Goal: Information Seeking & Learning: Learn about a topic

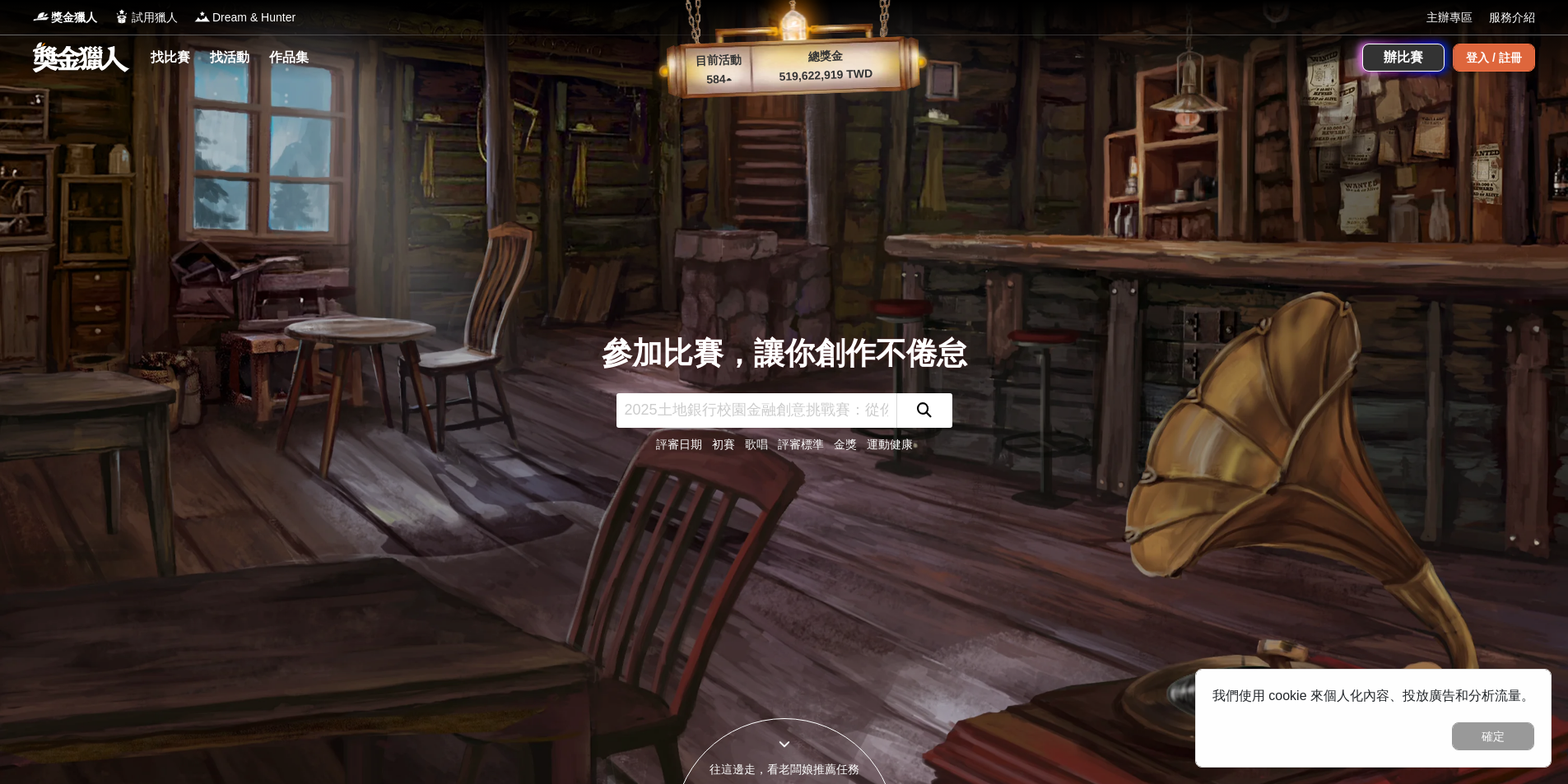
click at [1490, 55] on div "登入 / 註冊" at bounding box center [1494, 57] width 82 height 28
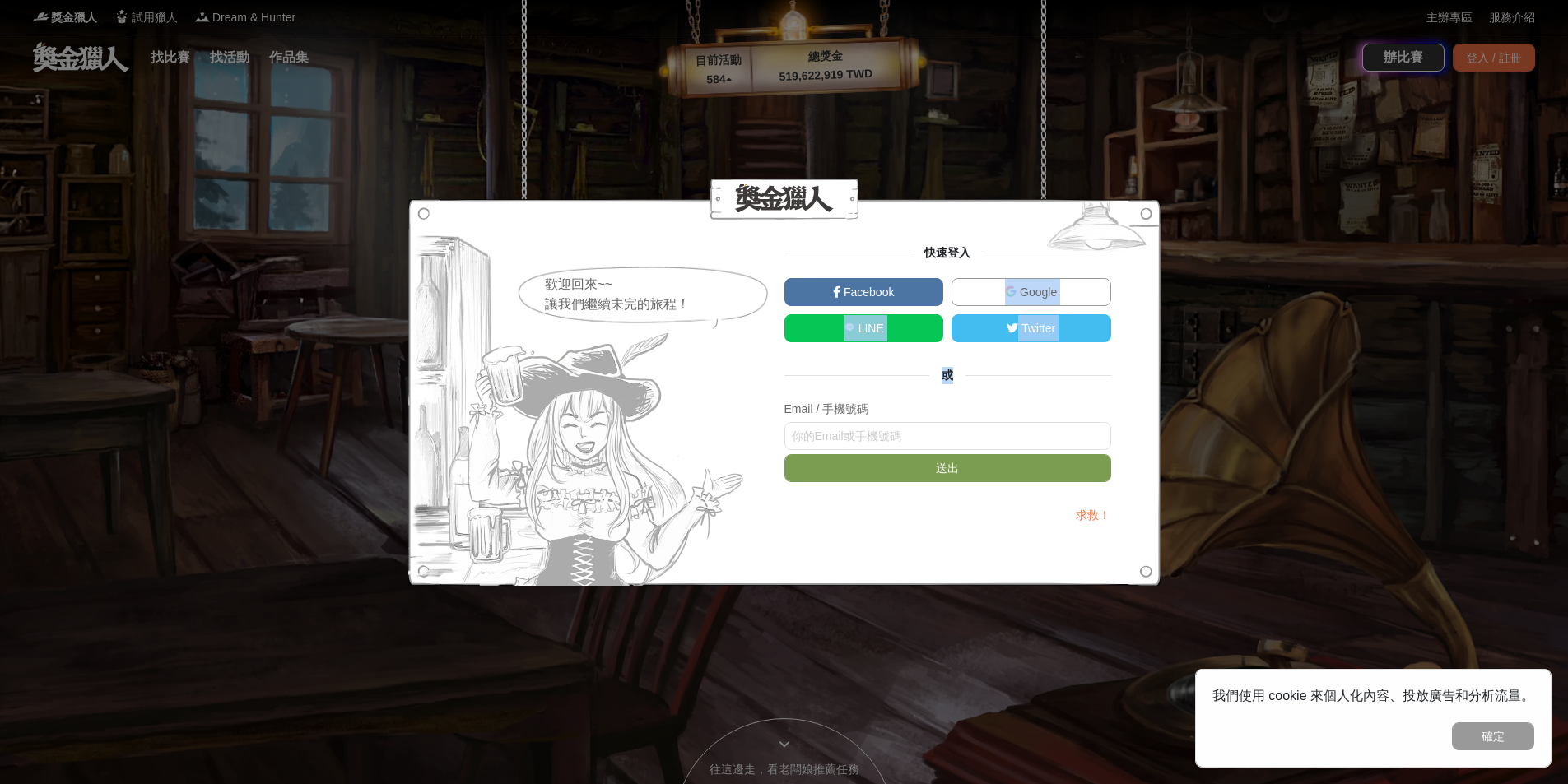
drag, startPoint x: 924, startPoint y: 290, endPoint x: 1343, endPoint y: 361, distance: 425.0
click at [1343, 361] on div "歡迎回來~~ 讓我們繼續未完的旅程！ 快速登入 Facebook Google LINE Twitter 或 Email / 手機號碼 送出 求救！" at bounding box center [784, 392] width 1568 height 784
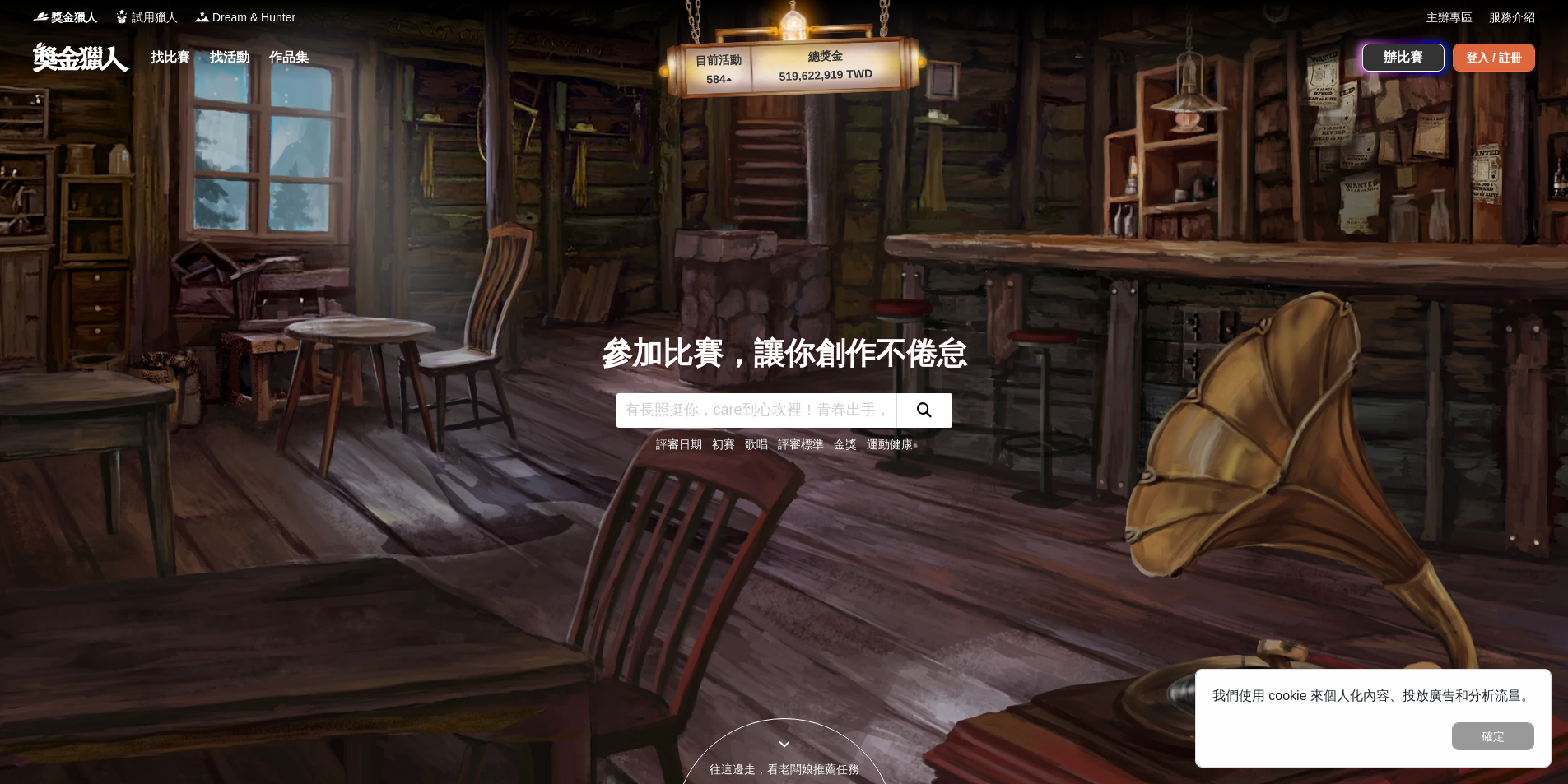
click at [1481, 57] on div "登入 / 註冊" at bounding box center [1494, 57] width 82 height 28
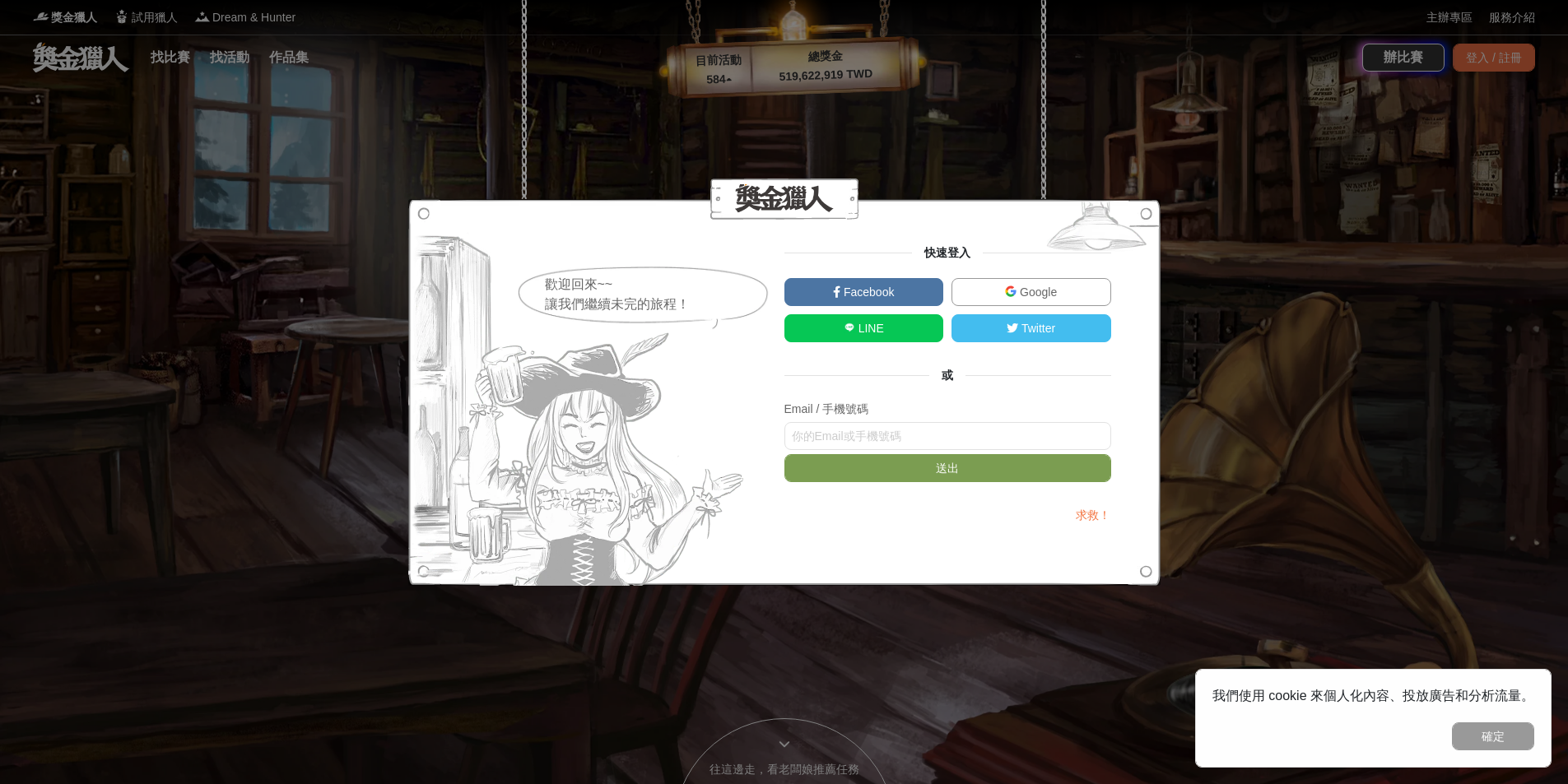
click at [1068, 288] on link "Google" at bounding box center [1031, 292] width 159 height 28
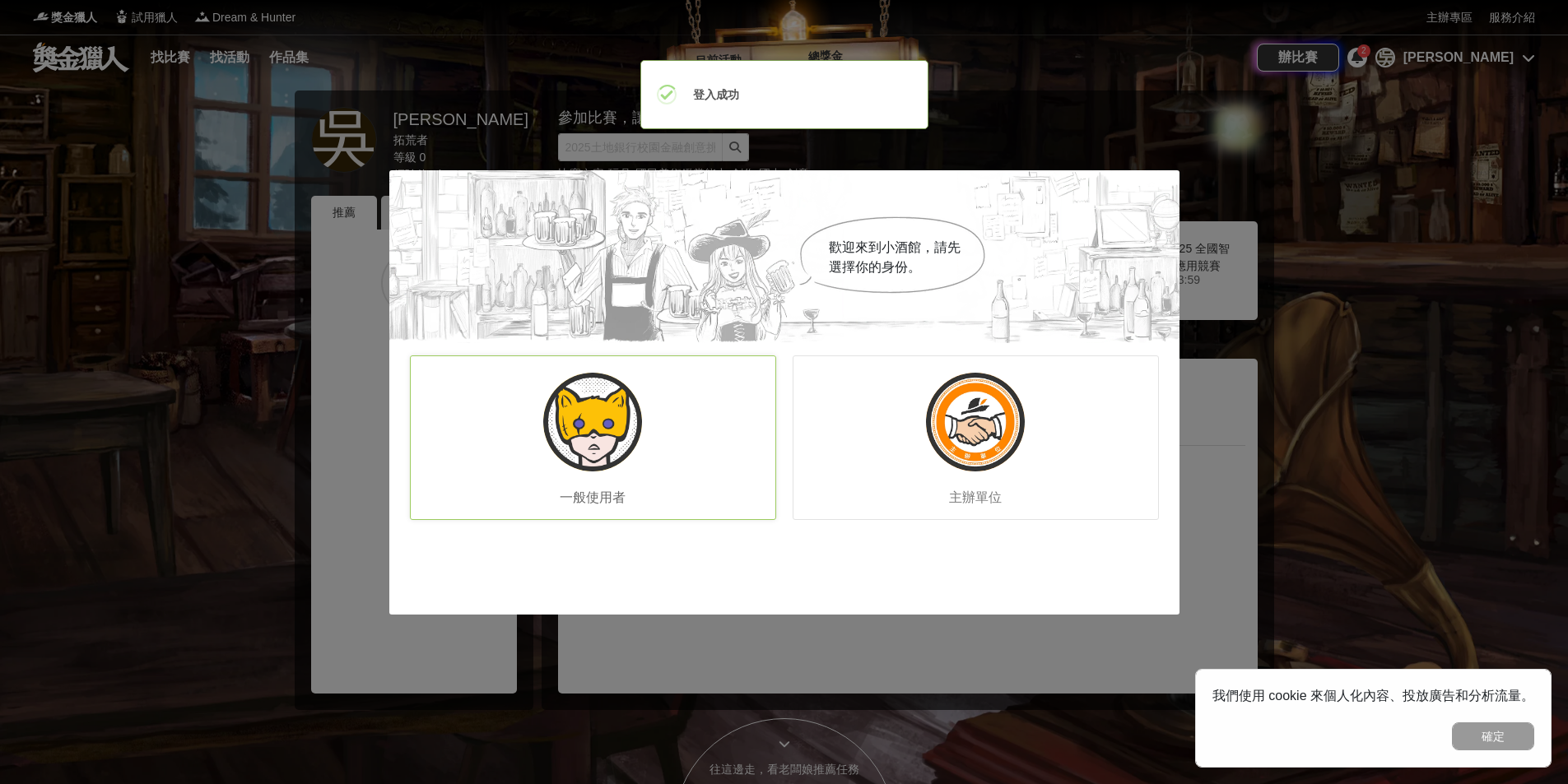
click at [595, 460] on img at bounding box center [593, 422] width 99 height 99
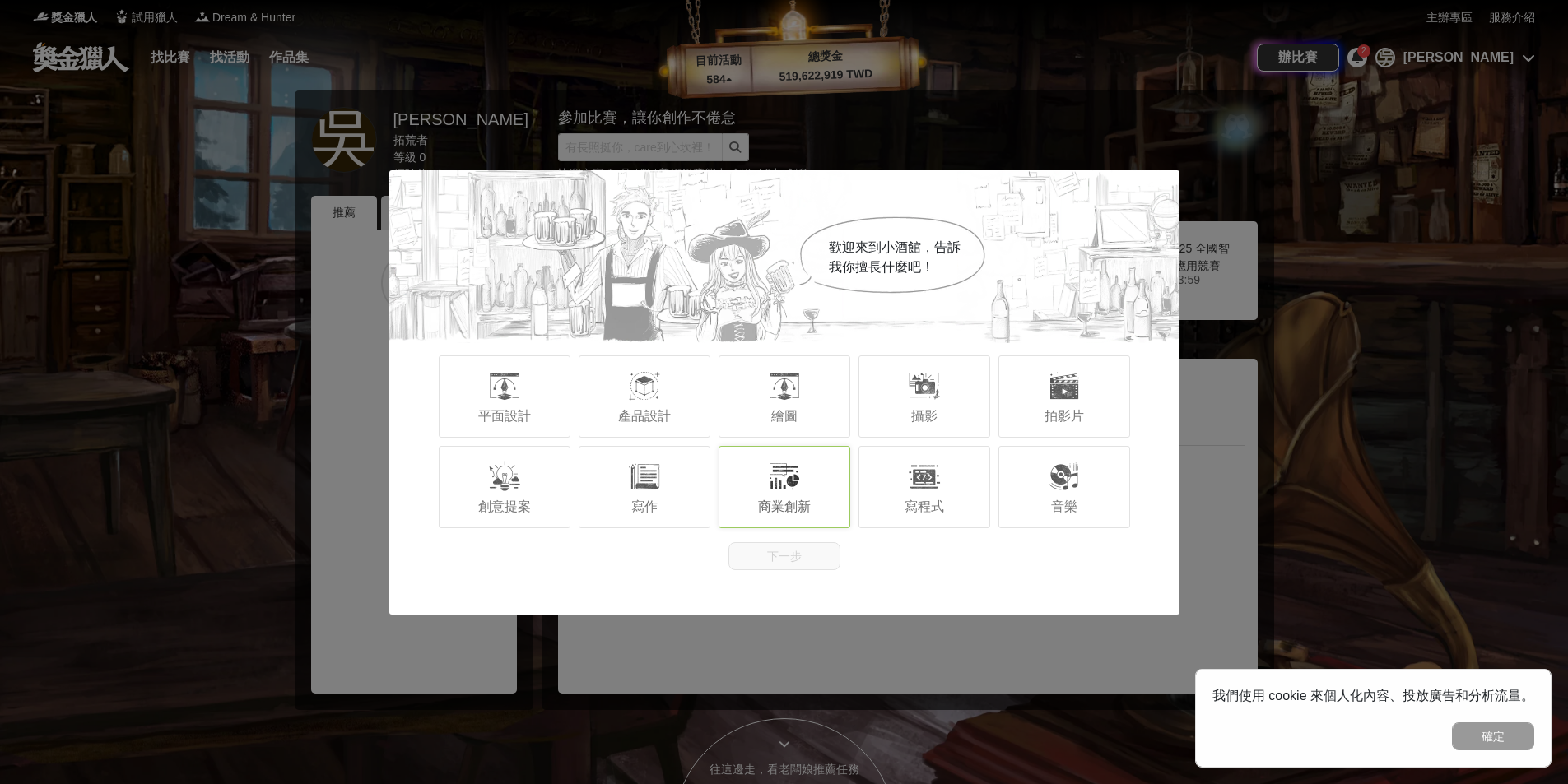
click at [797, 509] on span "商業創新" at bounding box center [784, 506] width 53 height 14
click at [781, 547] on button "下一步" at bounding box center [784, 556] width 112 height 28
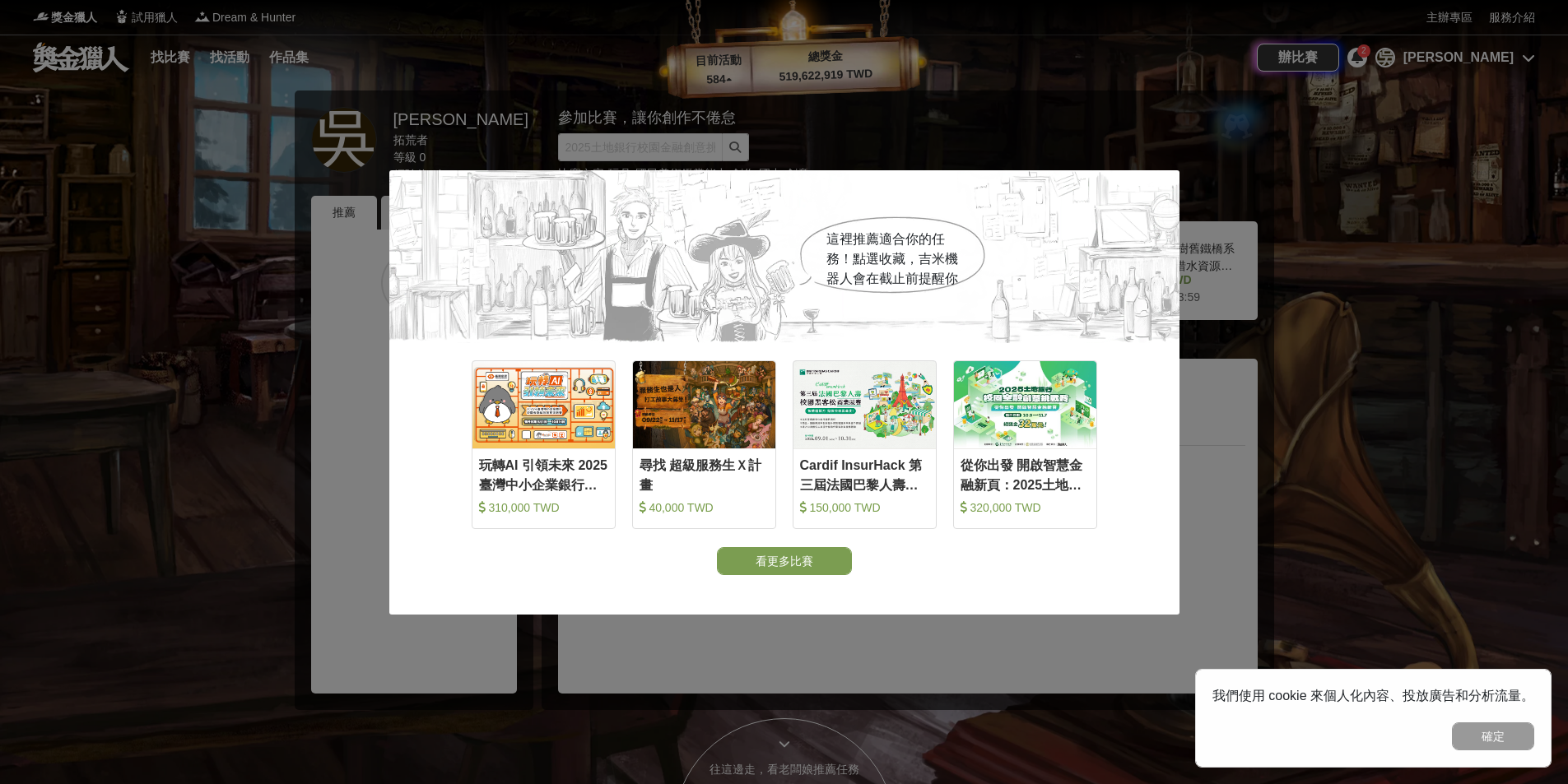
drag, startPoint x: 789, startPoint y: 566, endPoint x: 443, endPoint y: 544, distance: 346.7
click at [443, 544] on div "這裡推薦適合你的任務！點選收藏，[PERSON_NAME]機器人會在截止前提醒你 收藏 玩轉AI 引領未來 2025臺灣中小企業銀行校園金融科技創意挑戰賽 3…" at bounding box center [784, 373] width 790 height 405
click at [517, 485] on div "玩轉AI 引領未來 2025臺灣中小企業銀行校園金融科技創意挑戰賽" at bounding box center [543, 472] width 129 height 37
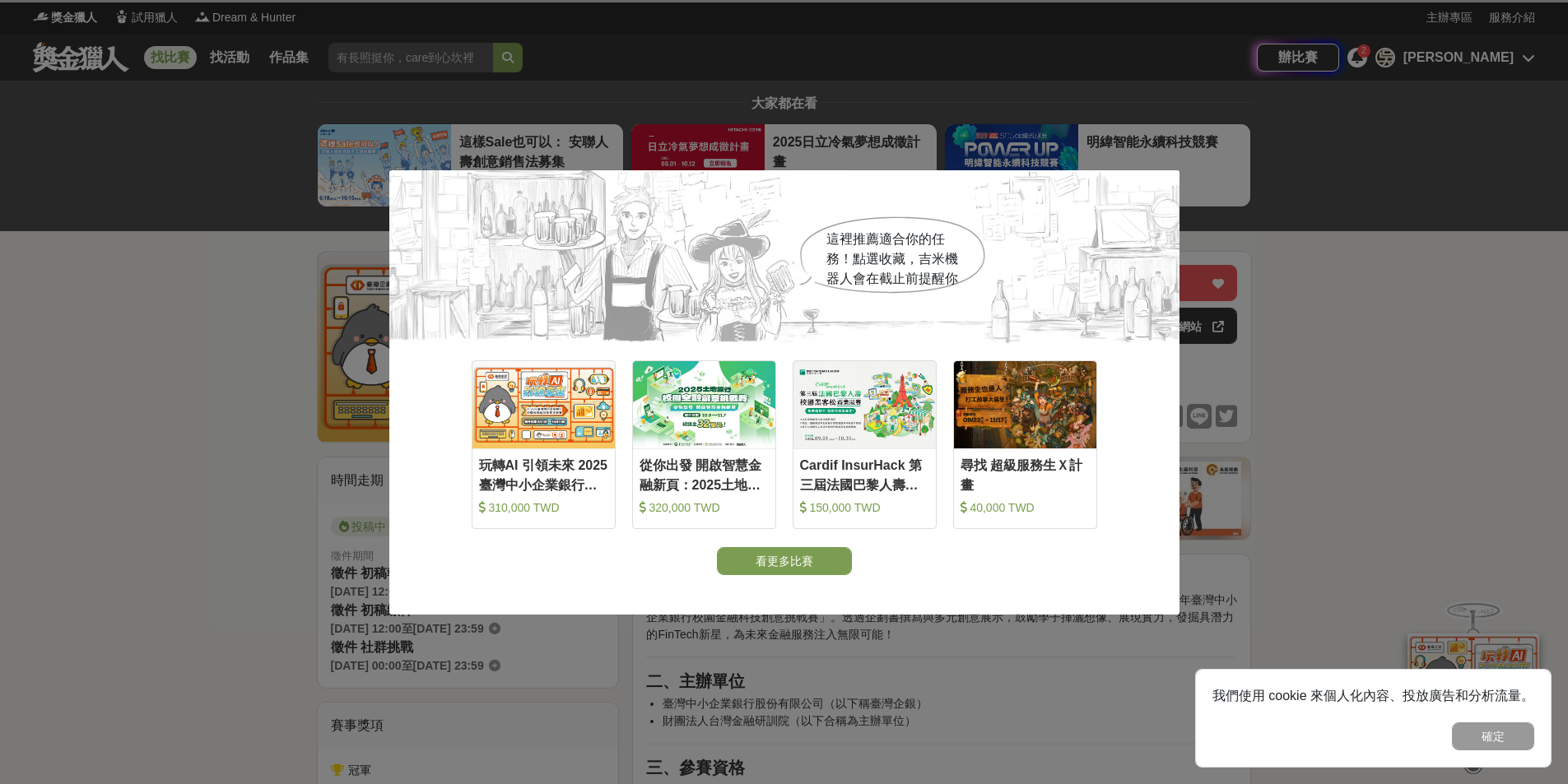
click at [320, 480] on div "這裡推薦適合你的任務！點選收藏，[PERSON_NAME]機器人會在截止前提醒你 收藏 玩轉AI 引領未來 2025臺灣中小企業銀行校園金融科技創意挑戰賽 3…" at bounding box center [784, 392] width 1568 height 784
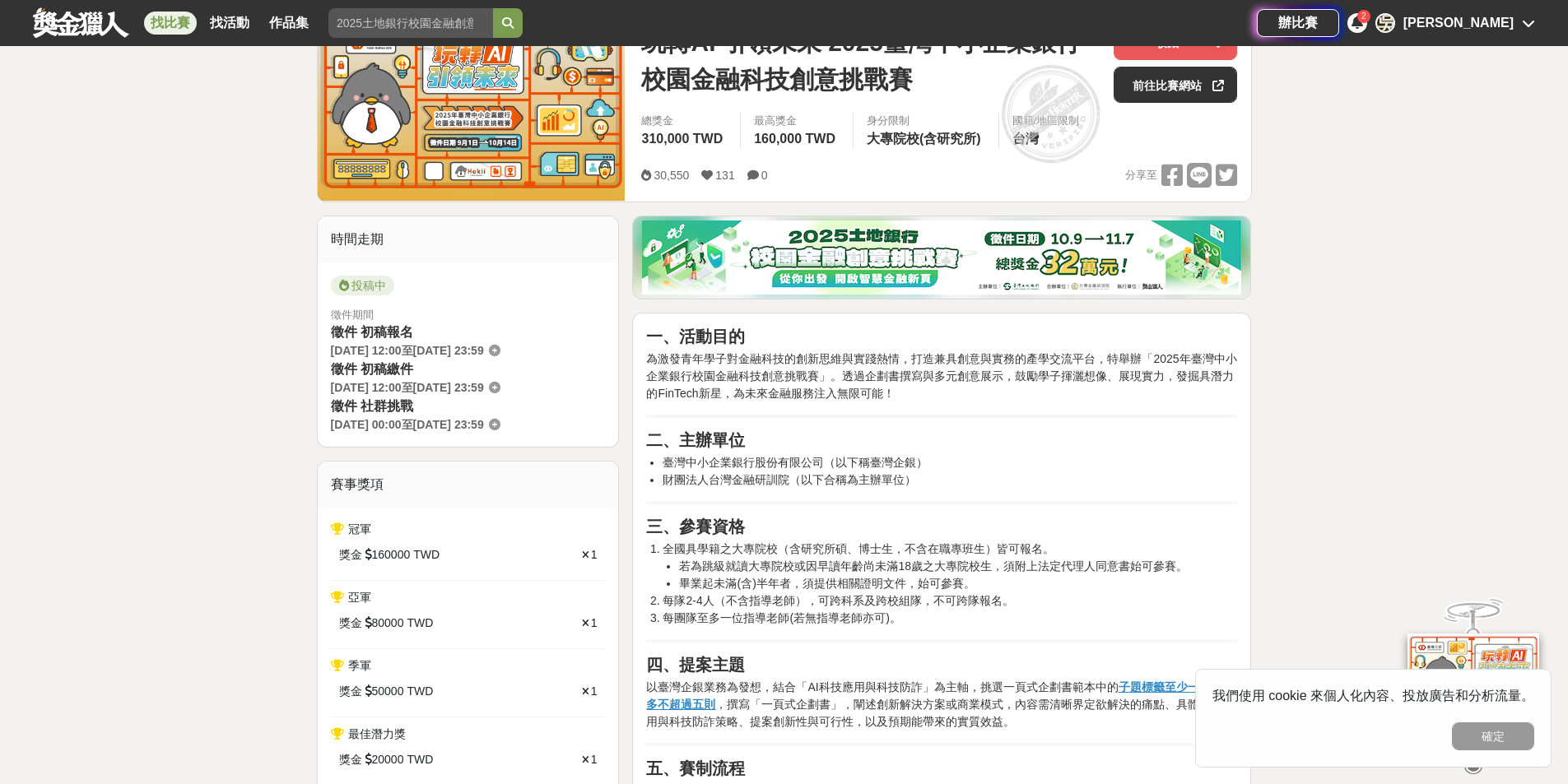
scroll to position [247, 0]
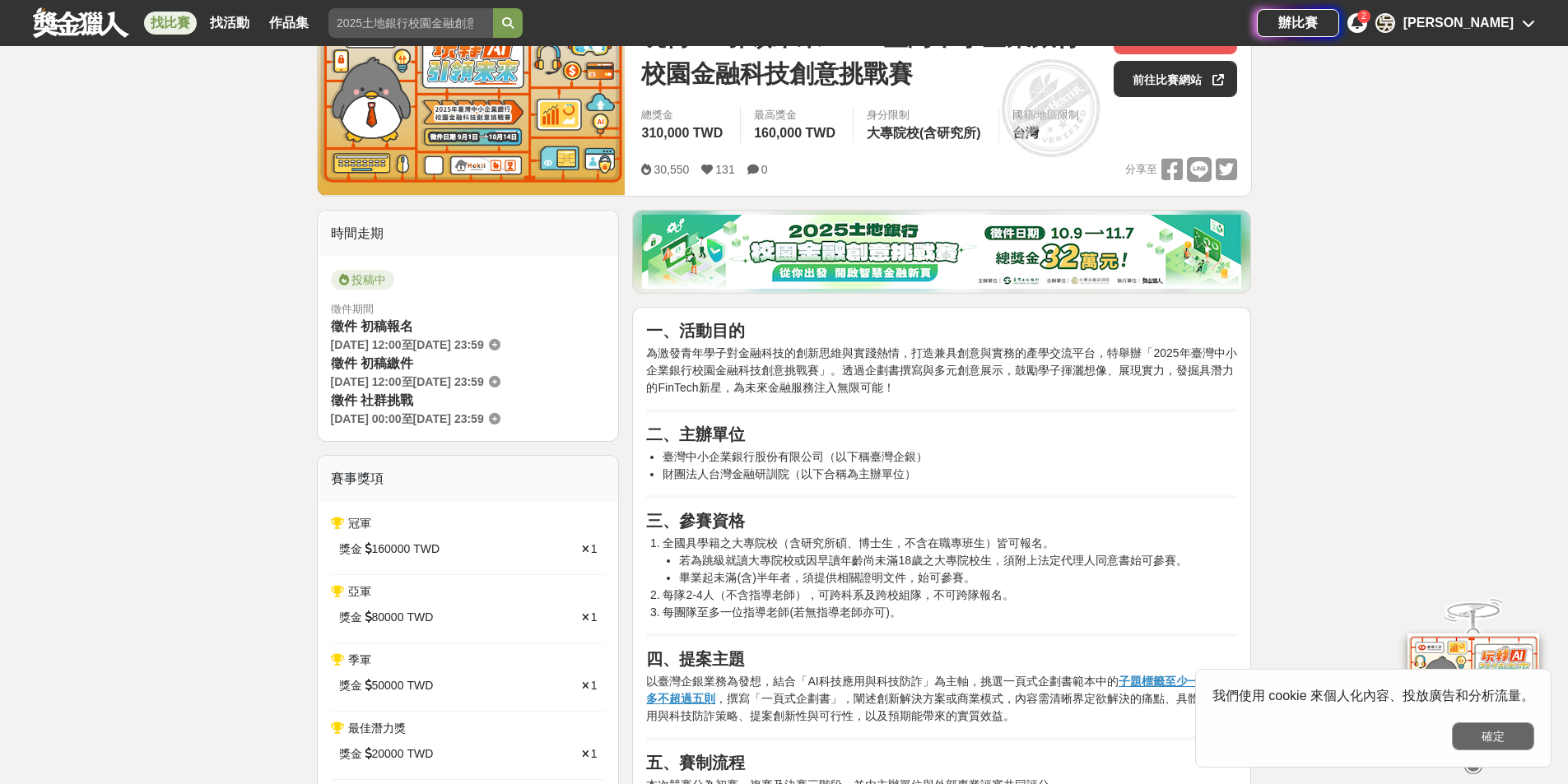
click at [1511, 723] on button "確定" at bounding box center [1493, 736] width 82 height 28
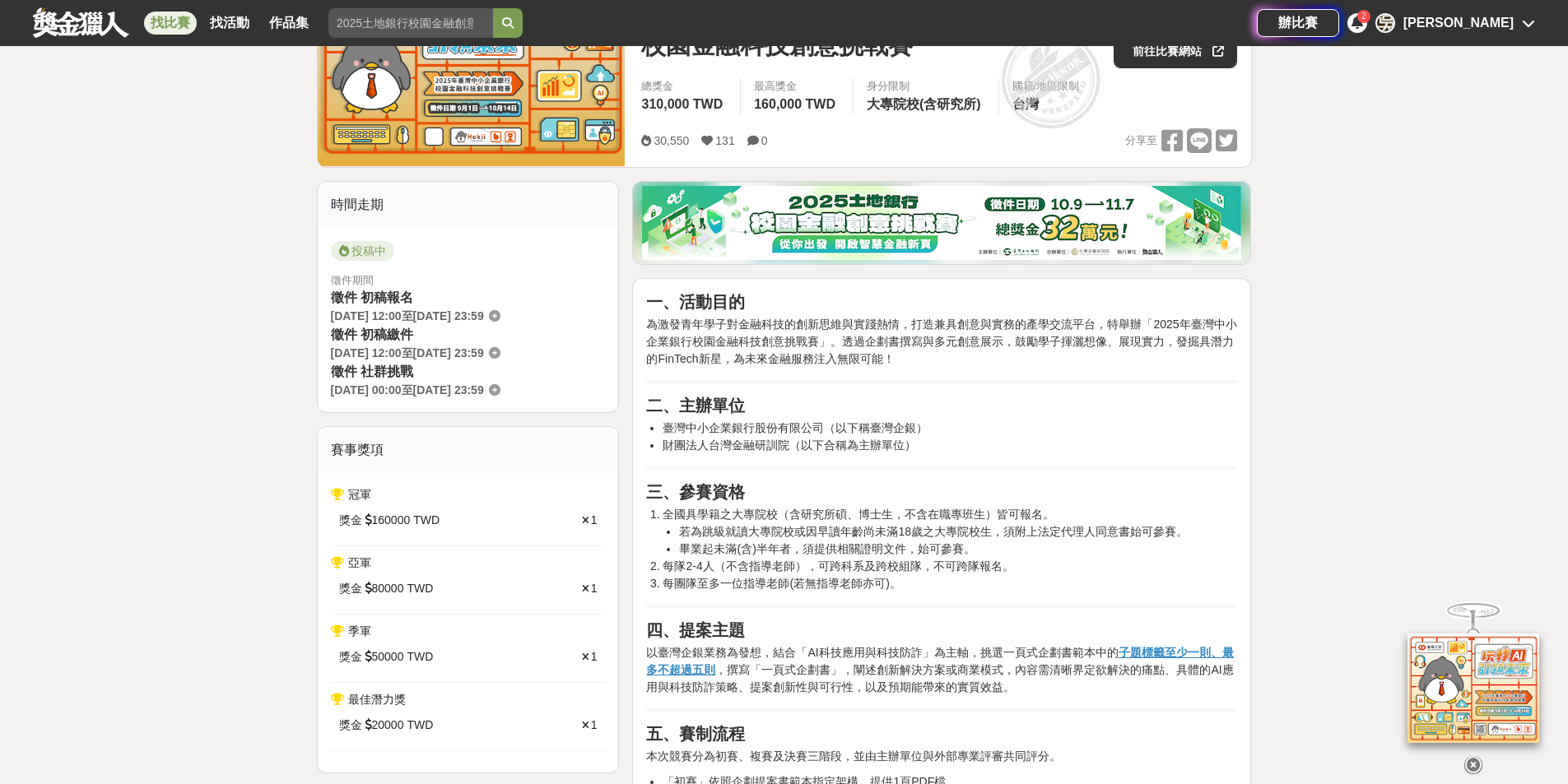
scroll to position [411, 0]
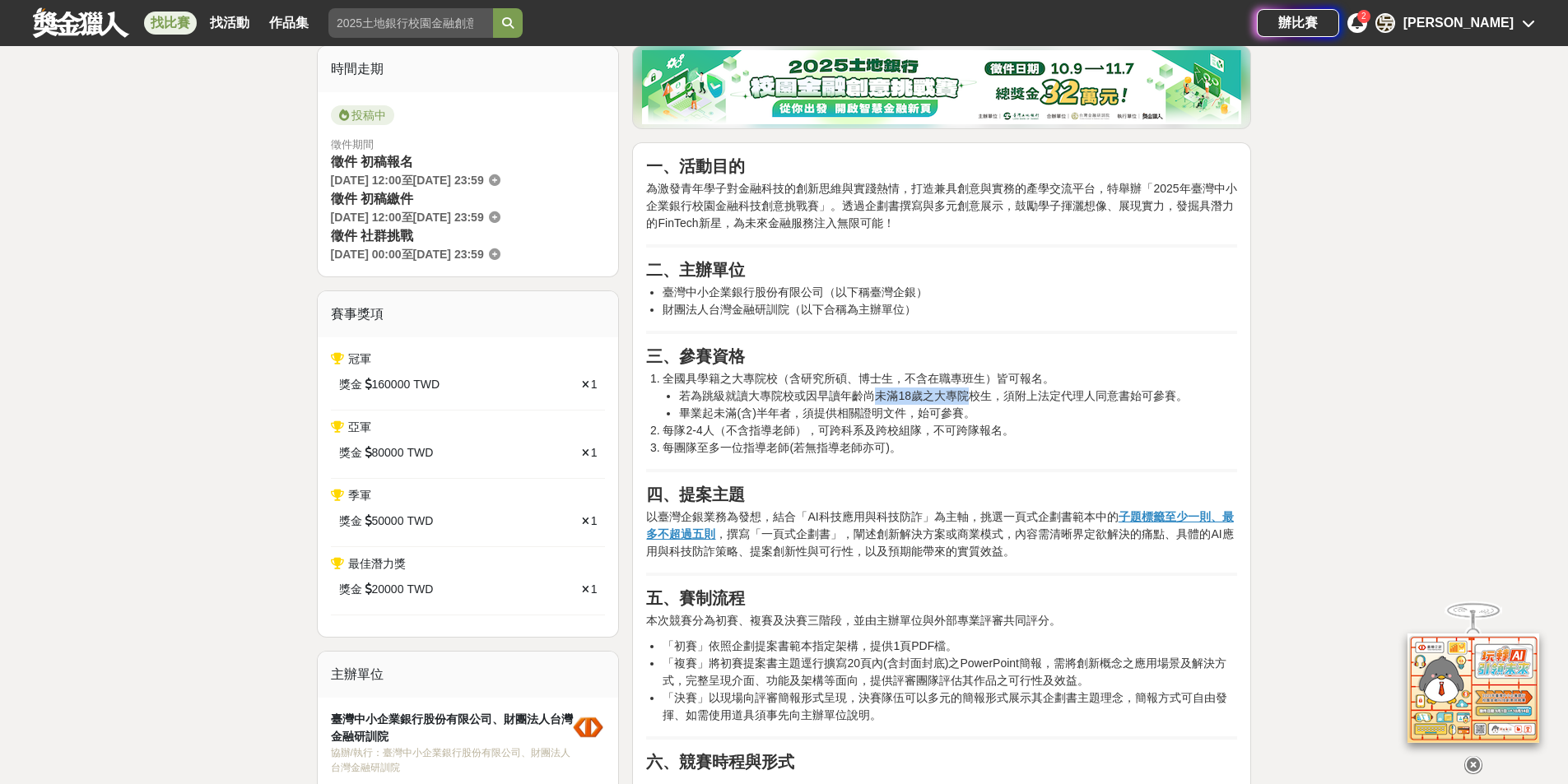
drag, startPoint x: 879, startPoint y: 393, endPoint x: 980, endPoint y: 400, distance: 101.2
click at [979, 400] on li "若為跳級就讀大專院校或因早讀年齡尚未滿18歲之大專院校生，須附上法定代理人同意書始可參賽。" at bounding box center [958, 396] width 558 height 17
click at [1006, 408] on li "畢業起未滿(含)半年者，須提供相關證明文件，始可參賽。" at bounding box center [958, 414] width 558 height 17
drag, startPoint x: 985, startPoint y: 393, endPoint x: 965, endPoint y: 393, distance: 20.0
click at [965, 393] on li "若為跳級就讀大專院校或因早讀年齡尚未滿18歲之大專院校生，須附上法定代理人同意書始可參賽。" at bounding box center [958, 396] width 558 height 17
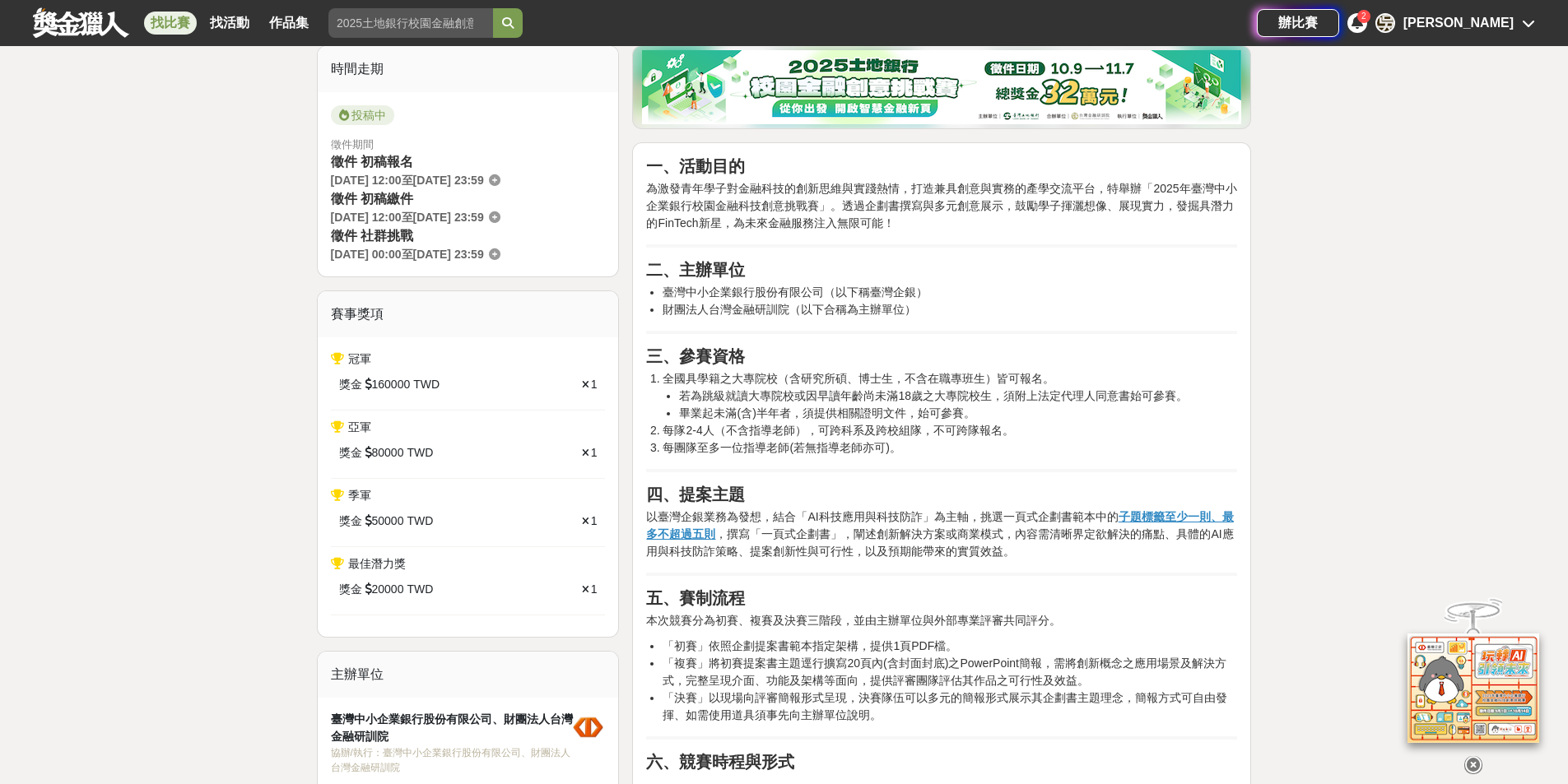
click at [987, 402] on li "若為跳級就讀大專院校或因早讀年齡尚未滿18歲之大專院校生，須附上法定代理人同意書始可參賽。" at bounding box center [958, 396] width 558 height 17
drag, startPoint x: 992, startPoint y: 397, endPoint x: 684, endPoint y: 401, distance: 308.0
click at [684, 401] on li "若為跳級就讀大專院校或因早讀年齡尚未滿18歲之大專院校生，須附上法定代理人同意書始可參賽。" at bounding box center [958, 396] width 558 height 17
click at [1009, 418] on li "畢業起未滿(含)半年者，須提供相關證明文件，始可參賽。" at bounding box center [958, 414] width 558 height 17
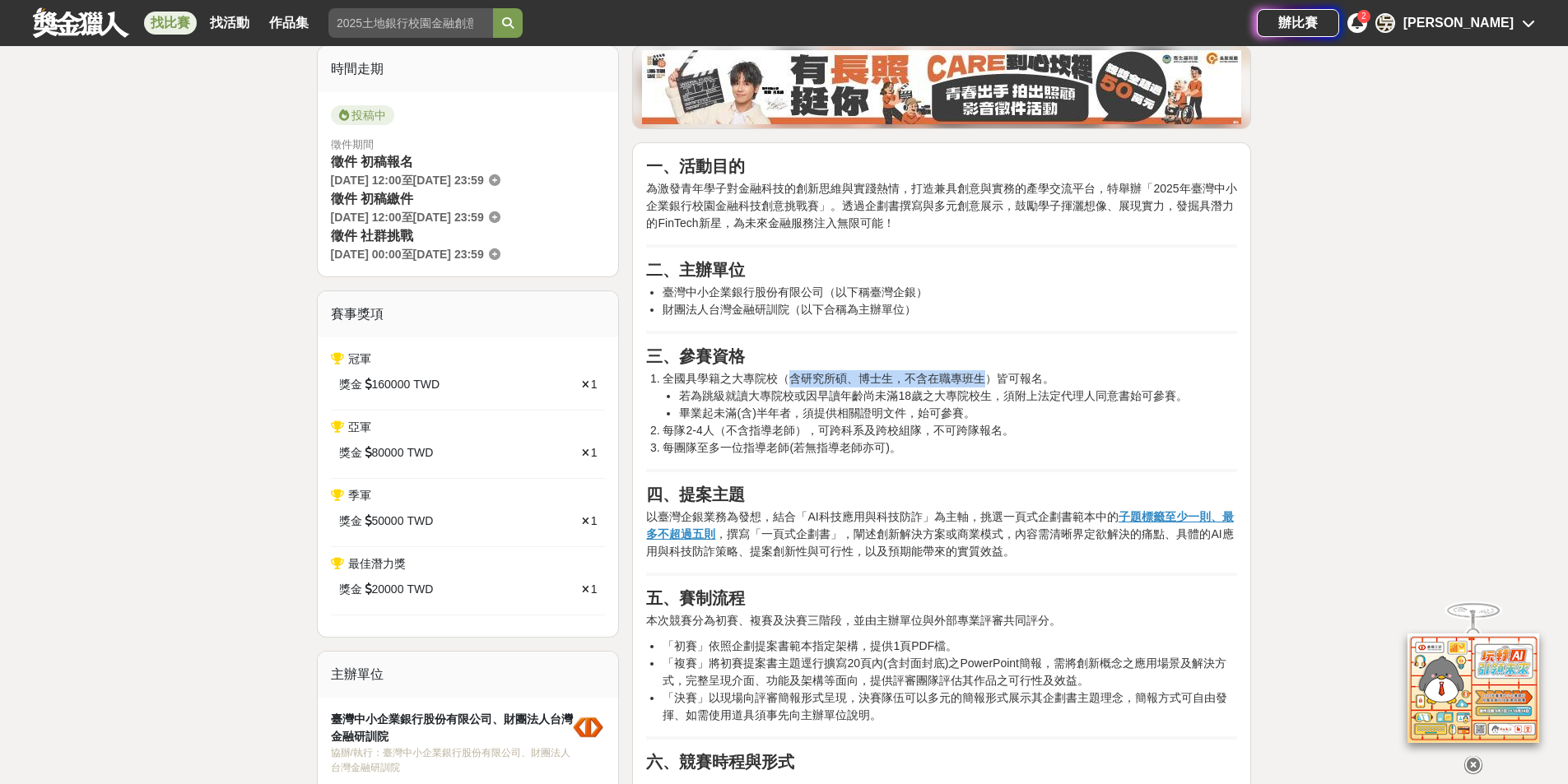
drag, startPoint x: 785, startPoint y: 376, endPoint x: 997, endPoint y: 381, distance: 212.1
click at [993, 380] on li "全國具學籍之大專院校（含研究所碩、博士生，不含在職專班生）皆可報名。 若為跳級就讀大專院校或因早讀年齡尚未滿18歲之大專院校生，須附上法定代理人同意書始可參賽…" at bounding box center [950, 396] width 575 height 52
click at [1045, 390] on li "若為跳級就讀大專院校或因早讀年齡尚未滿18歲之大專院校生，須附上法定代理人同意書始可參賽。" at bounding box center [958, 396] width 558 height 17
drag, startPoint x: 987, startPoint y: 377, endPoint x: 908, endPoint y: 377, distance: 79.0
click at [908, 377] on li "全國具學籍之大專院校（含研究所碩、博士生，不含在職專班生）皆可報名。 若為跳級就讀大專院校或因早讀年齡尚未滿18歲之大專院校生，須附上法定代理人同意書始可參賽…" at bounding box center [950, 396] width 575 height 52
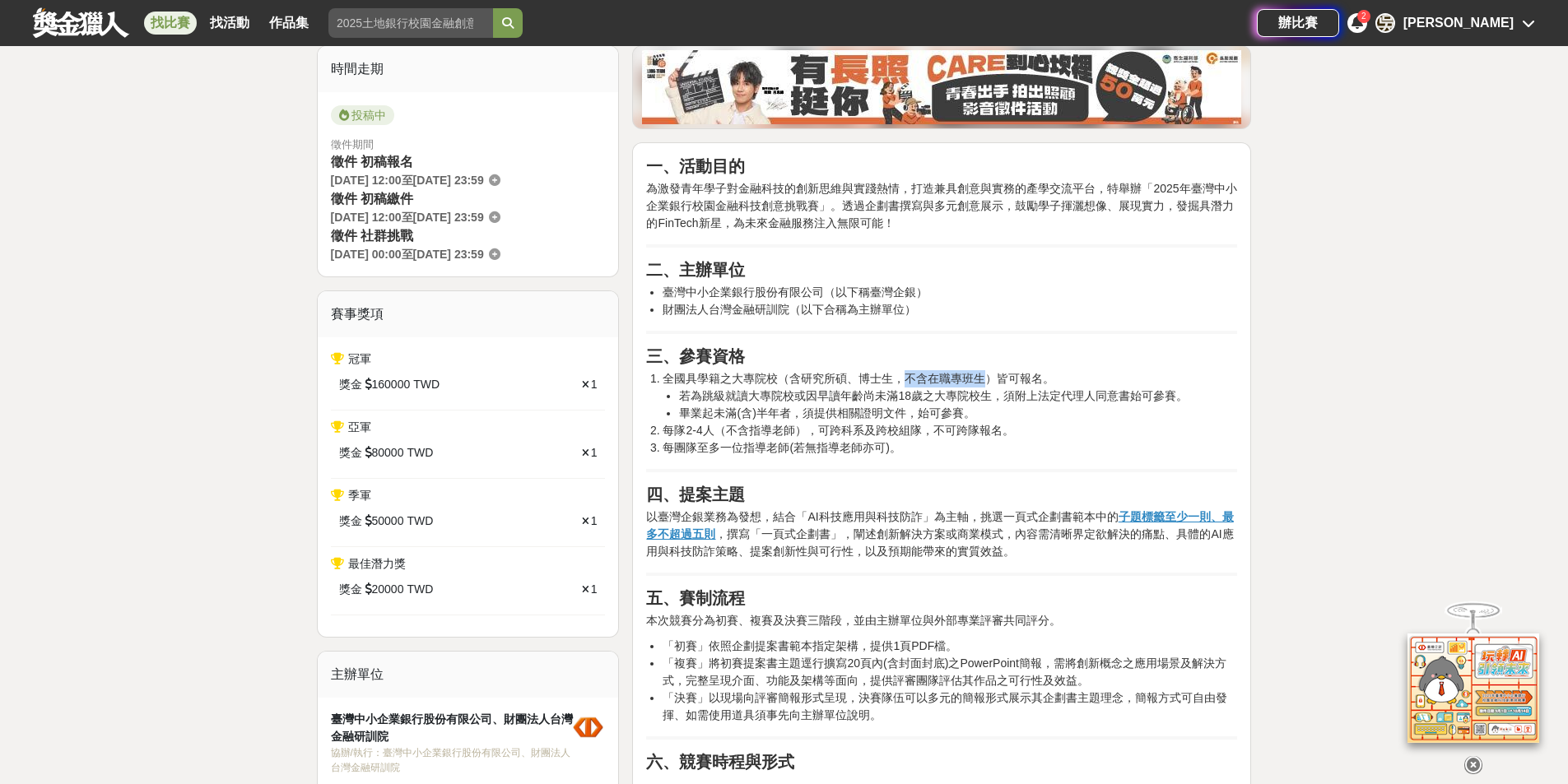
click at [908, 377] on li "全國具學籍之大專院校（含研究所碩、博士生，不含在職專班生）皆可報名。 若為跳級就讀大專院校或因早讀年齡尚未滿18歲之大專院校生，須附上法定代理人同意書始可參賽…" at bounding box center [950, 396] width 575 height 52
drag, startPoint x: 792, startPoint y: 411, endPoint x: 905, endPoint y: 412, distance: 113.0
click at [902, 412] on li "畢業起未滿(含)半年者，須提供相關證明文件，始可參賽。" at bounding box center [958, 414] width 558 height 17
click at [905, 412] on li "畢業起未滿(含)半年者，須提供相關證明文件，始可參賽。" at bounding box center [958, 414] width 558 height 17
drag, startPoint x: 917, startPoint y: 410, endPoint x: 978, endPoint y: 416, distance: 61.3
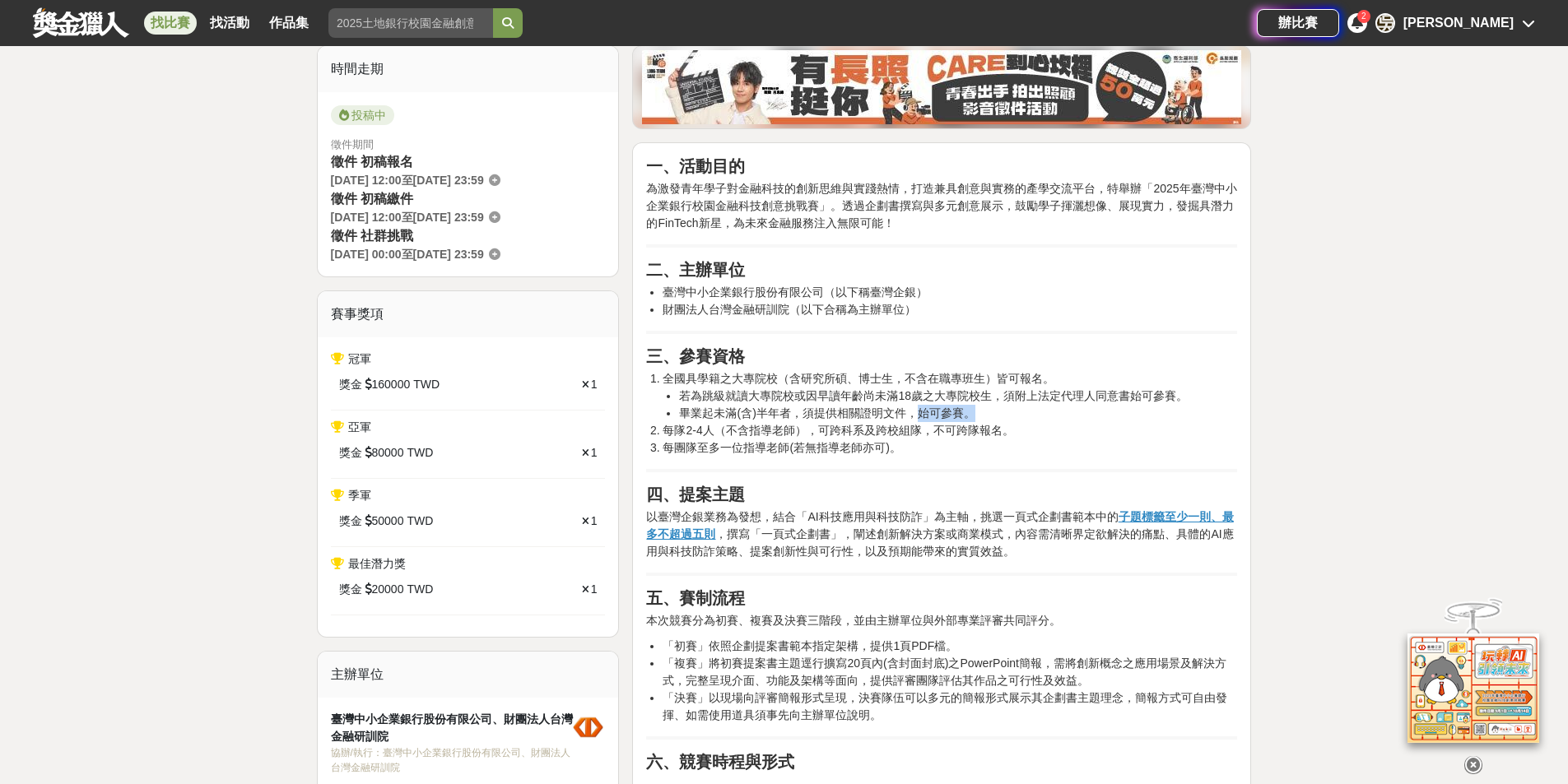
click at [978, 417] on li "畢業起未滿(含)半年者，須提供相關證明文件，始可參賽。" at bounding box center [958, 414] width 558 height 17
click at [978, 416] on li "畢業起未滿(含)半年者，須提供相關證明文件，始可參賽。" at bounding box center [958, 414] width 558 height 17
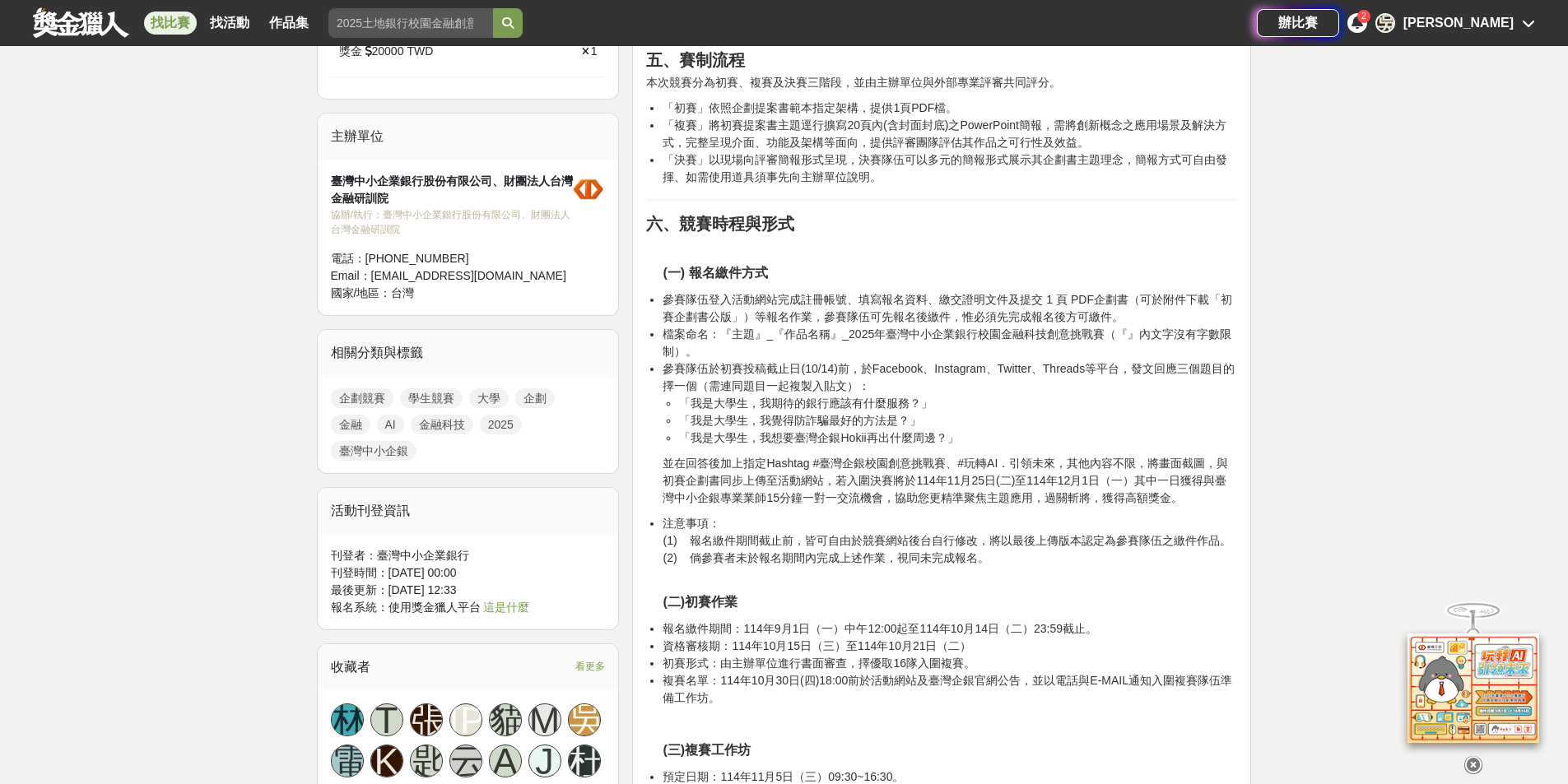
scroll to position [1398, 0]
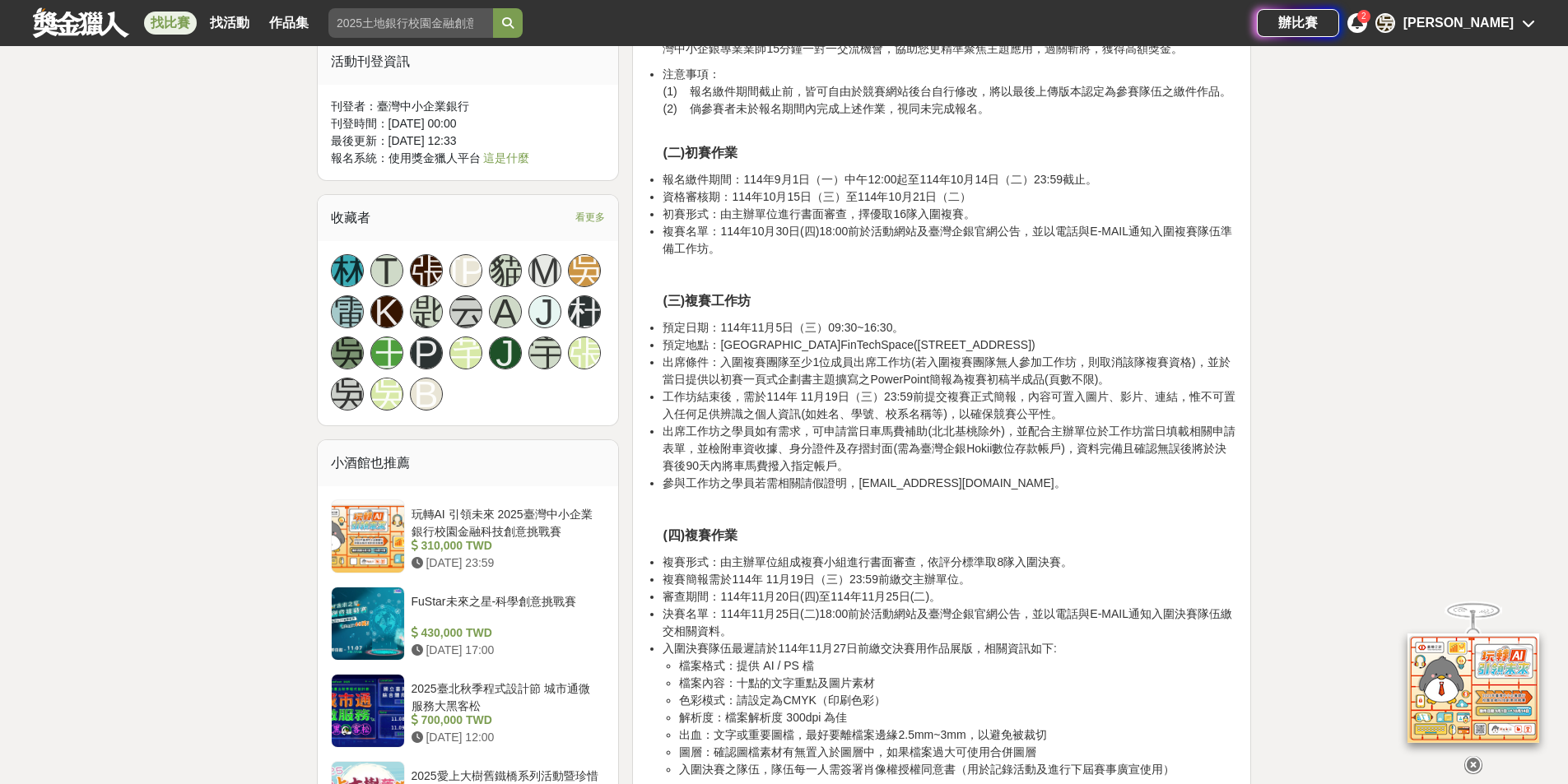
click at [350, 357] on div "吳" at bounding box center [347, 353] width 33 height 33
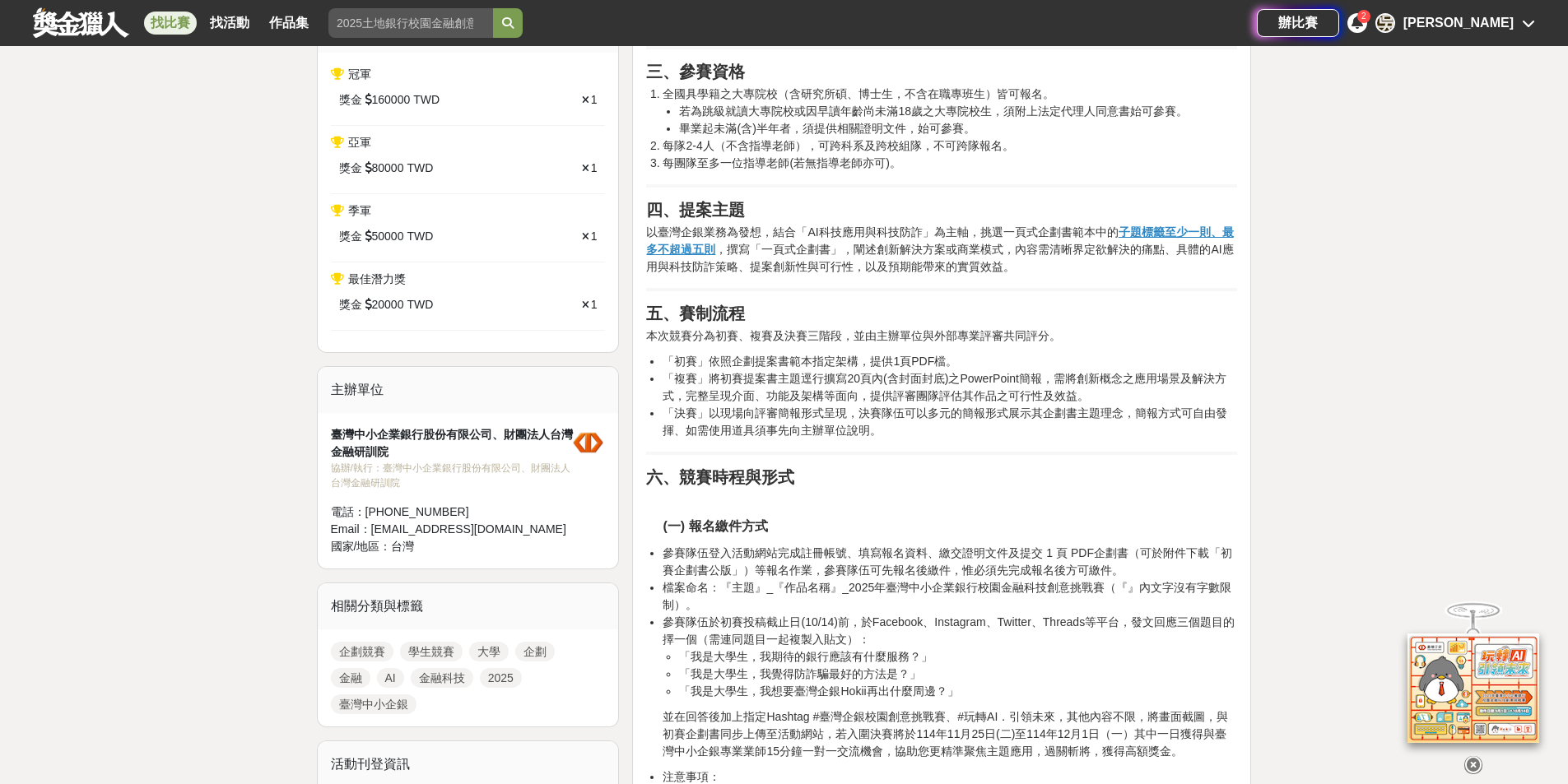
scroll to position [741, 0]
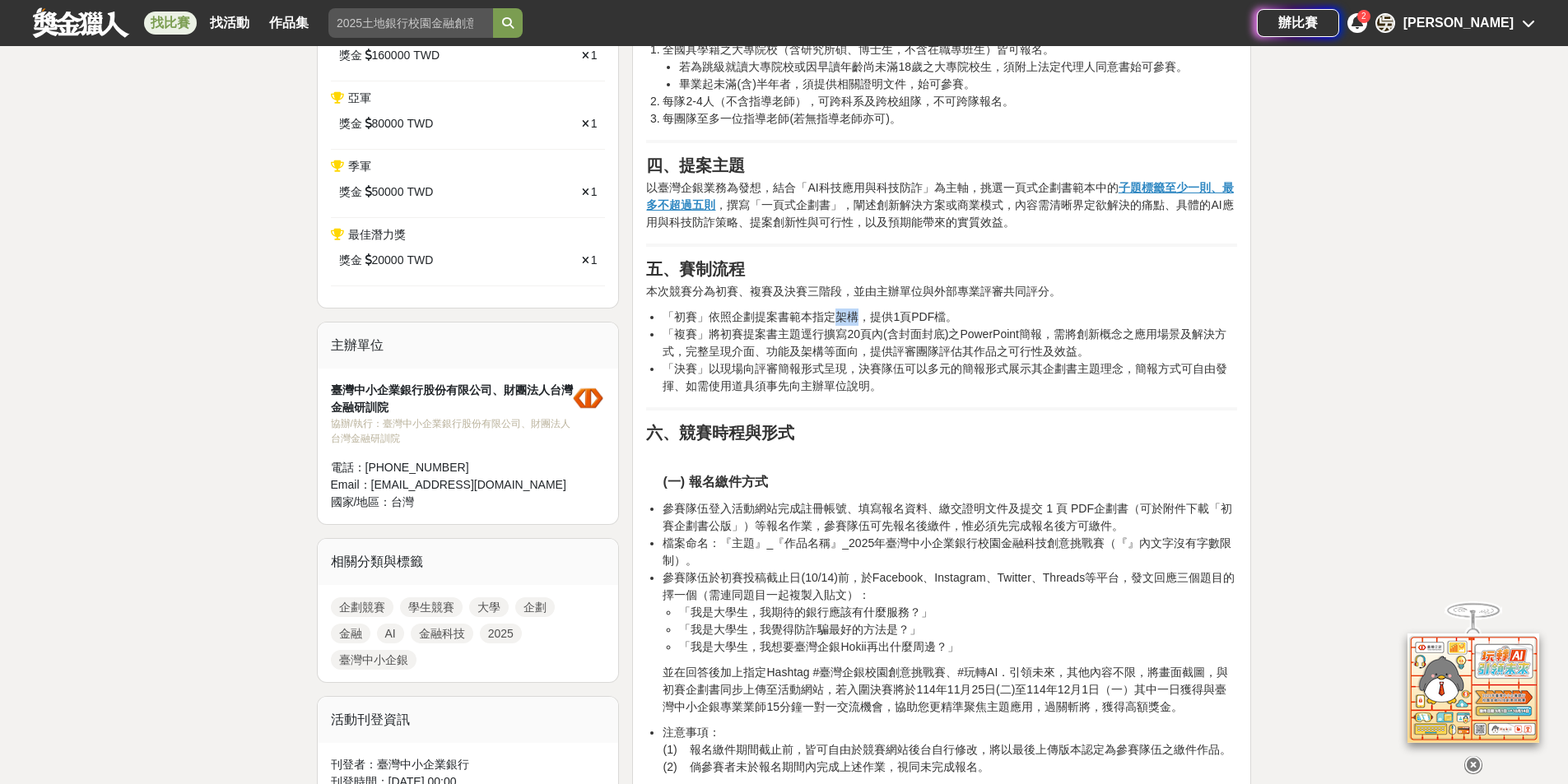
drag, startPoint x: 838, startPoint y: 318, endPoint x: 865, endPoint y: 317, distance: 27.0
click at [865, 317] on li "「初賽」依照企劃提案書範本指定架構，提供1頁PDF檔。" at bounding box center [950, 318] width 575 height 17
click at [866, 317] on li "「初賽」依照企劃提案書範本指定架構，提供1頁PDF檔。" at bounding box center [950, 318] width 575 height 17
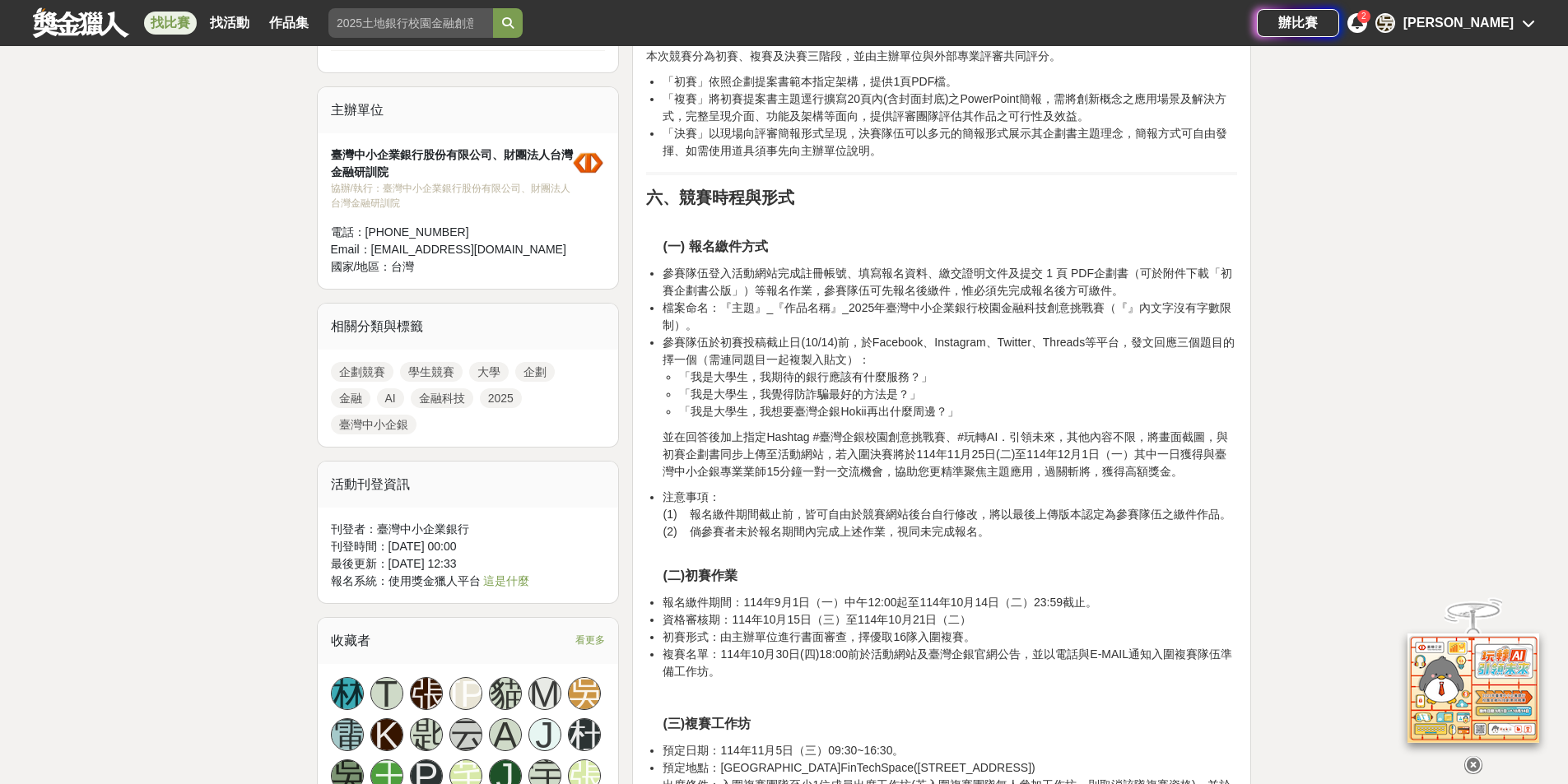
scroll to position [1070, 0]
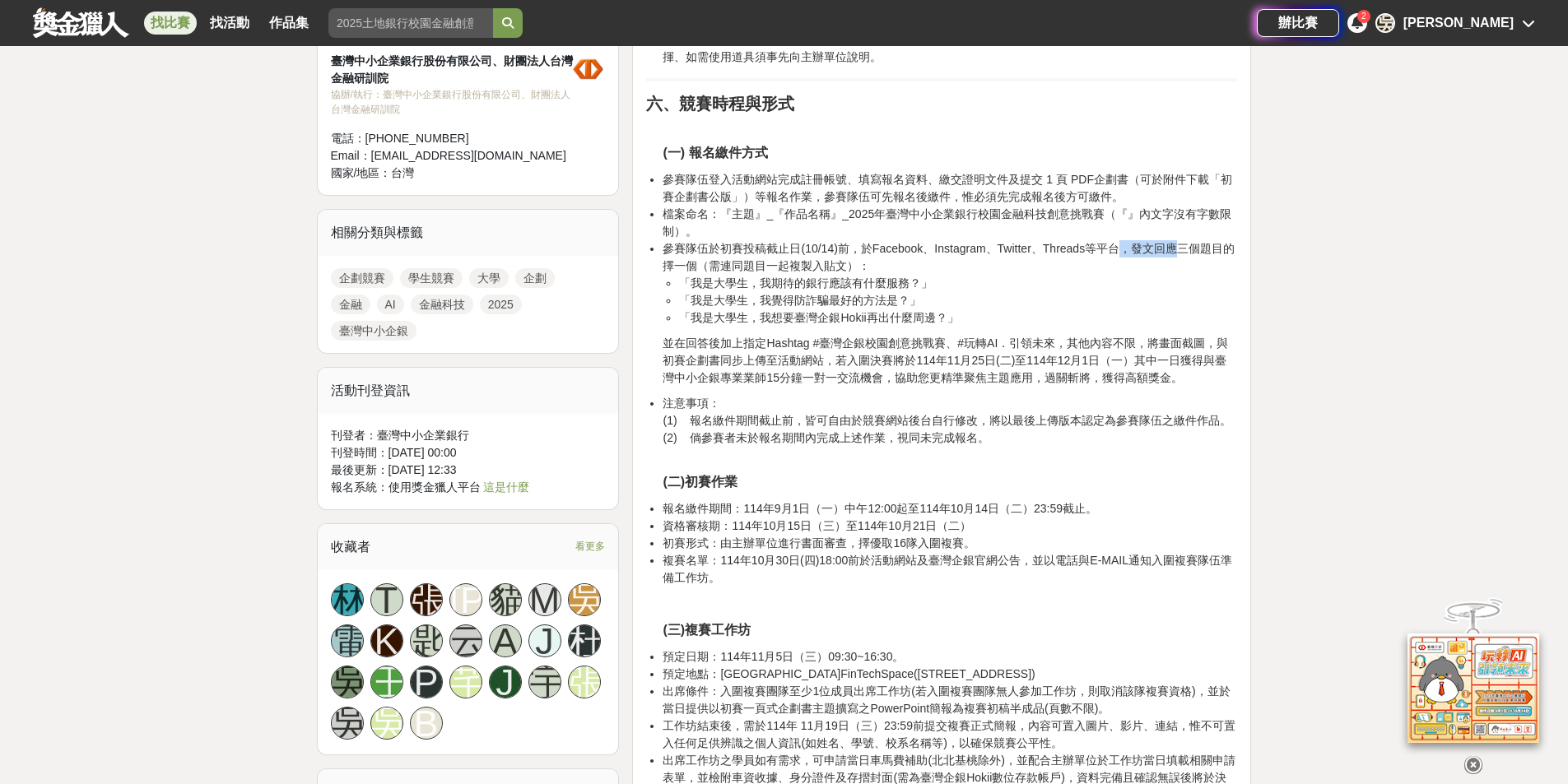
drag, startPoint x: 1145, startPoint y: 248, endPoint x: 1205, endPoint y: 253, distance: 60.2
click at [1195, 253] on li "參賽隊伍於初賽投稿截止日(10/14)前，於Facebook、Instagram、Twitter、Threads等平台，發文回應三個題目的擇一個（需連同題目一…" at bounding box center [950, 284] width 575 height 87
click at [1206, 253] on li "參賽隊伍於初賽投稿截止日(10/14)前，於Facebook、Instagram、Twitter、Threads等平台，發文回應三個題目的擇一個（需連同題目一…" at bounding box center [950, 284] width 575 height 87
drag, startPoint x: 678, startPoint y: 244, endPoint x: 1133, endPoint y: 248, distance: 455.0
click at [1132, 248] on li "參賽隊伍於初賽投稿截止日(10/14)前，於Facebook、Instagram、Twitter、Threads等平台，發文回應三個題目的擇一個（需連同題目一…" at bounding box center [950, 284] width 575 height 87
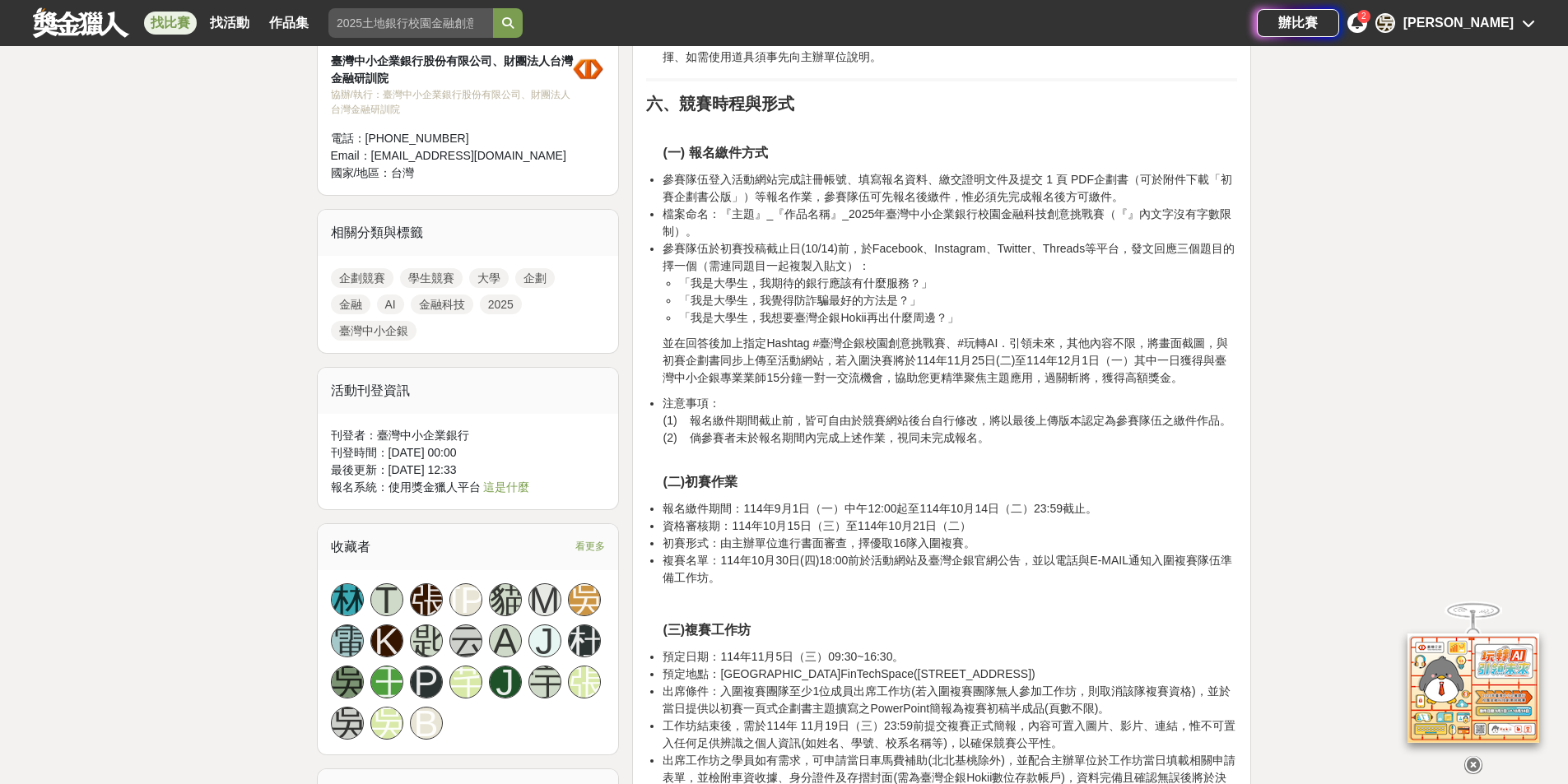
click at [1136, 249] on li "參賽隊伍於初賽投稿截止日(10/14)前，於Facebook、Instagram、Twitter、Threads等平台，發文回應三個題目的擇一個（需連同題目一…" at bounding box center [950, 284] width 575 height 87
drag, startPoint x: 757, startPoint y: 304, endPoint x: 901, endPoint y: 300, distance: 144.1
click at [901, 300] on li "「我是大學生，我覺得防詐騙最好的方法是？」" at bounding box center [958, 301] width 558 height 17
click at [903, 300] on li "「我是大學生，我覺得防詐騙最好的方法是？」" at bounding box center [958, 301] width 558 height 17
drag, startPoint x: 906, startPoint y: 300, endPoint x: 771, endPoint y: 299, distance: 135.0
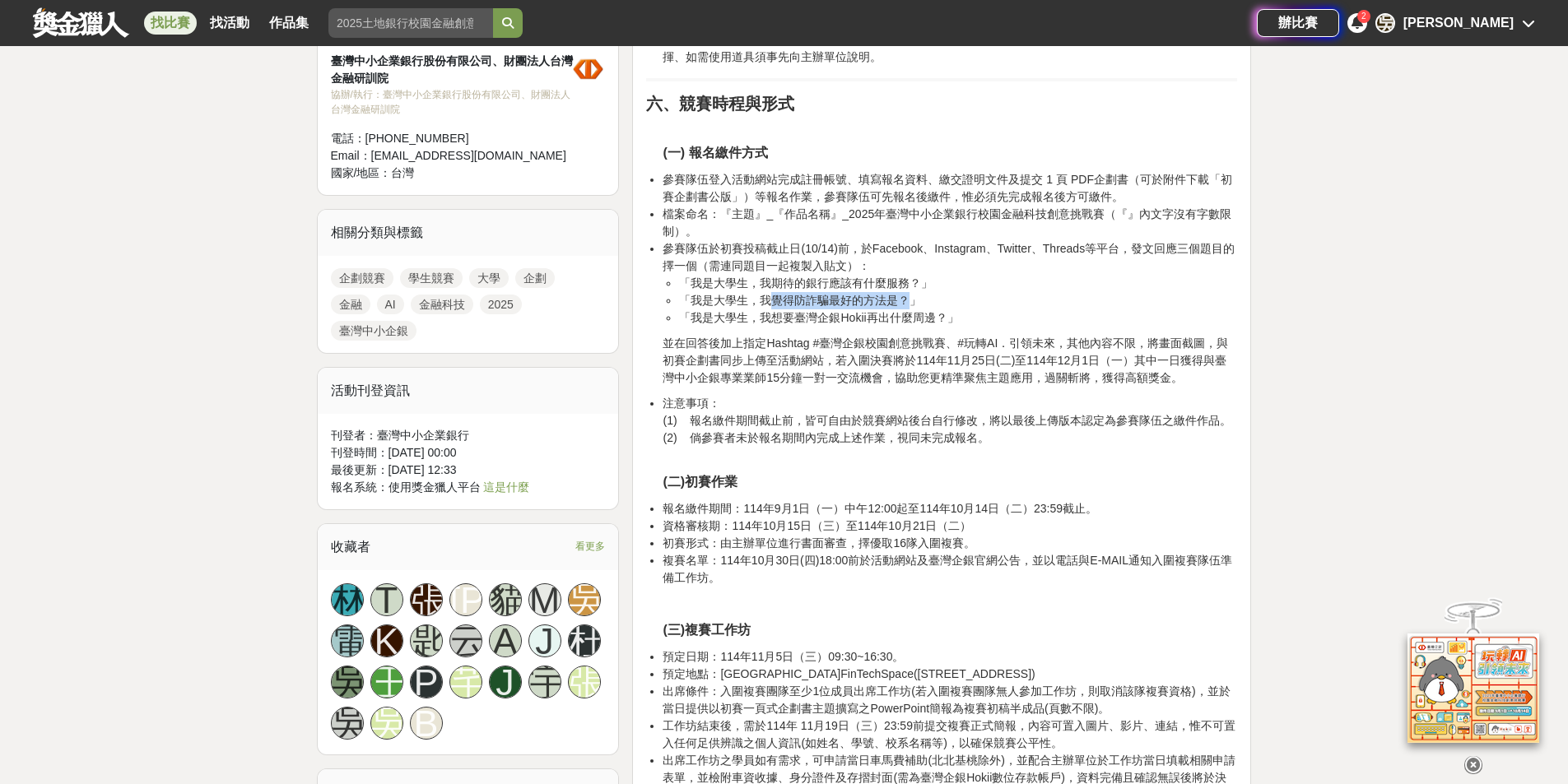
click at [771, 299] on li "「我是大學生，我覺得防詐騙最好的方法是？」" at bounding box center [958, 301] width 558 height 17
drag, startPoint x: 765, startPoint y: 299, endPoint x: 910, endPoint y: 297, distance: 145.0
click at [910, 297] on li "「我是大學生，我覺得防詐騙最好的方法是？」" at bounding box center [958, 301] width 558 height 17
click at [964, 299] on li "「我是大學生，我覺得防詐騙最好的方法是？」" at bounding box center [958, 301] width 558 height 17
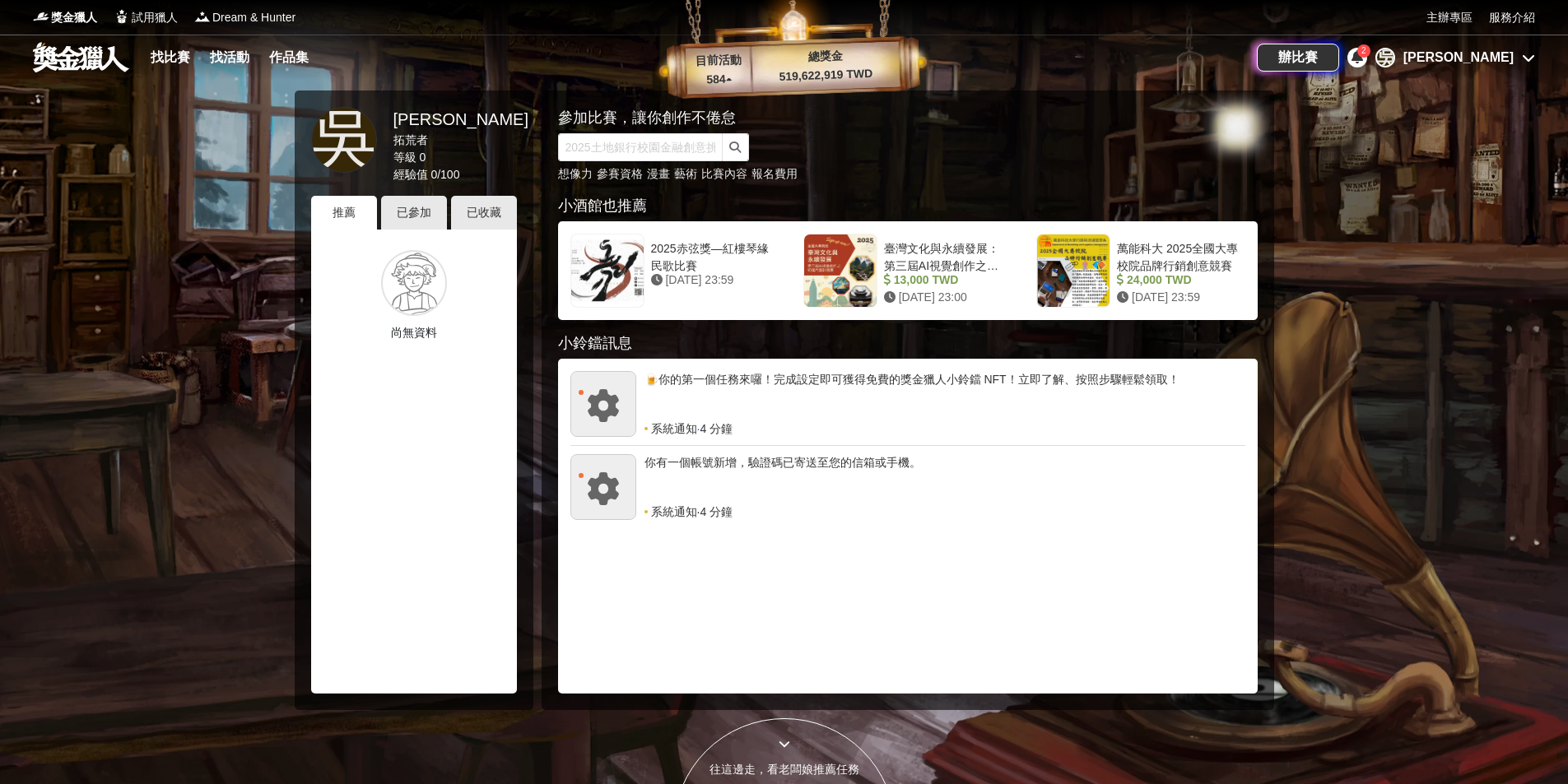
click at [1523, 61] on icon at bounding box center [1528, 57] width 13 height 13
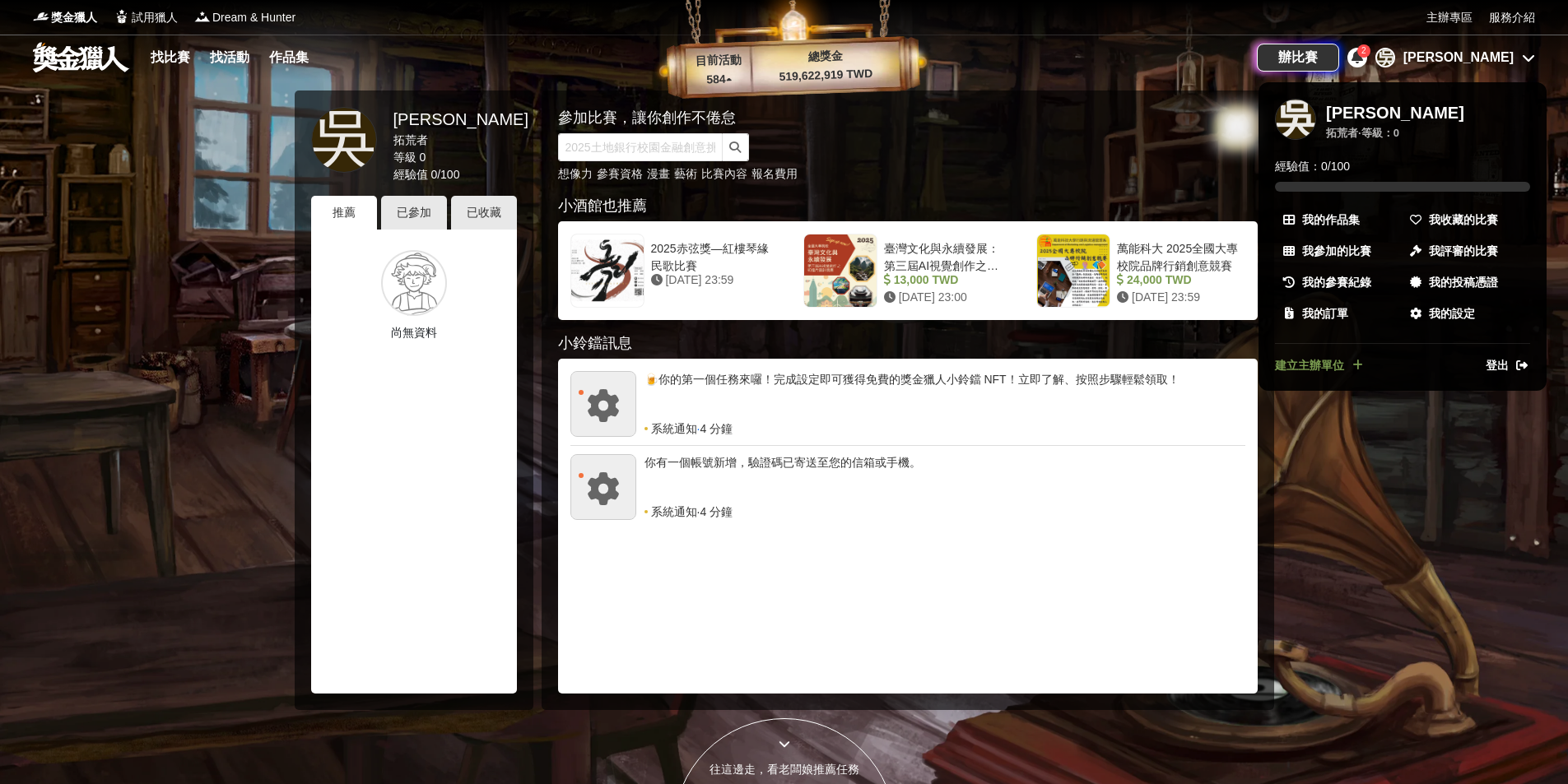
click at [162, 55] on div at bounding box center [784, 392] width 1568 height 784
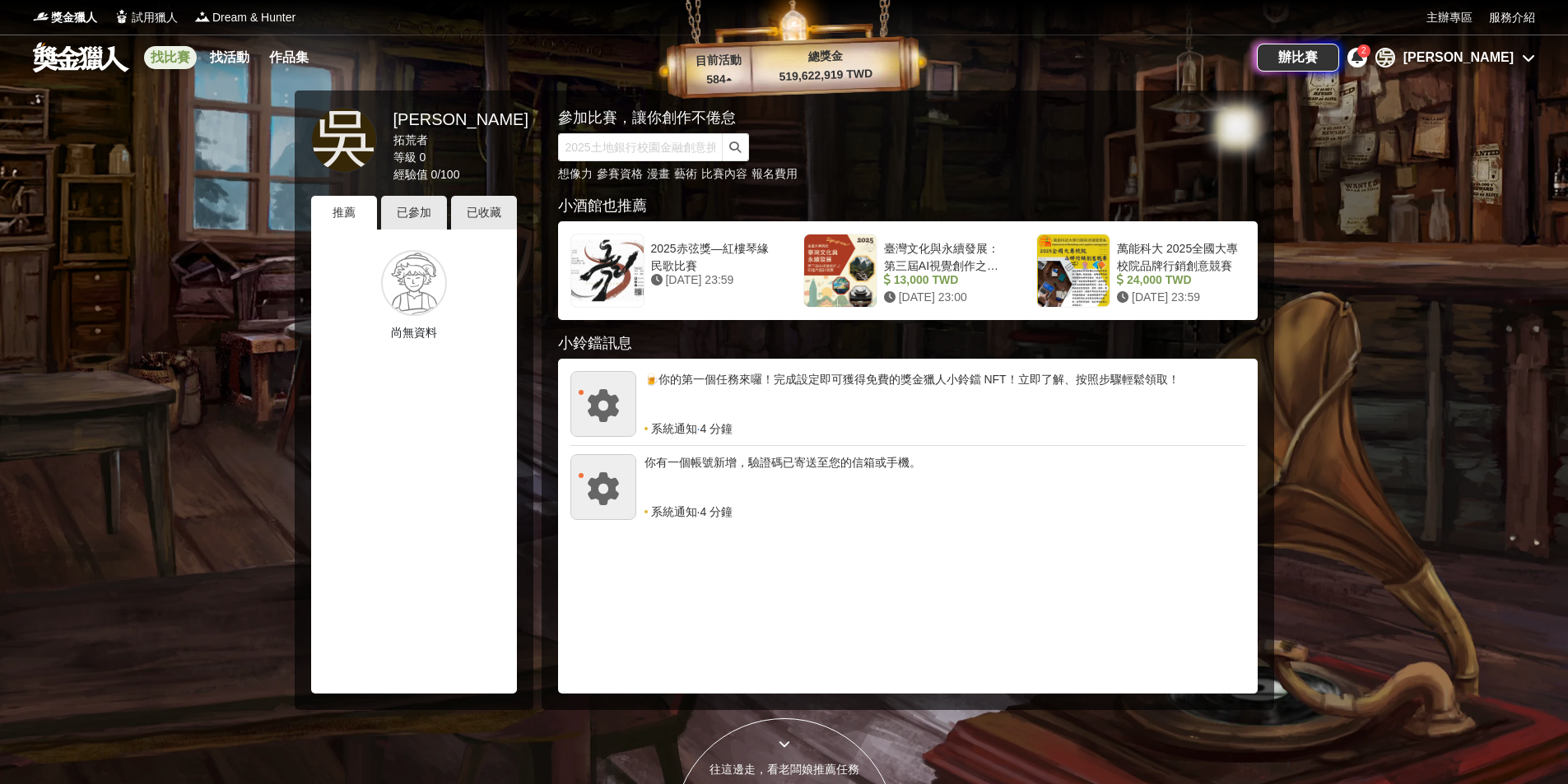
click at [165, 58] on link "找比賽" at bounding box center [170, 57] width 53 height 23
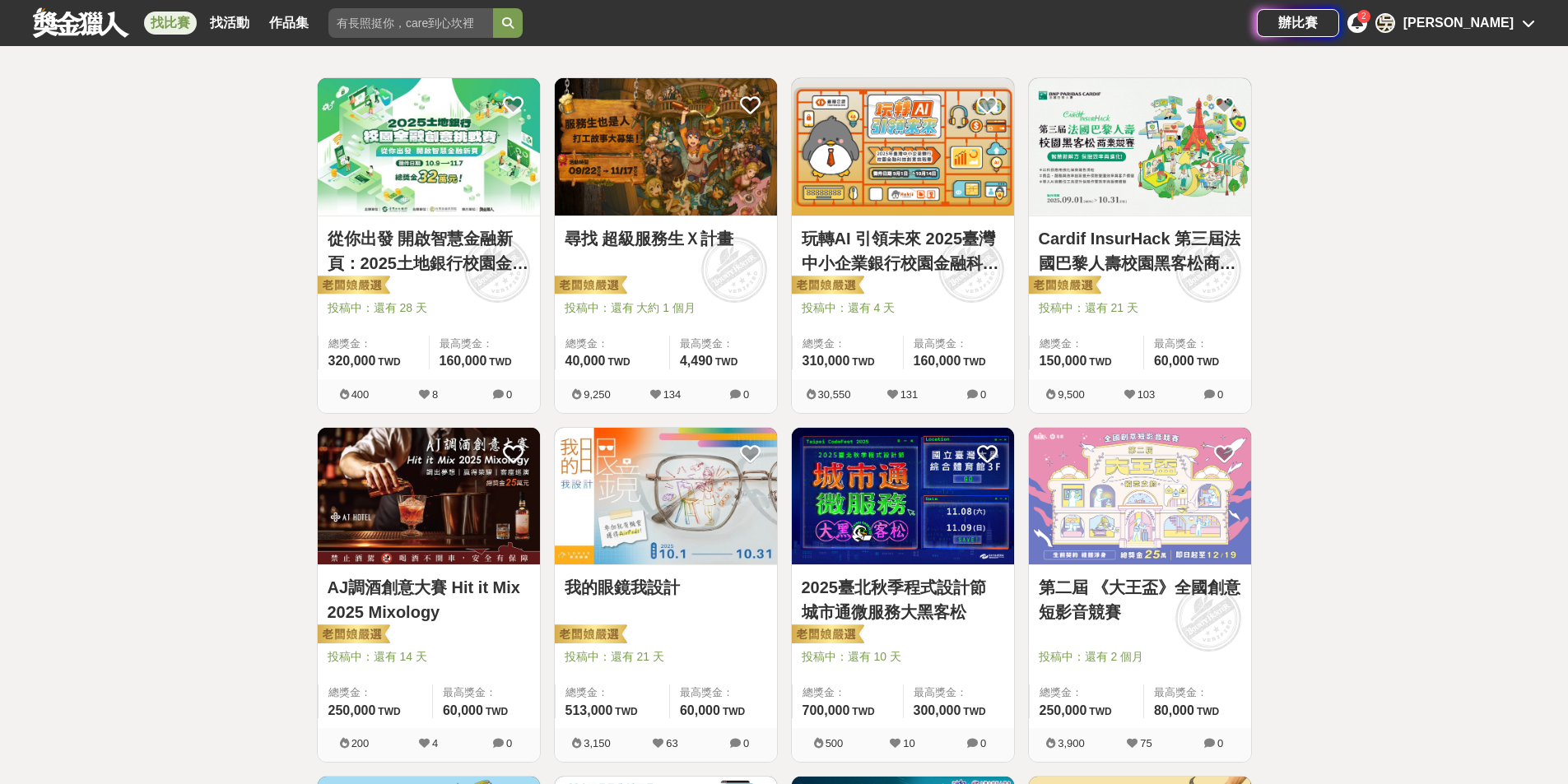
scroll to position [329, 0]
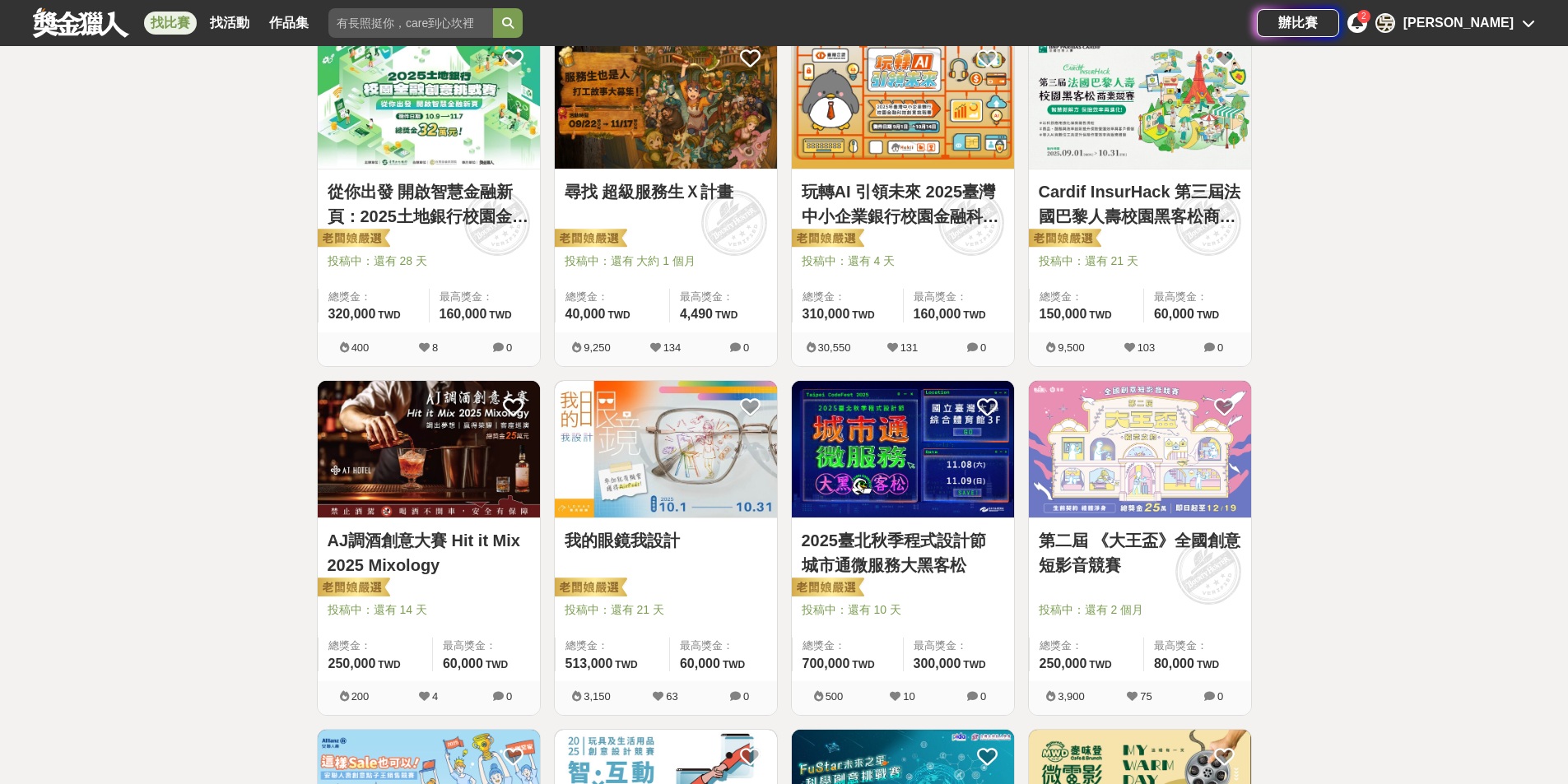
click at [644, 549] on link "我的眼鏡我設計" at bounding box center [666, 540] width 203 height 25
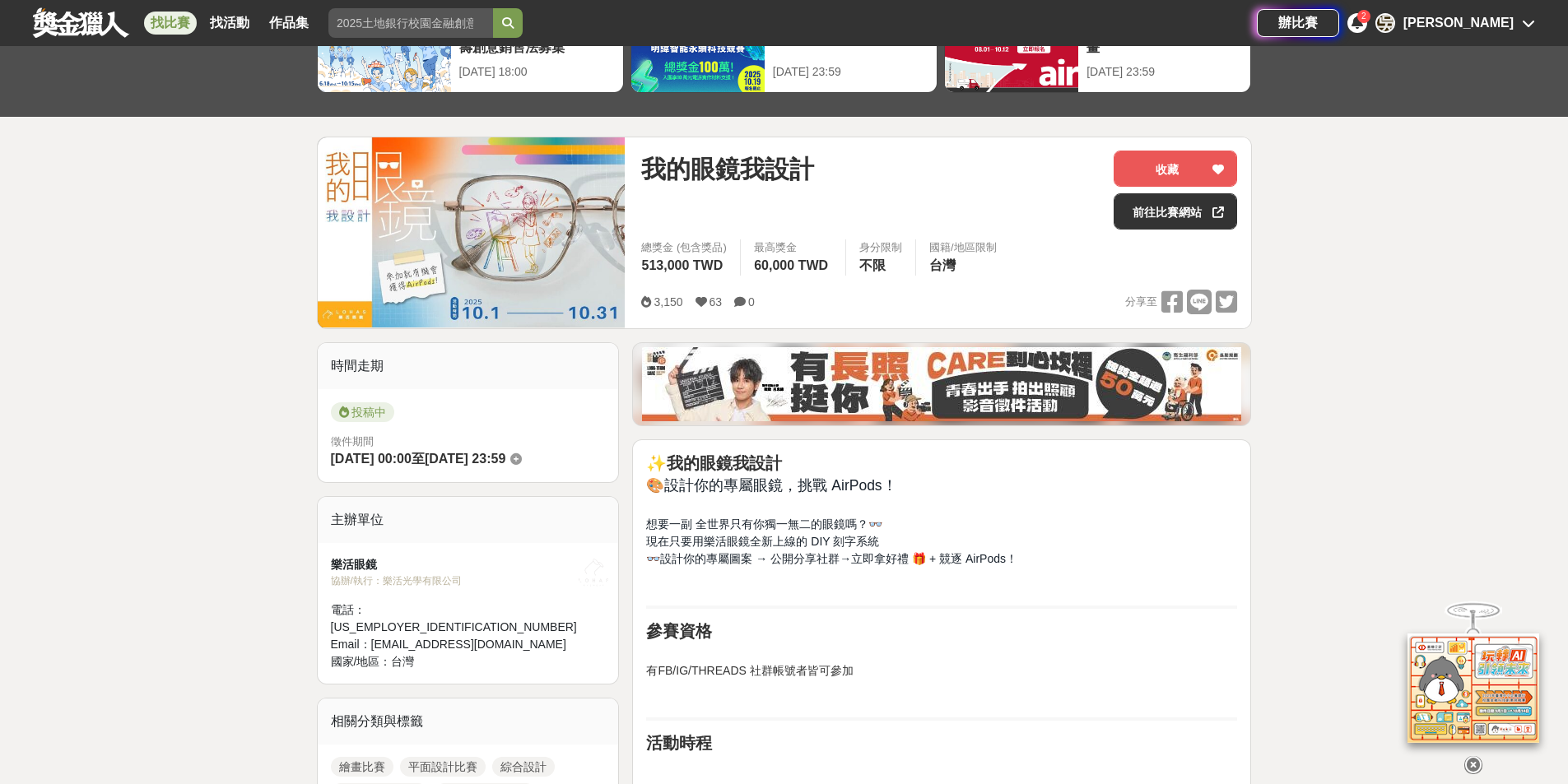
scroll to position [247, 0]
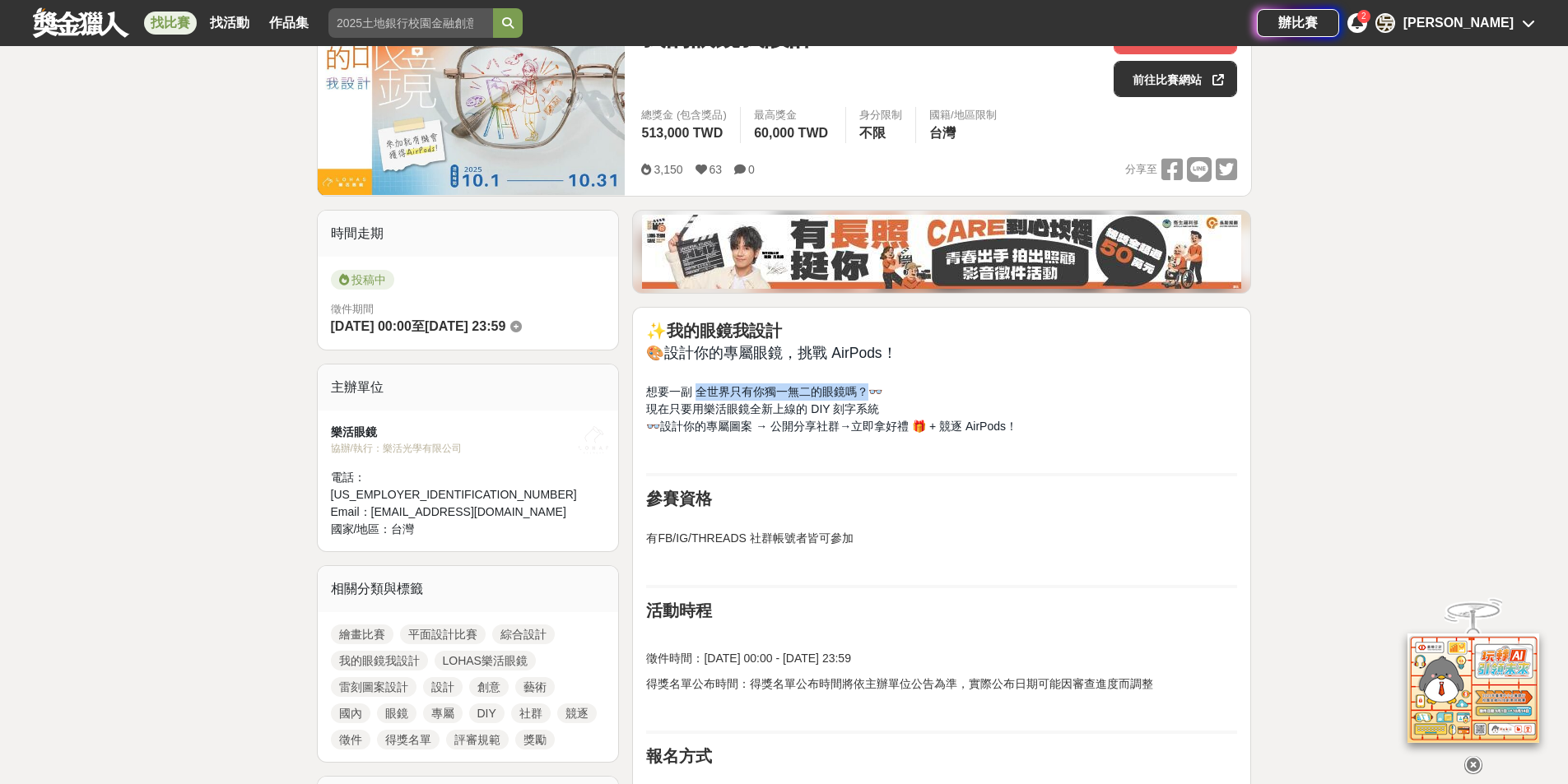
drag, startPoint x: 695, startPoint y: 392, endPoint x: 868, endPoint y: 386, distance: 173.1
click at [868, 386] on span "想要一副 全世界只有你獨一無二的眼鏡嗎？👓" at bounding box center [764, 391] width 236 height 13
click at [877, 392] on span "想要一副 全世界只有你獨一無二的眼鏡嗎？👓" at bounding box center [764, 391] width 236 height 13
click at [874, 410] on span "現在只要用樂活眼鏡全新上線的 DIY 刻字系統" at bounding box center [762, 408] width 233 height 13
drag, startPoint x: 739, startPoint y: 409, endPoint x: 836, endPoint y: 410, distance: 97.0
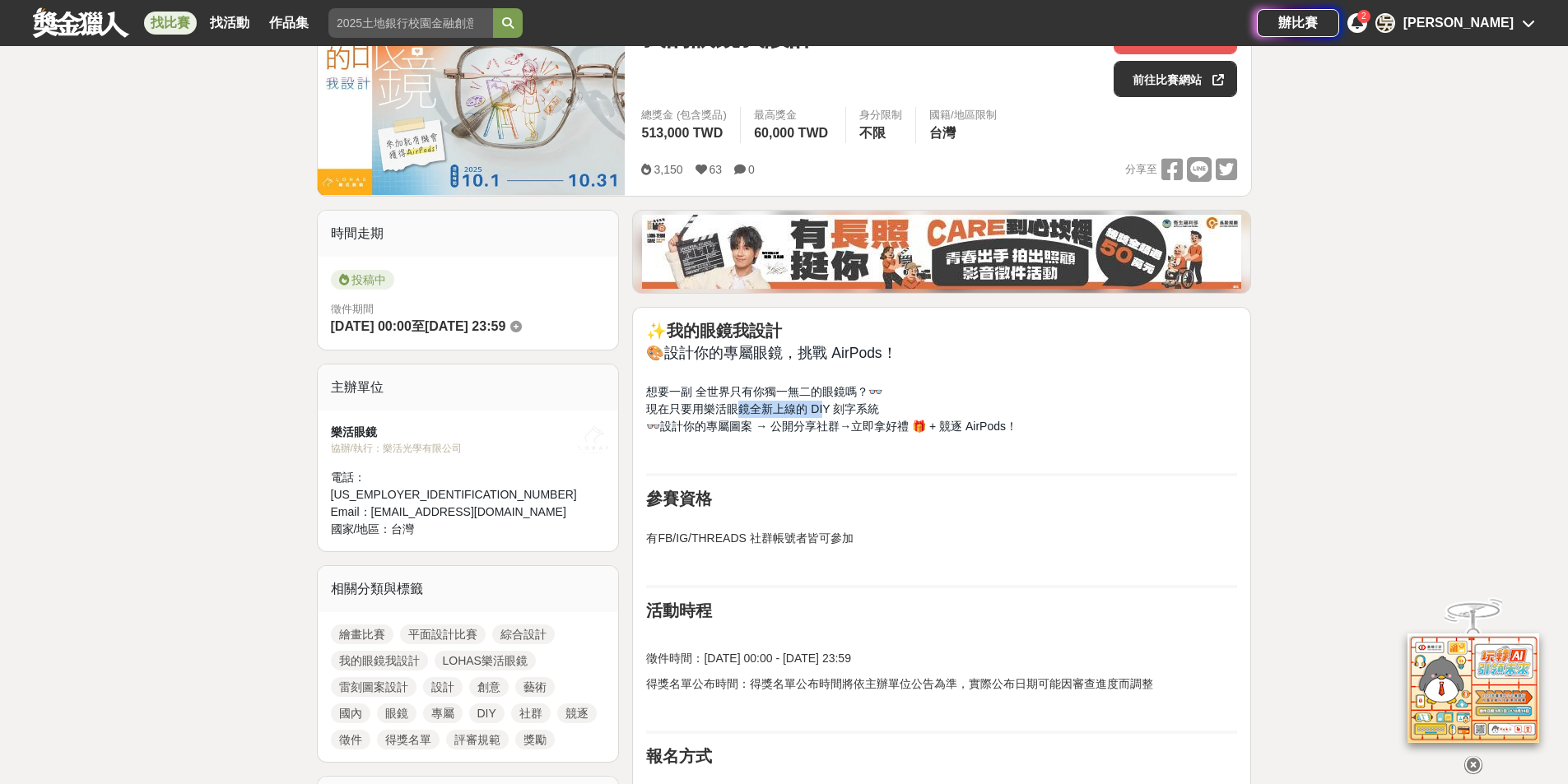
click at [826, 413] on span "現在只要用樂活眼鏡全新上線的 DIY 刻字系統" at bounding box center [762, 408] width 233 height 13
click at [849, 406] on span "現在只要用樂活眼鏡全新上線的 DIY 刻字系統" at bounding box center [762, 408] width 233 height 13
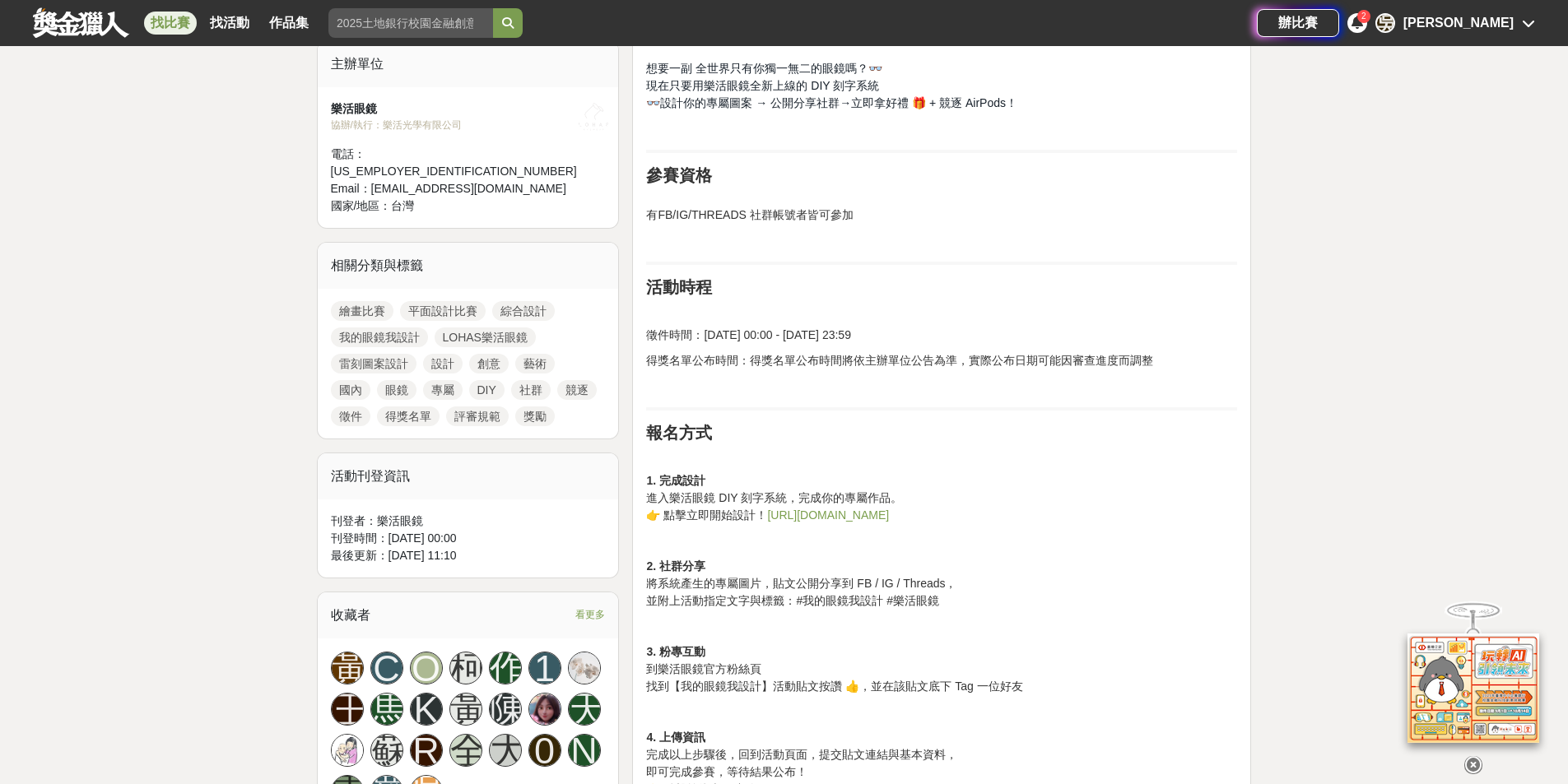
scroll to position [576, 0]
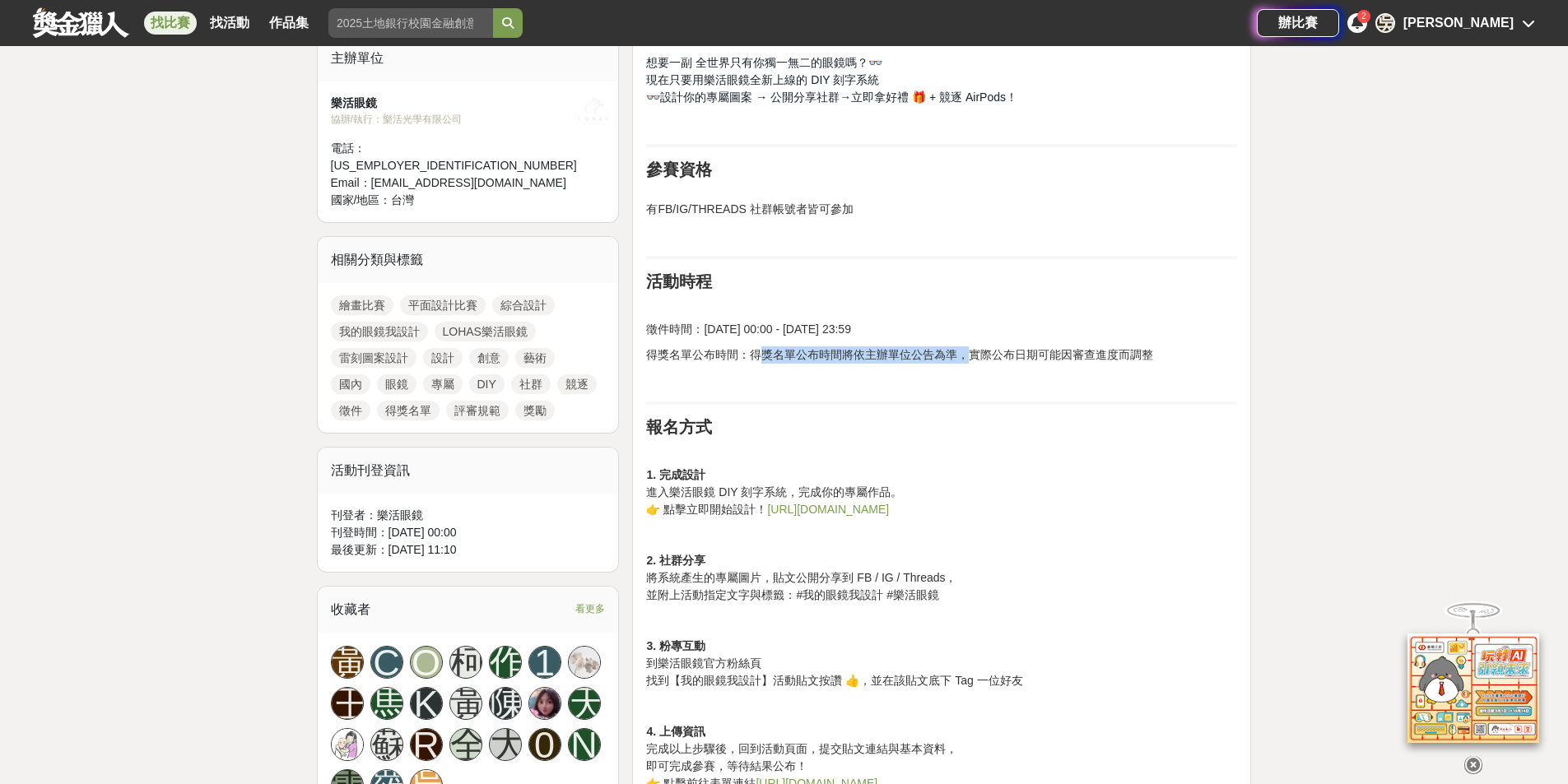
drag, startPoint x: 771, startPoint y: 353, endPoint x: 979, endPoint y: 356, distance: 208.0
click at [975, 356] on p "得獎名單公布時間：得獎名單公布時間將依主辦單位公告為準，實際公布日期可能因審查進度而調整" at bounding box center [941, 355] width 591 height 17
click at [854, 506] on link "[URL][DOMAIN_NAME]" at bounding box center [828, 509] width 122 height 13
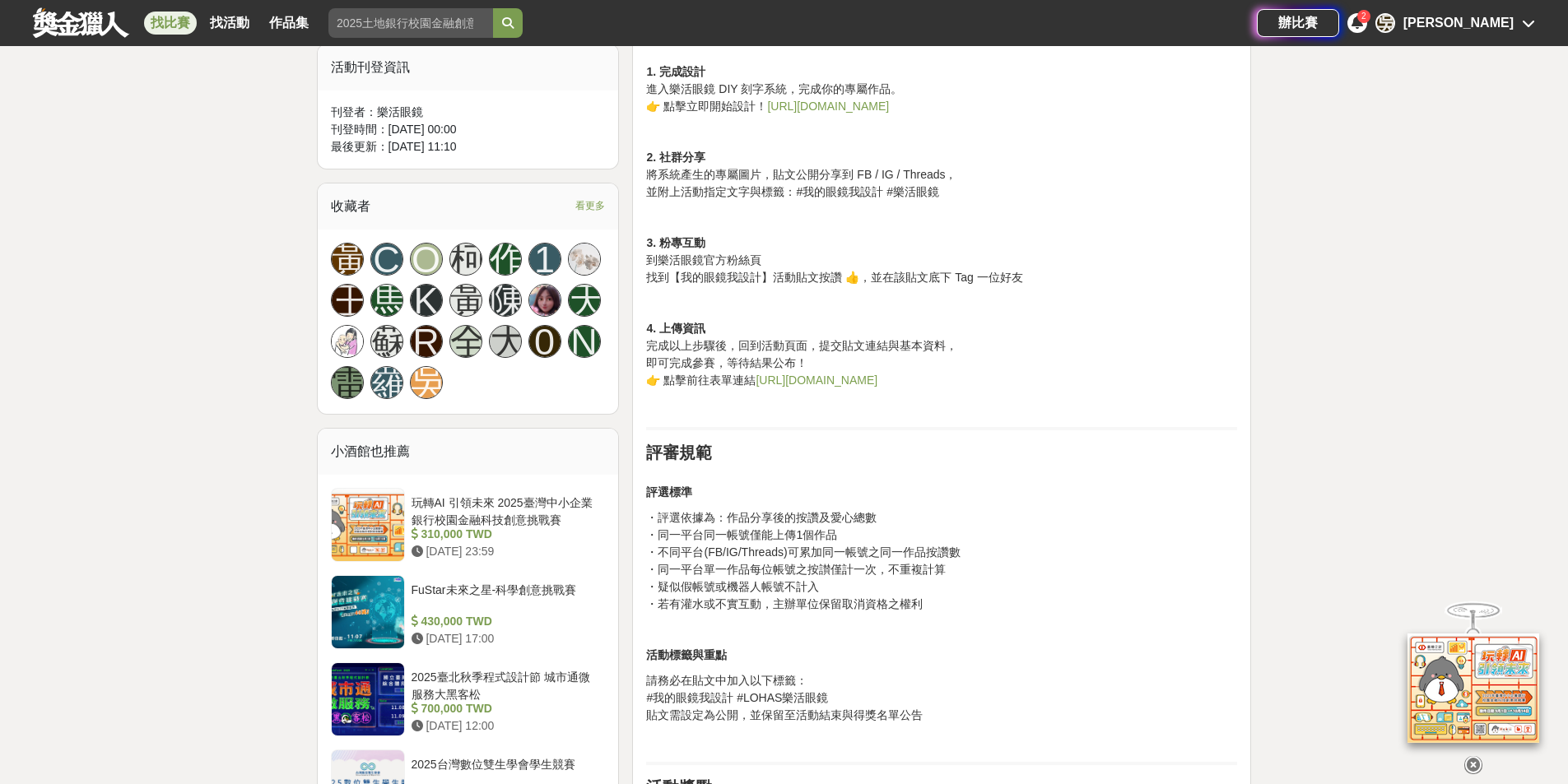
scroll to position [1070, 0]
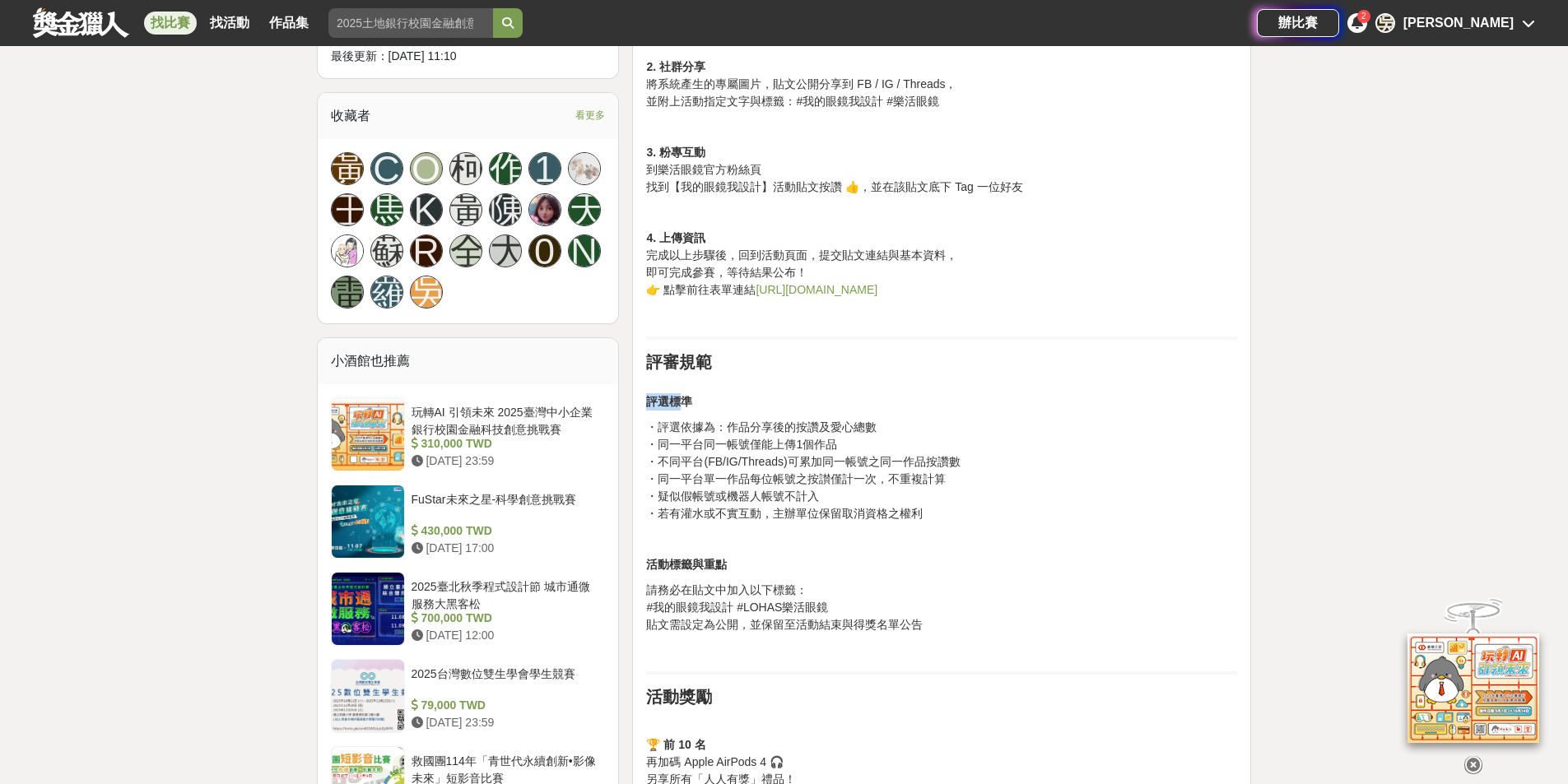
drag, startPoint x: 685, startPoint y: 402, endPoint x: 643, endPoint y: 402, distance: 42.0
click at [643, 402] on div "✨ 我的眼鏡我設計 🎨 設計你的專屬眼鏡，挑戰 AirPods！ 想要一副 全世界只有你獨一無二的眼鏡嗎？👓 現在只要用樂活眼鏡全新上線的 DIY 刻字系統 …" at bounding box center [941, 405] width 619 height 1841
drag, startPoint x: 643, startPoint y: 402, endPoint x: 729, endPoint y: 401, distance: 86.0
click at [729, 401] on div "✨ 我的眼鏡我設計 🎨 設計你的專屬眼鏡，挑戰 AirPods！ 想要一副 全世界只有你獨一無二的眼鏡嗎？👓 現在只要用樂活眼鏡全新上線的 DIY 刻字系統 …" at bounding box center [941, 405] width 619 height 1841
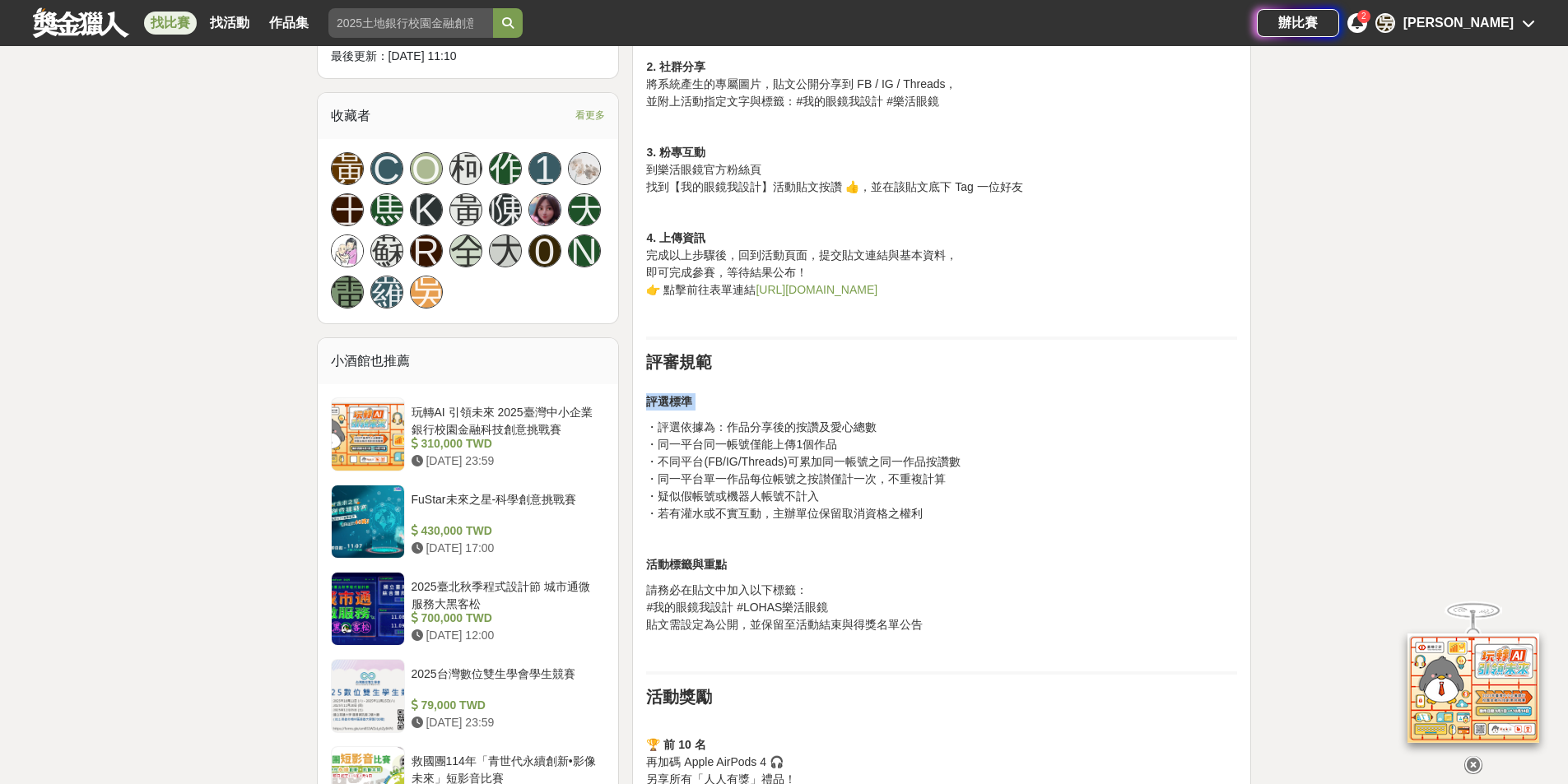
click at [730, 401] on p "評選標準" at bounding box center [941, 394] width 591 height 35
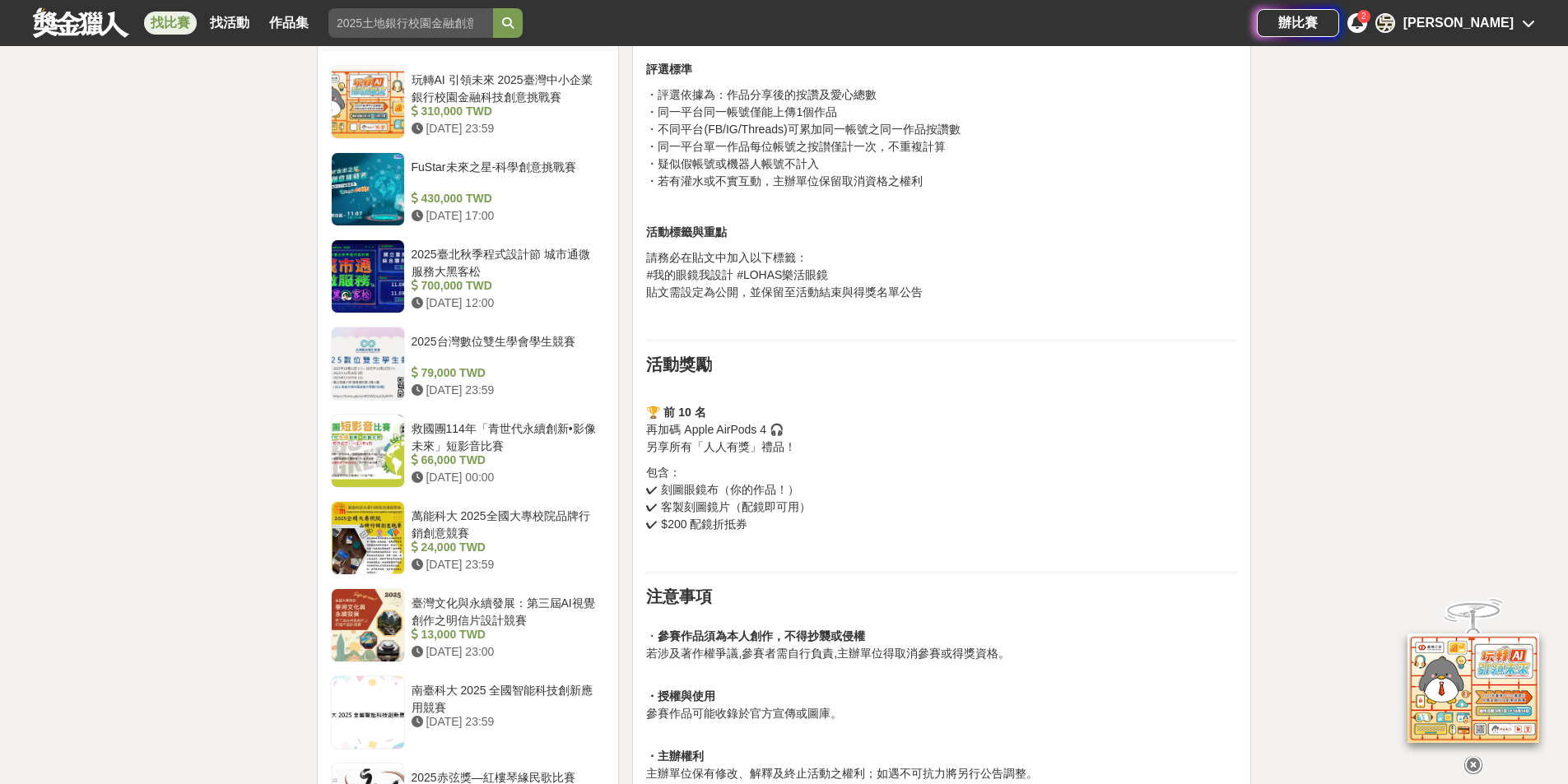
scroll to position [1728, 0]
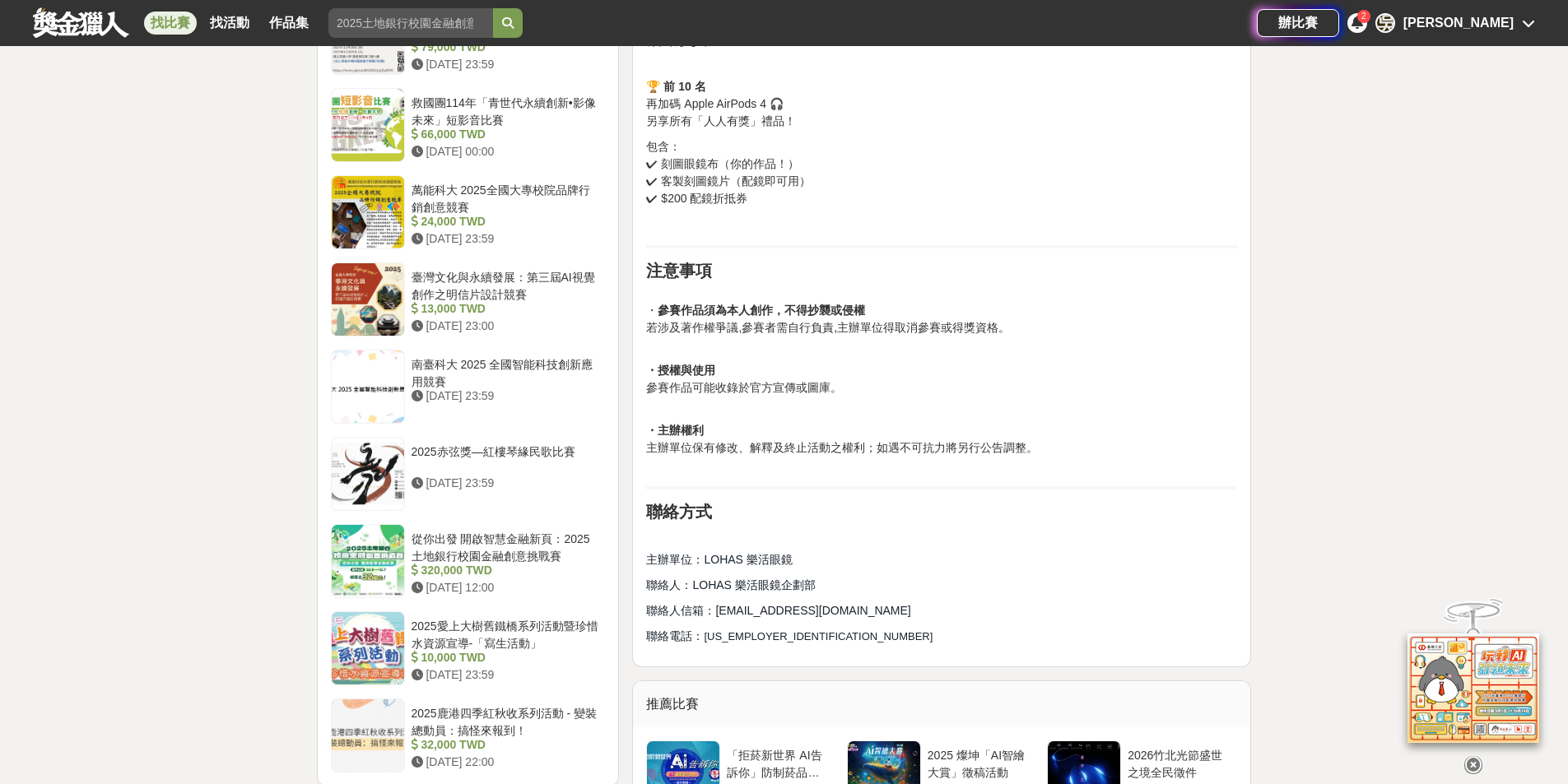
click at [1470, 762] on icon at bounding box center [1473, 765] width 18 height 18
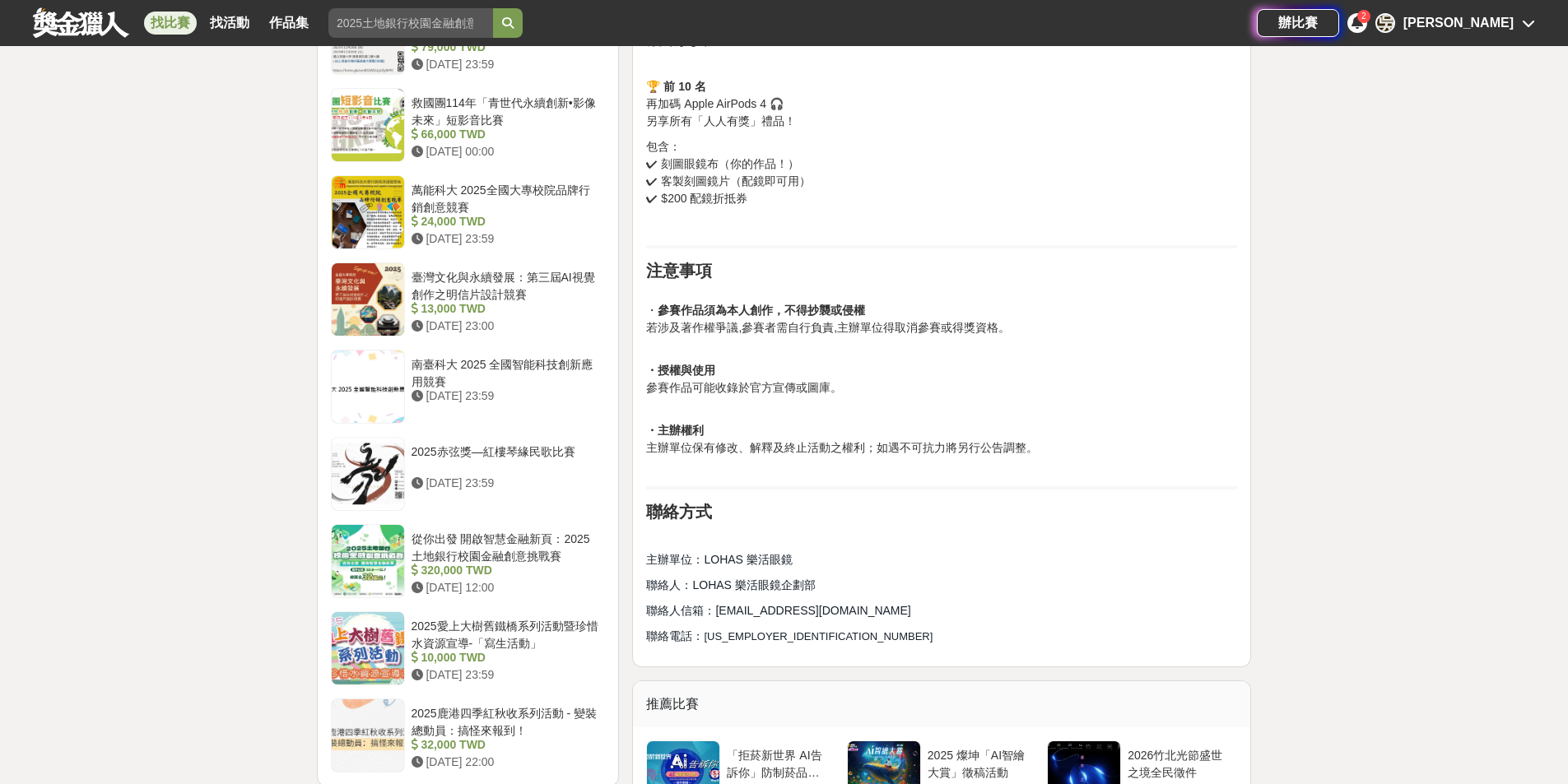
drag, startPoint x: 1054, startPoint y: 451, endPoint x: 639, endPoint y: 450, distance: 415.0
drag, startPoint x: 652, startPoint y: 438, endPoint x: 1048, endPoint y: 453, distance: 396.3
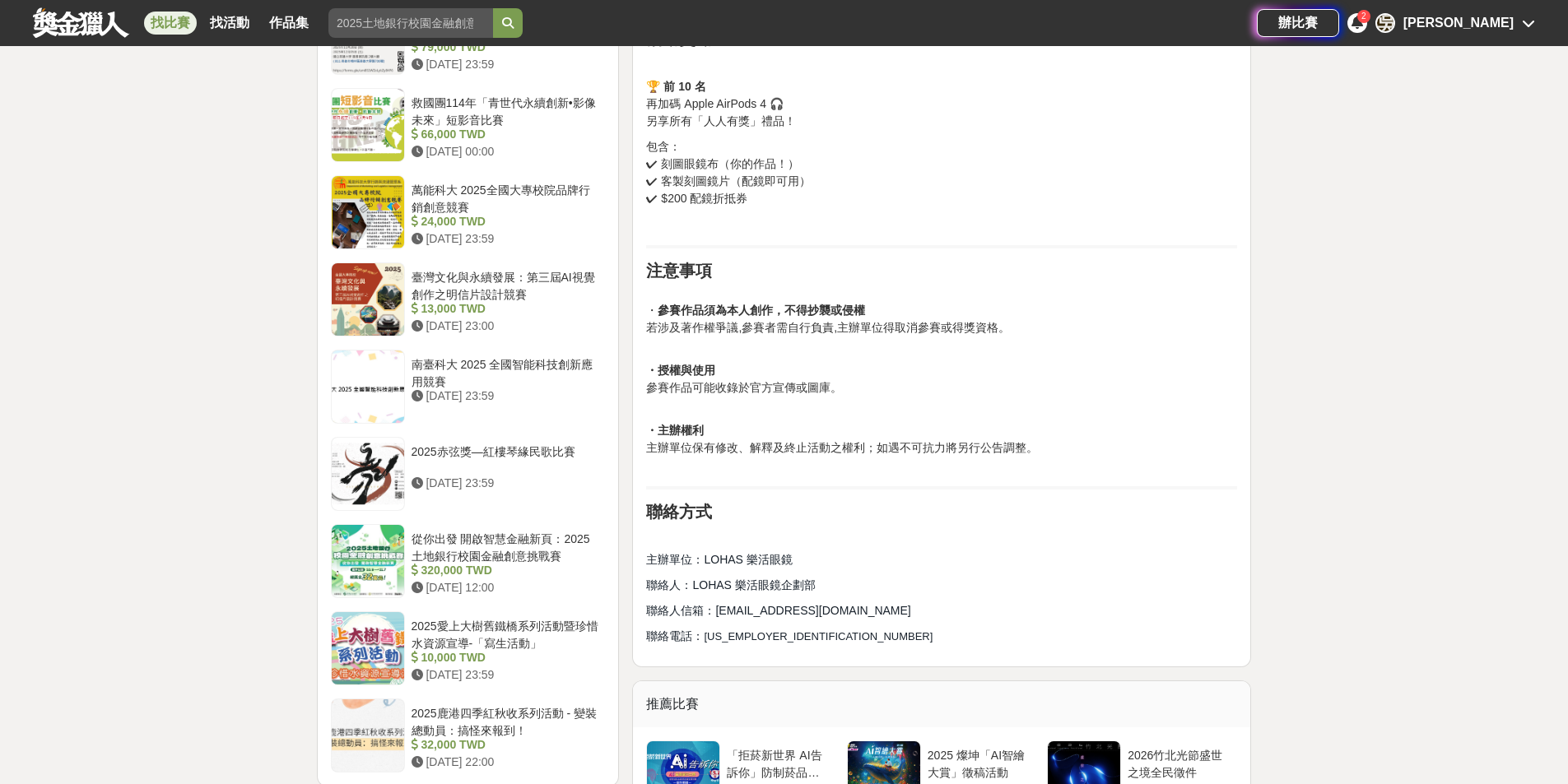
click at [1049, 453] on p "・主辦權利 主辦單位保有修改、解釋及終止活動之權利；如遇不可抗力將另行公告調整。" at bounding box center [941, 440] width 591 height 69
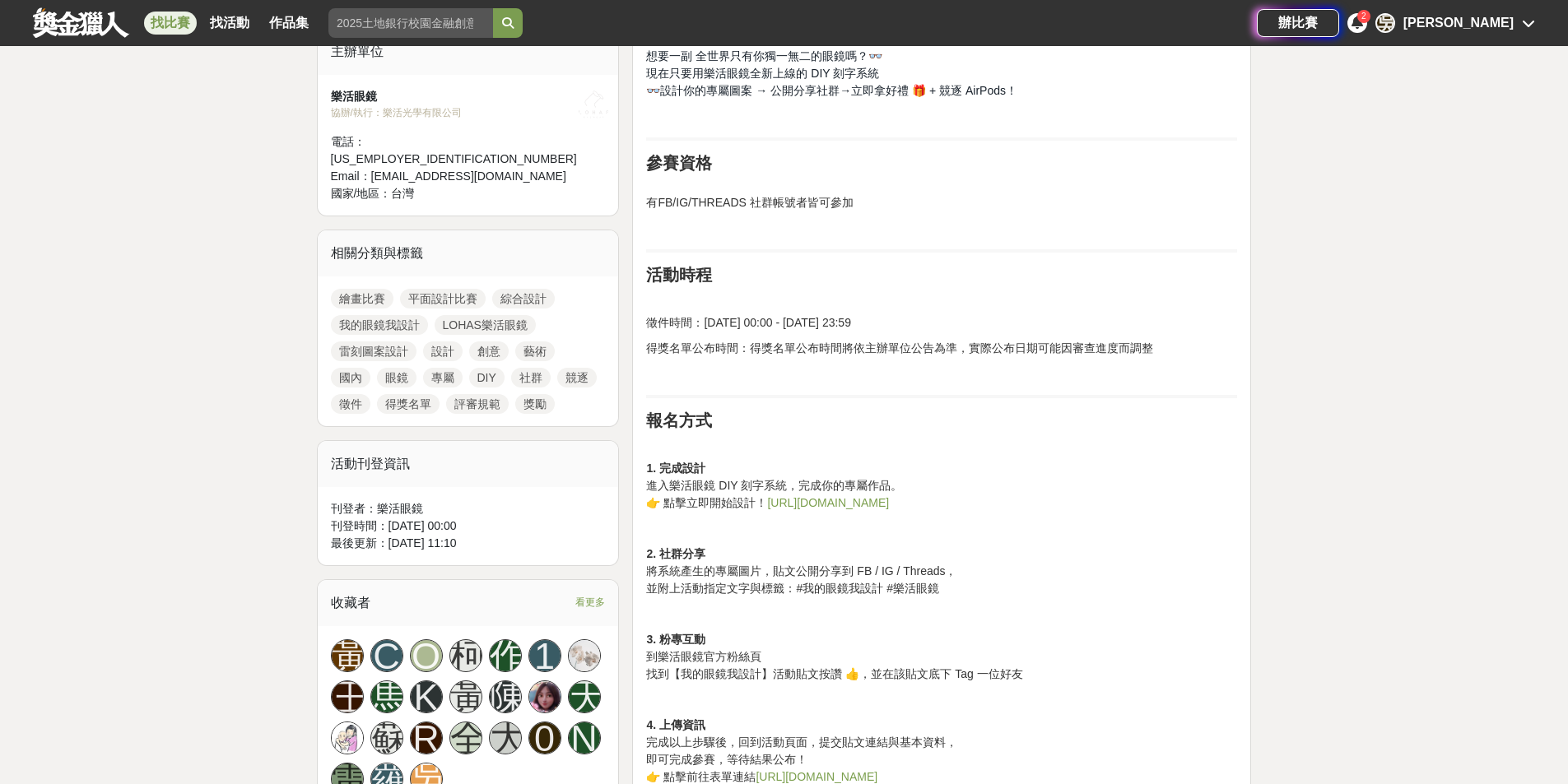
scroll to position [576, 0]
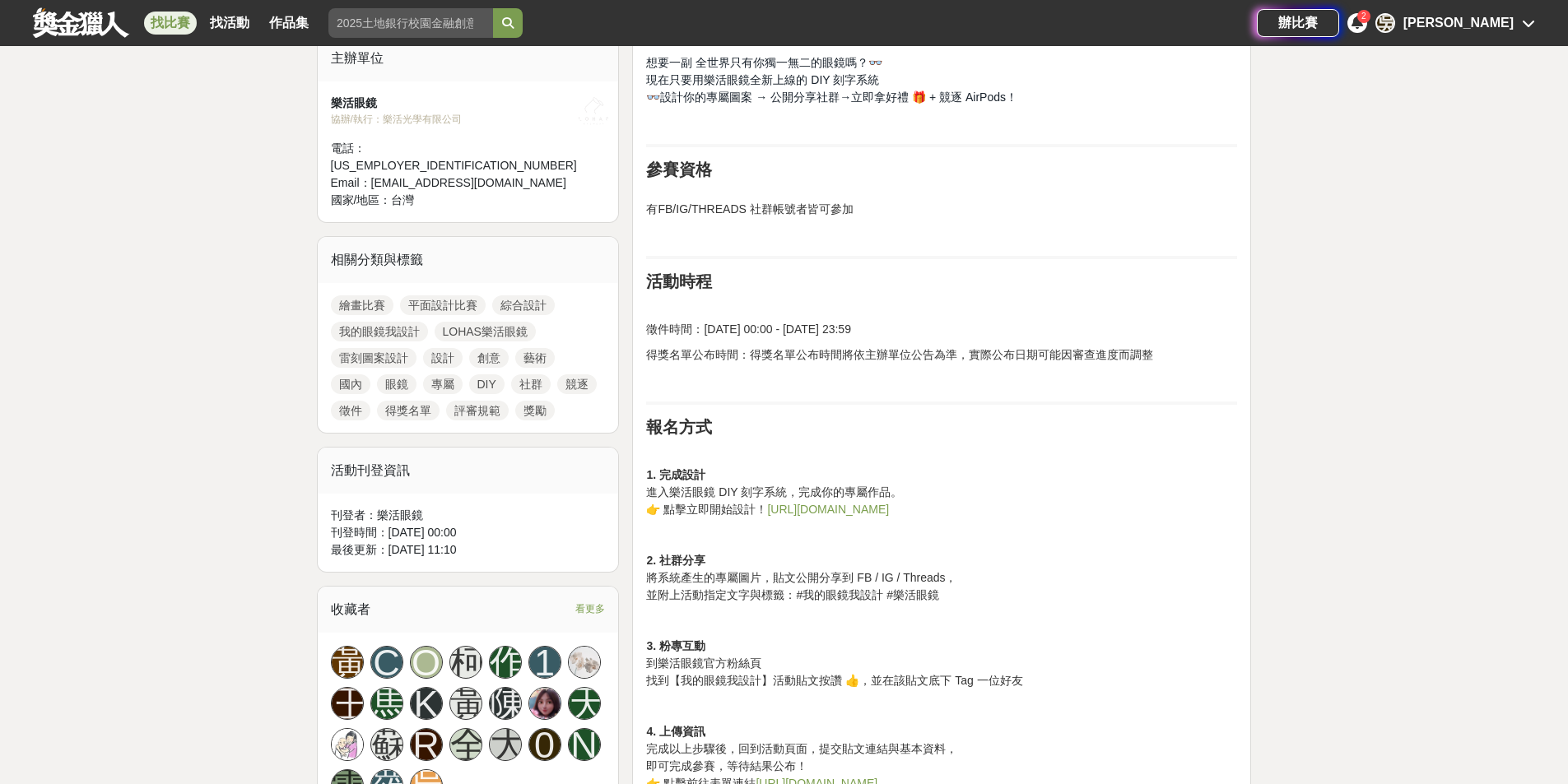
click at [790, 504] on link "[URL][DOMAIN_NAME]" at bounding box center [828, 509] width 122 height 13
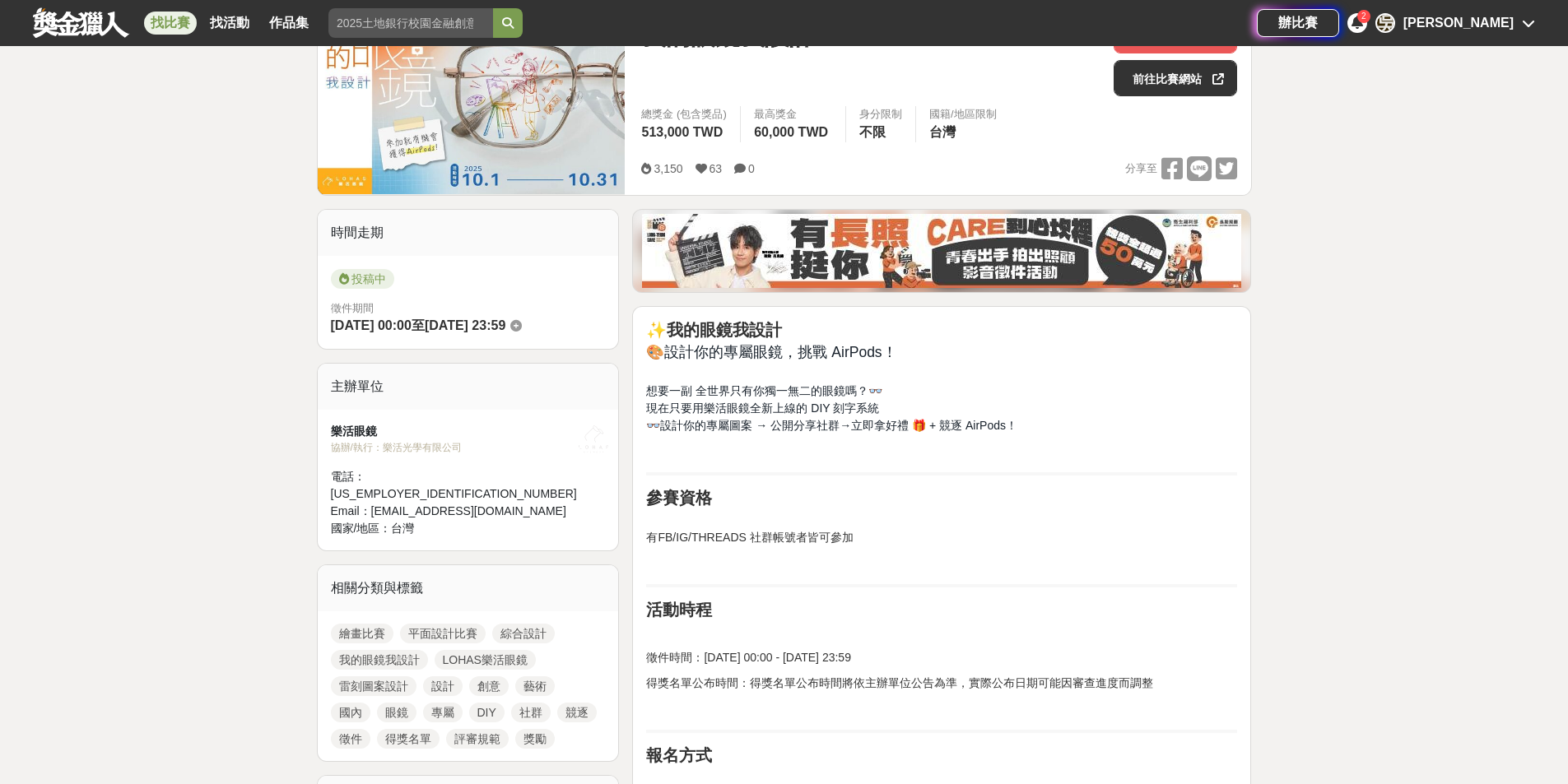
scroll to position [247, 0]
drag, startPoint x: 811, startPoint y: 408, endPoint x: 884, endPoint y: 403, distance: 73.2
click at [884, 403] on p "想要一副 全世界只有你獨一無二的眼鏡嗎？👓 現在只要用樂活眼鏡全新上線的 DIY 刻字系統 👓設計你的專屬圖案 → 公開分享社群→立即拿好禮 🎁 + 競逐 A…" at bounding box center [941, 409] width 591 height 52
click at [886, 403] on p "想要一副 全世界只有你獨一無二的眼鏡嗎？👓 現在只要用樂活眼鏡全新上線的 DIY 刻字系統 👓設計你的專屬圖案 → 公開分享社群→立即拿好禮 🎁 + 競逐 A…" at bounding box center [941, 409] width 591 height 52
drag, startPoint x: 874, startPoint y: 409, endPoint x: 807, endPoint y: 411, distance: 67.0
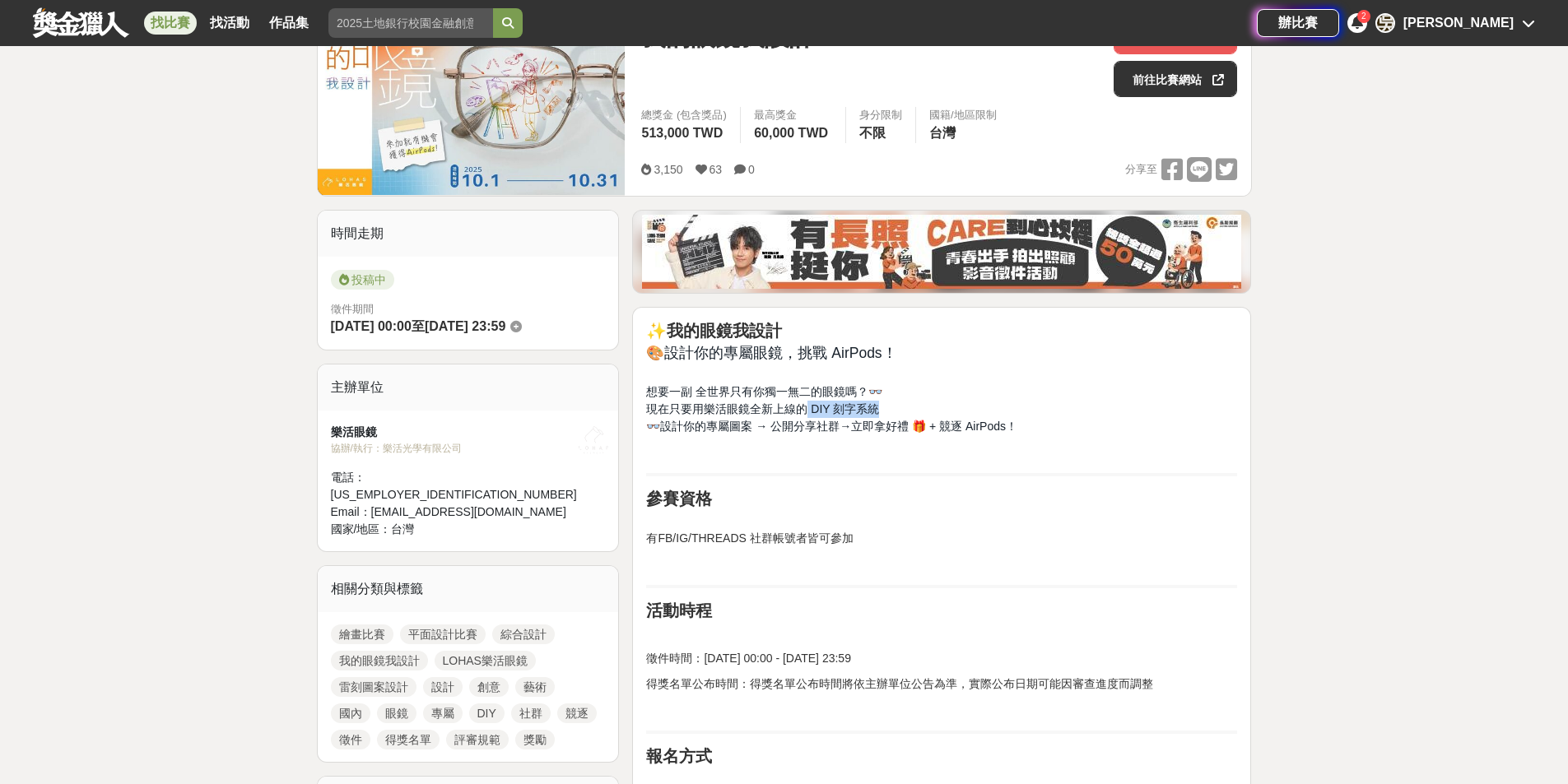
click at [807, 411] on span "現在只要用樂活眼鏡全新上線的 DIY 刻字系統" at bounding box center [762, 408] width 233 height 13
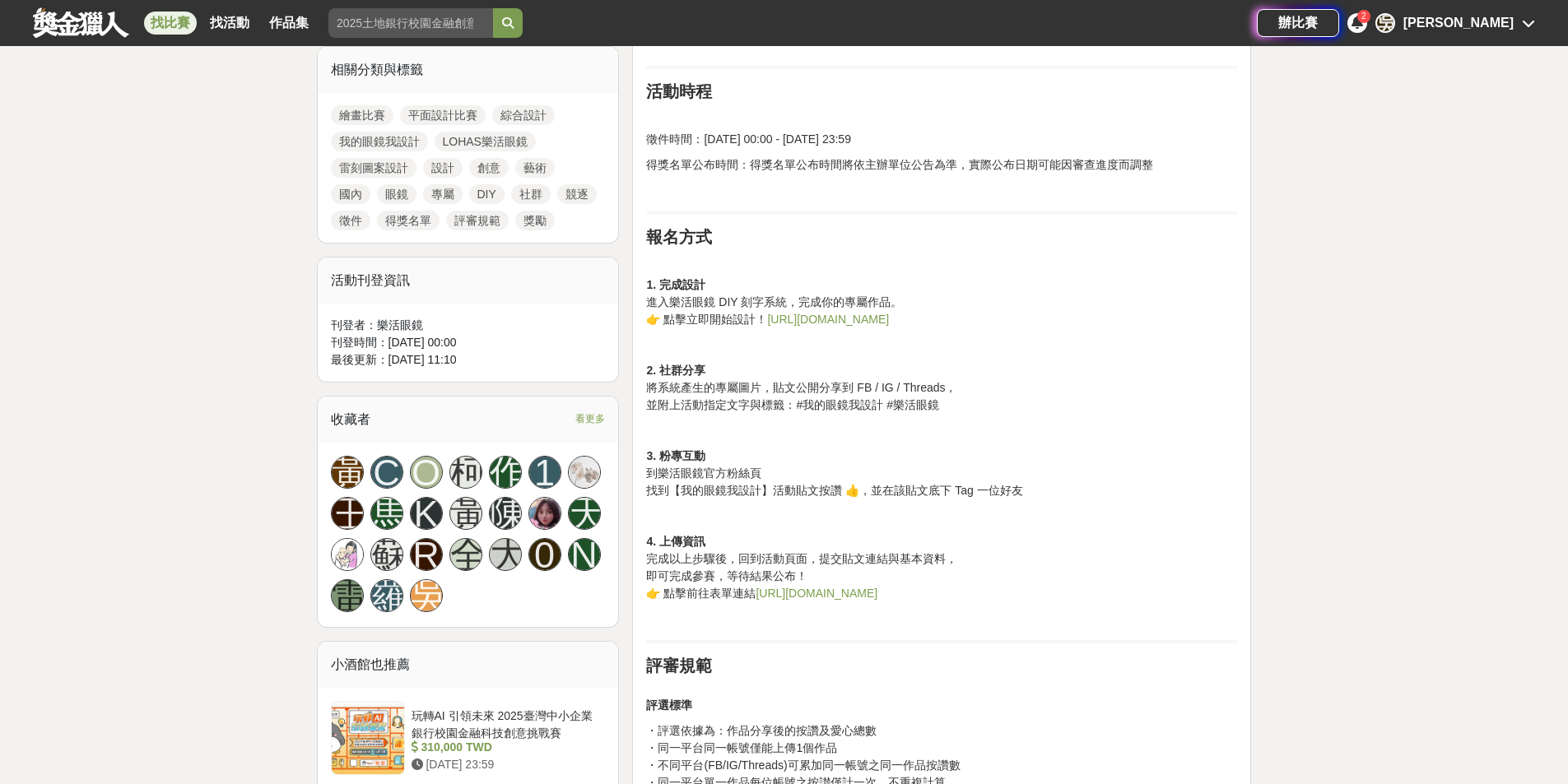
scroll to position [576, 0]
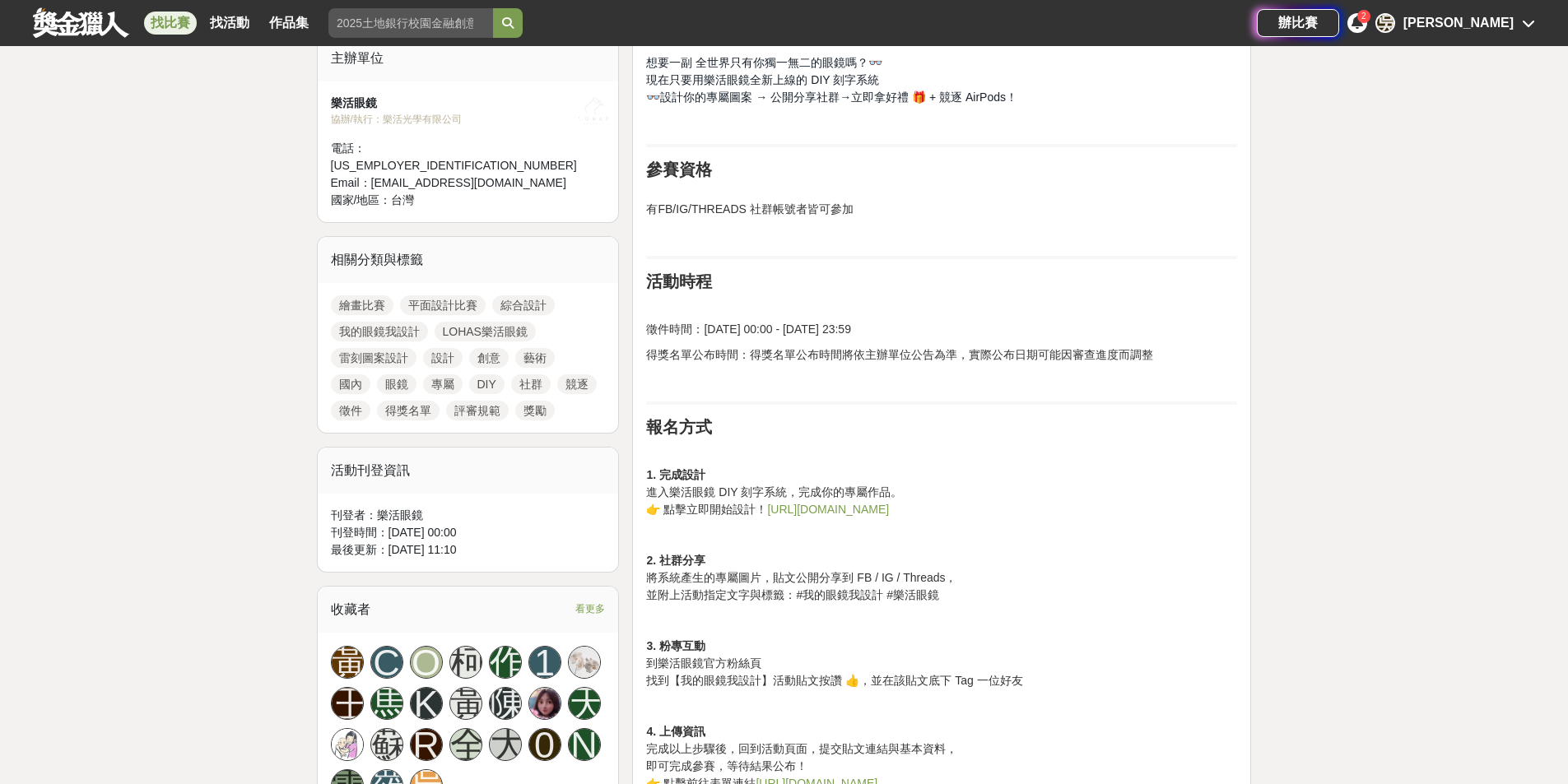
drag, startPoint x: 909, startPoint y: 331, endPoint x: 646, endPoint y: 334, distance: 263.0
click at [646, 334] on p "徵件時間：[DATE] 00:00 - [DATE] 23:59" at bounding box center [941, 330] width 591 height 17
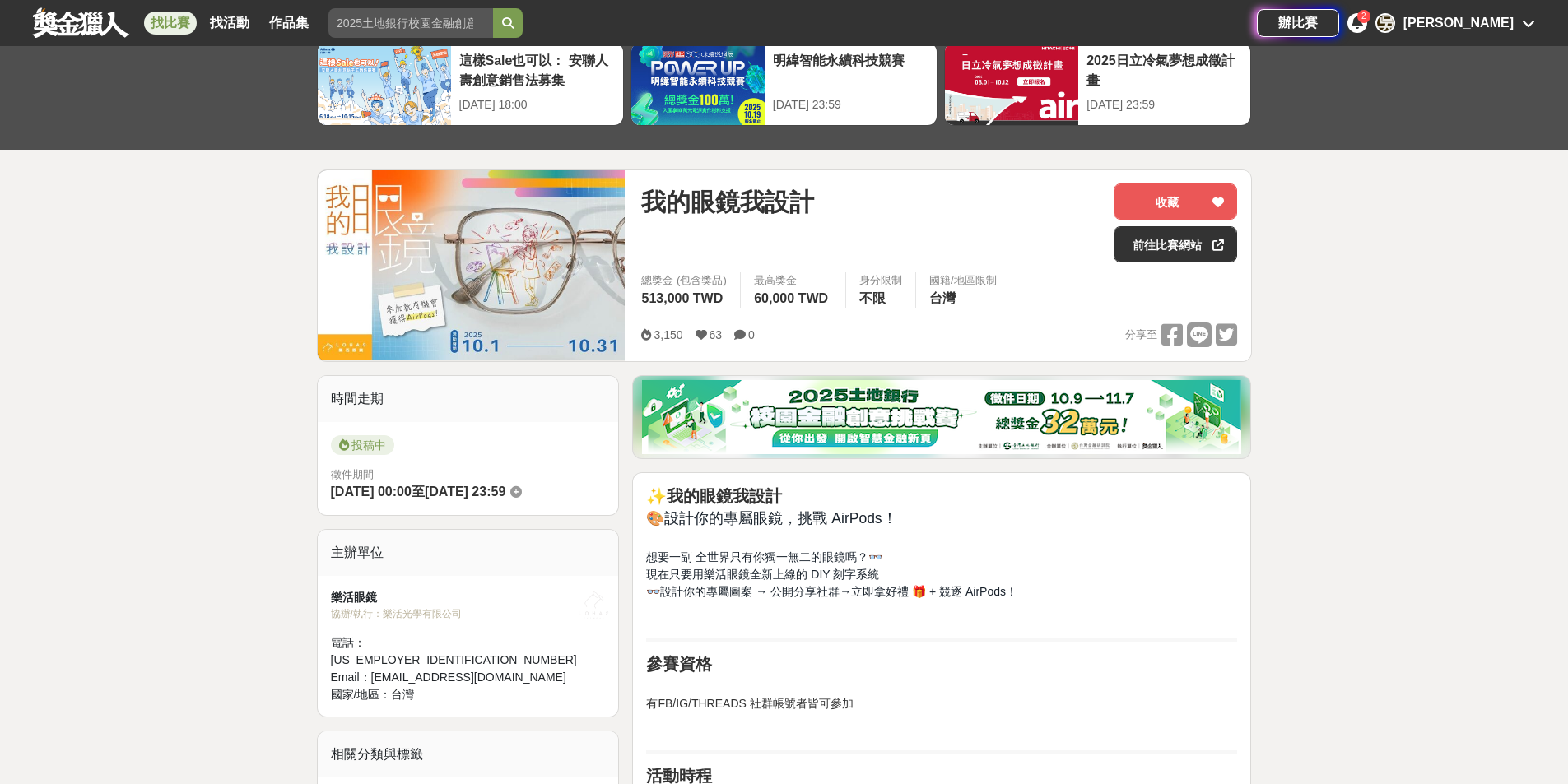
scroll to position [0, 0]
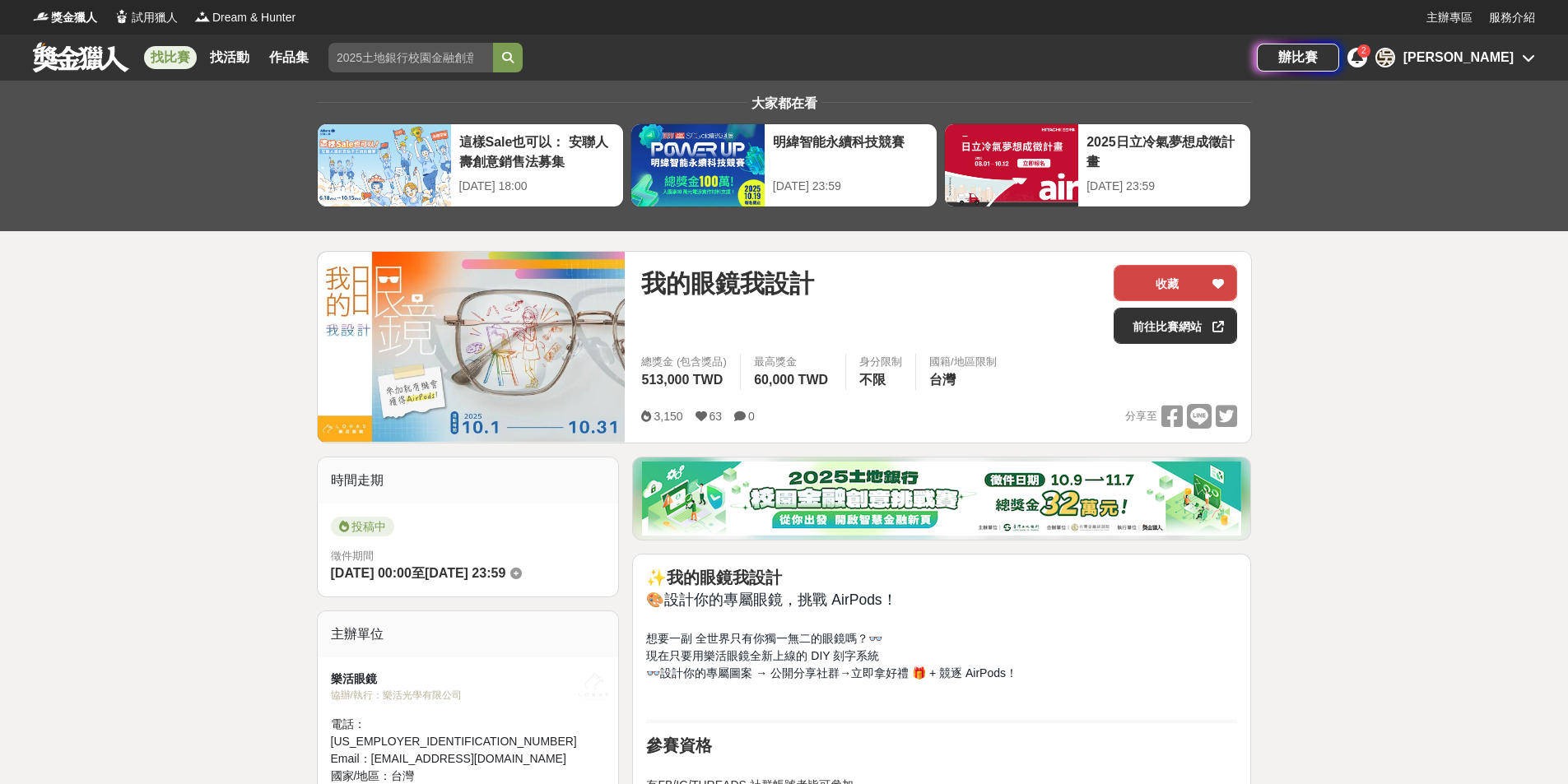
click at [1218, 280] on icon at bounding box center [1218, 283] width 11 height 11
click at [183, 50] on link "找比賽" at bounding box center [170, 57] width 53 height 23
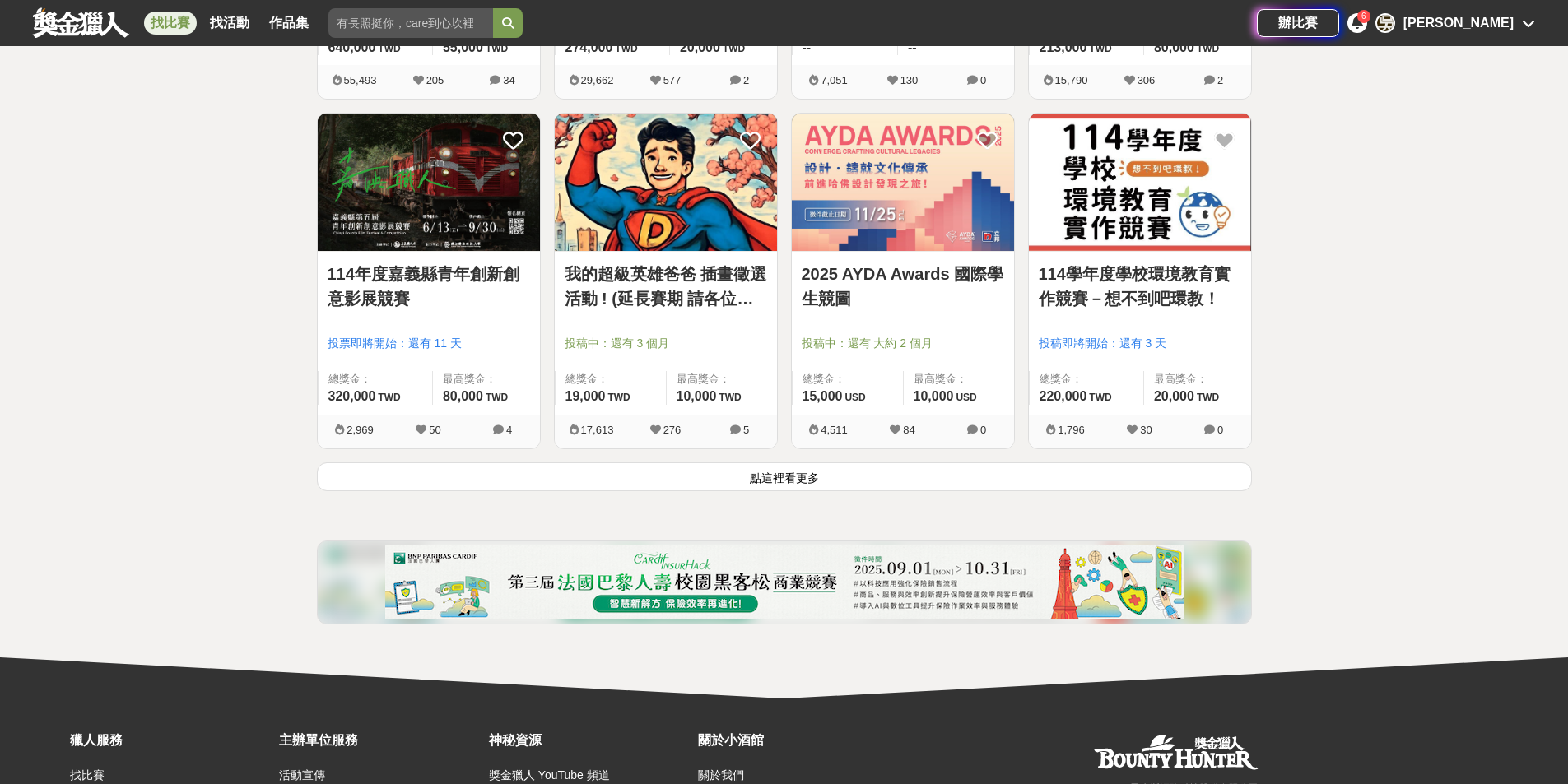
scroll to position [2137, 0]
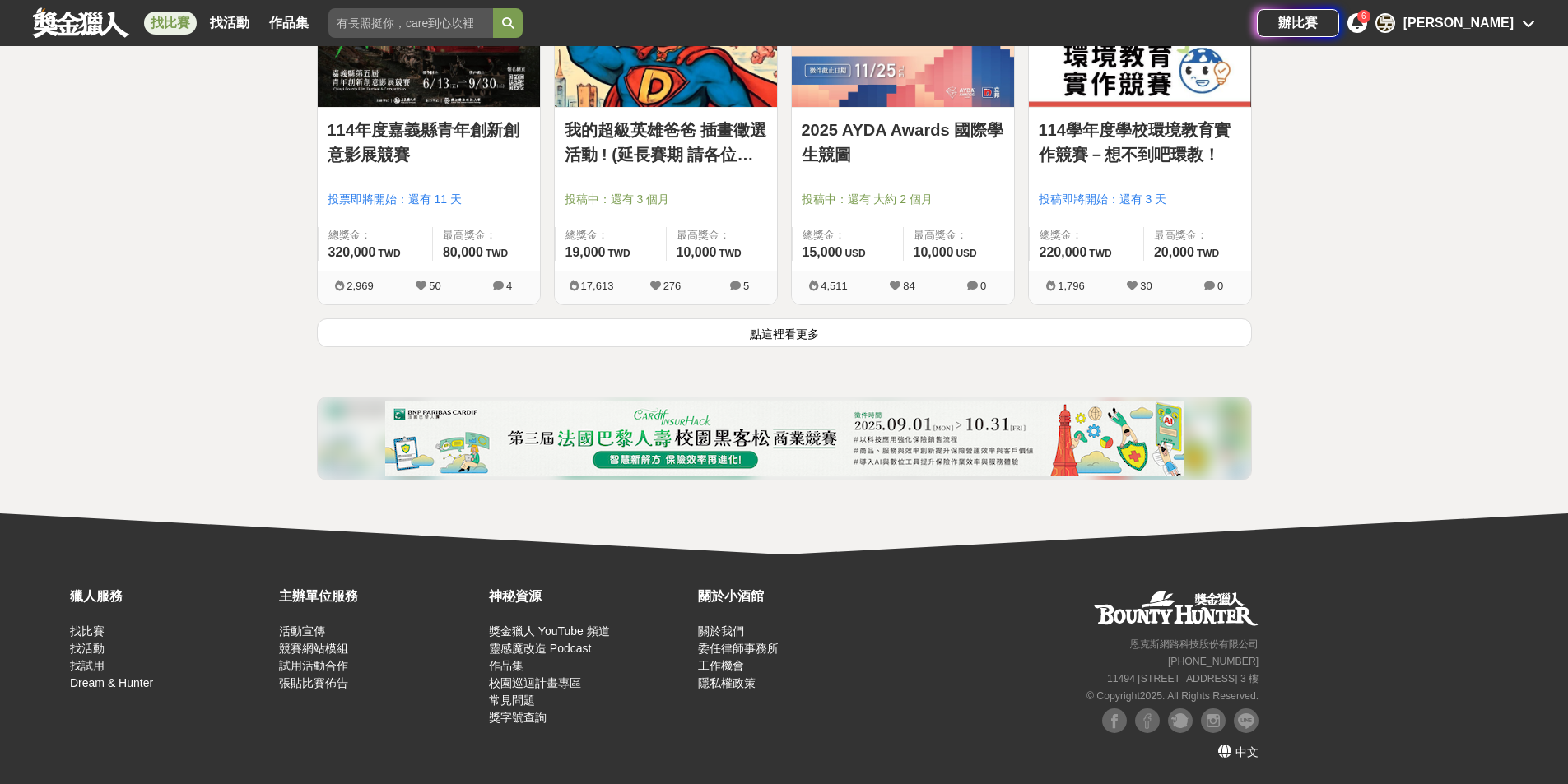
click at [816, 341] on button "點這裡看更多" at bounding box center [784, 332] width 935 height 29
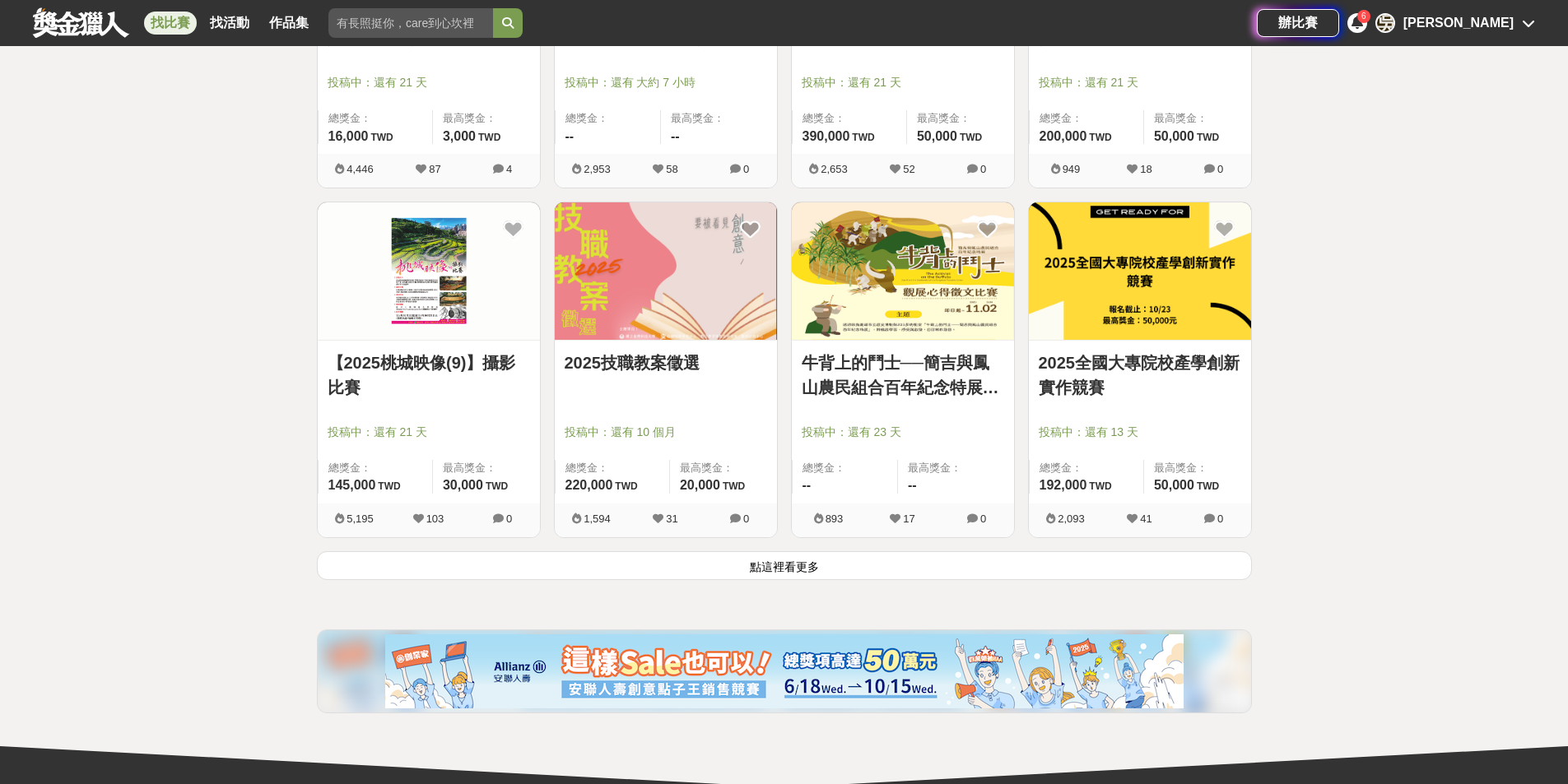
scroll to position [4030, 0]
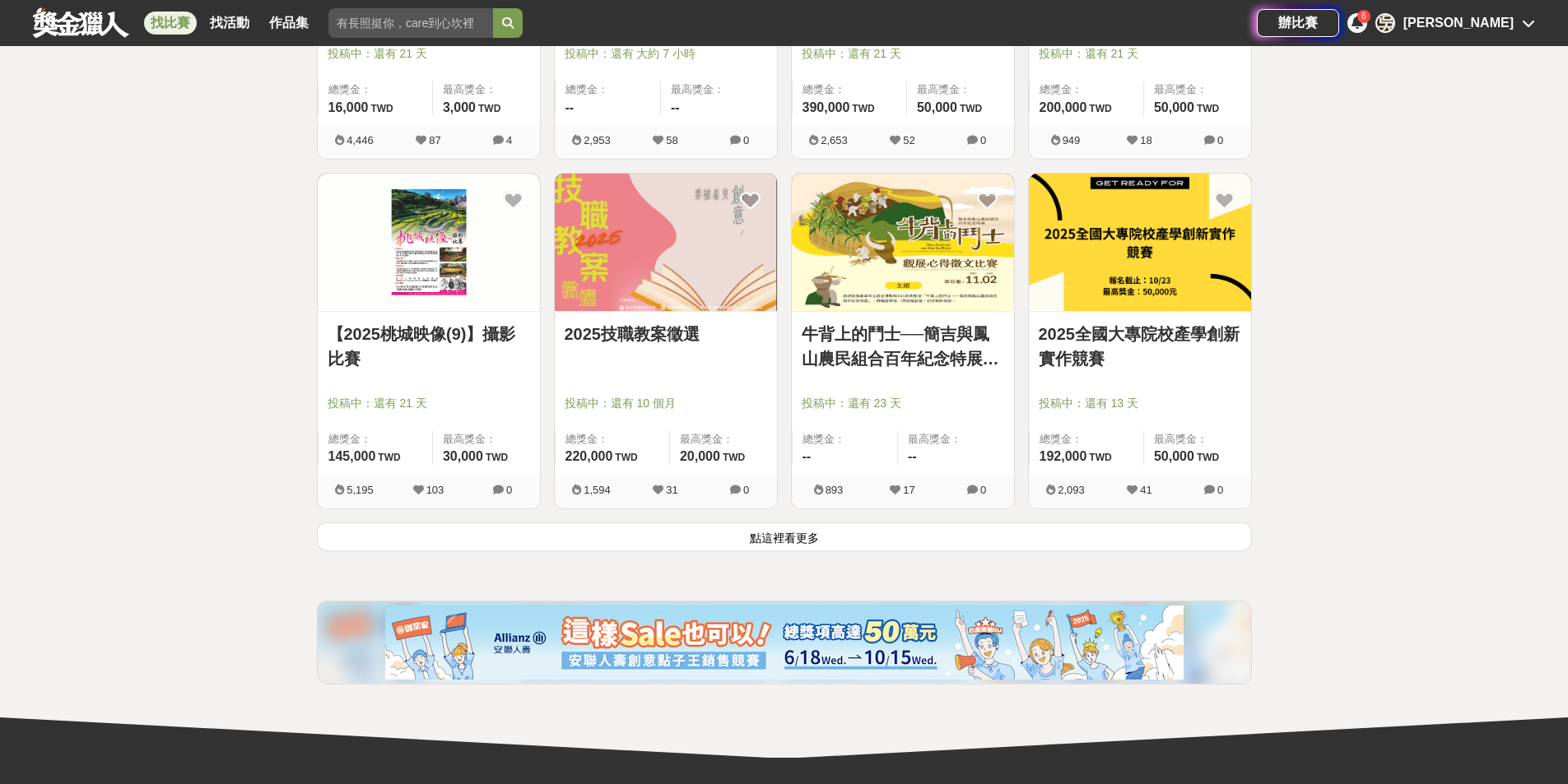
click at [785, 541] on button "點這裡看更多" at bounding box center [784, 537] width 935 height 29
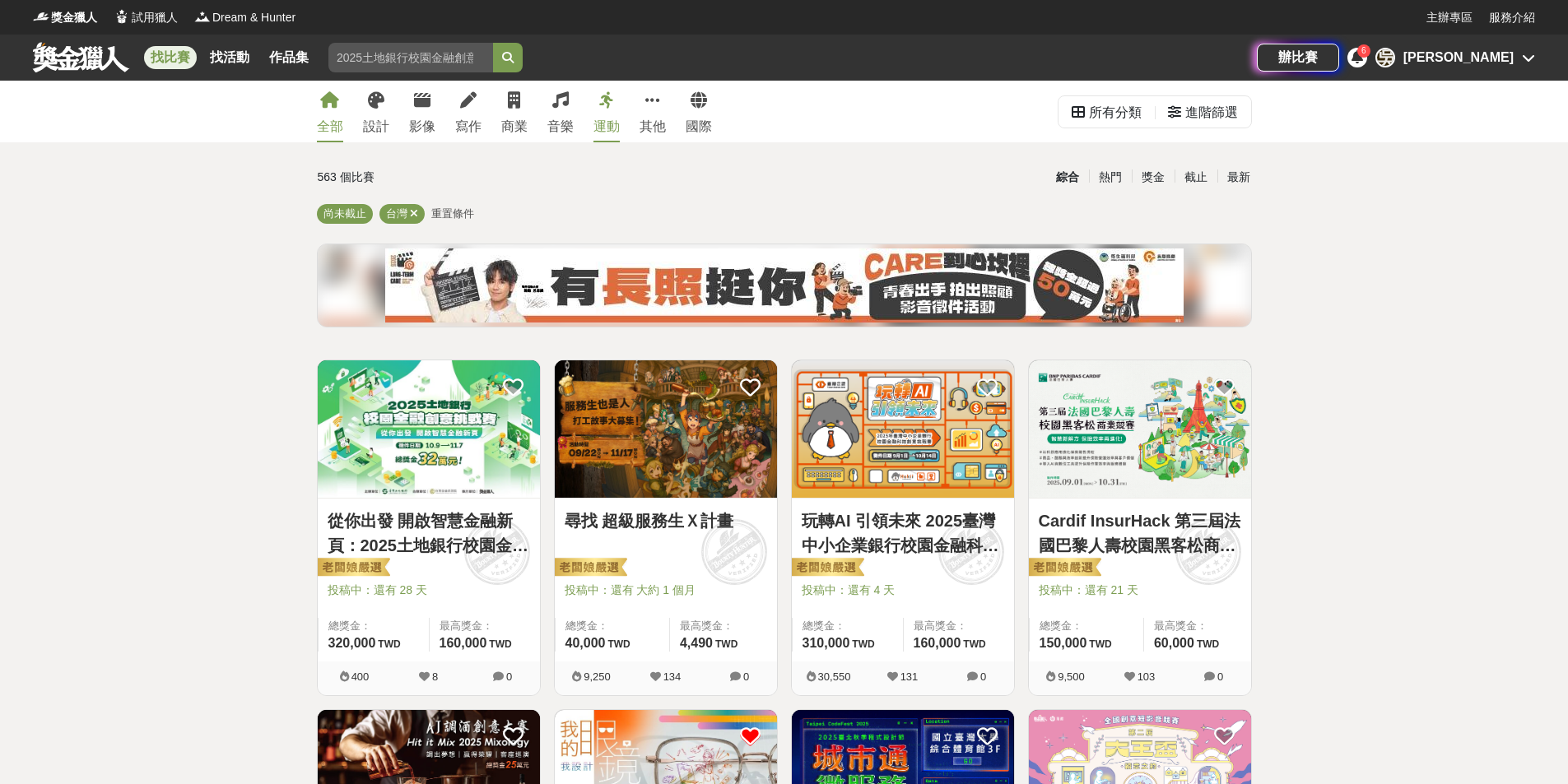
click at [610, 111] on link "運動" at bounding box center [607, 111] width 26 height 61
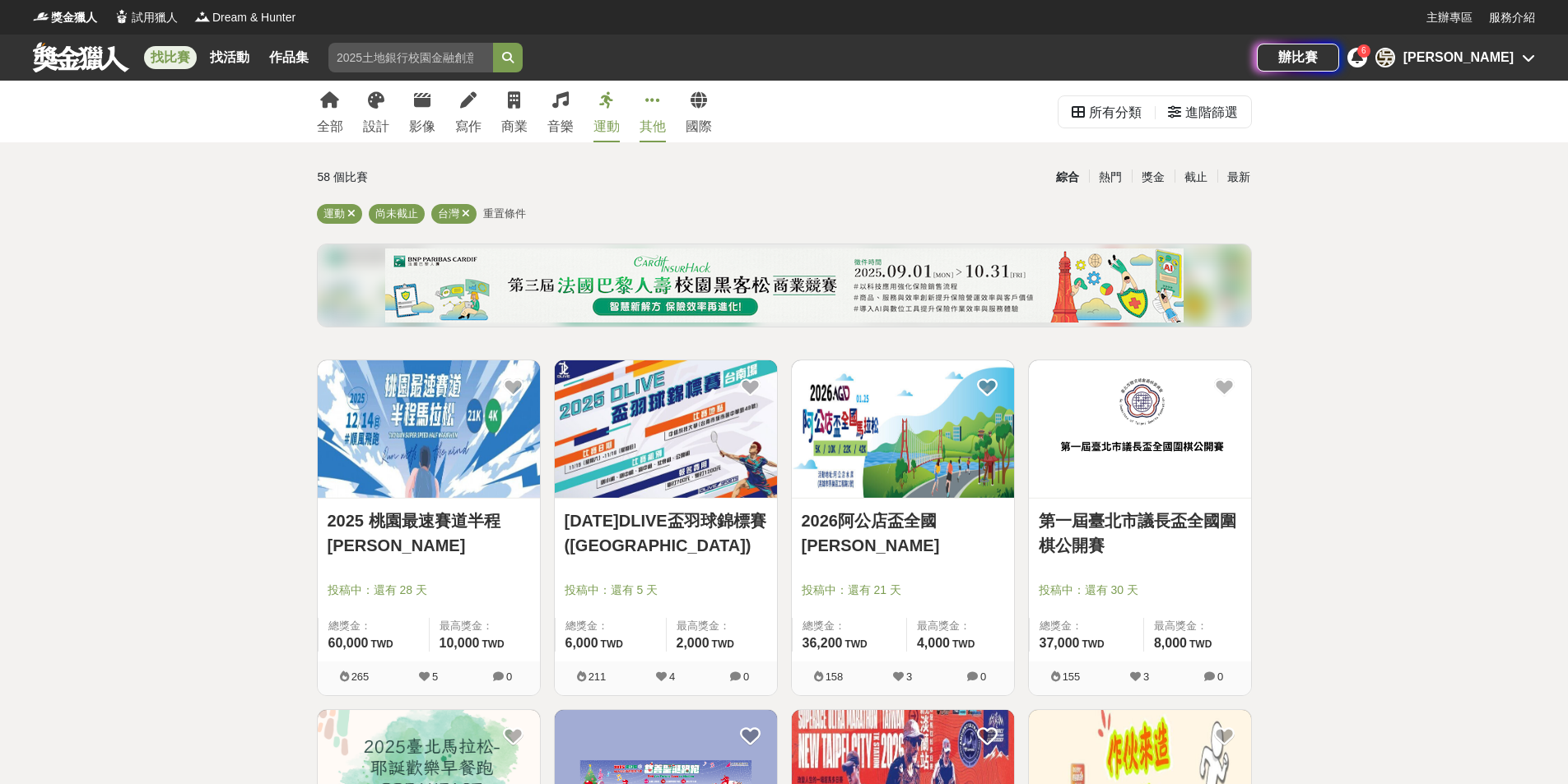
click at [661, 120] on div "其他" at bounding box center [653, 126] width 26 height 20
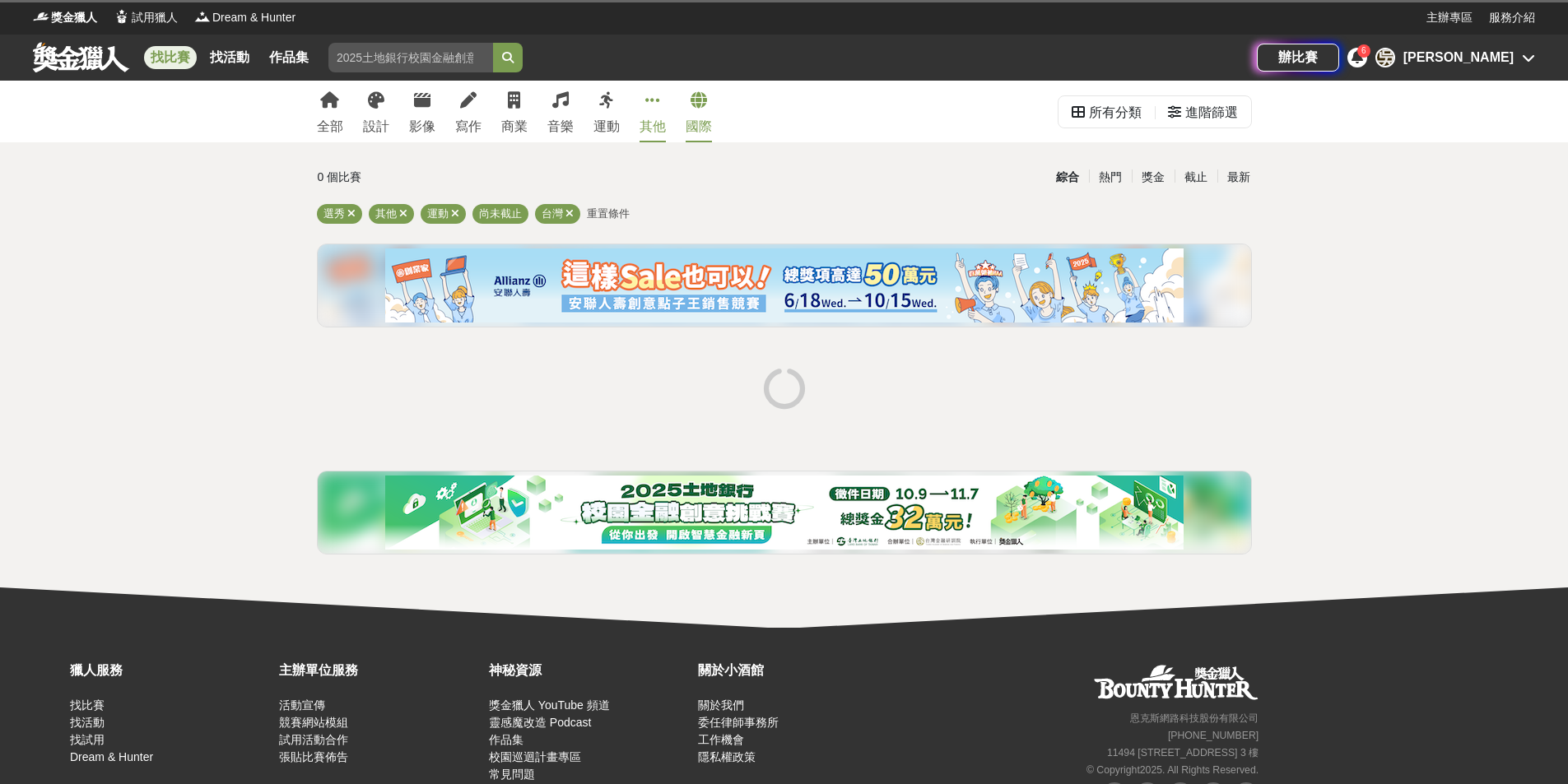
click at [702, 120] on div "國際" at bounding box center [699, 126] width 26 height 20
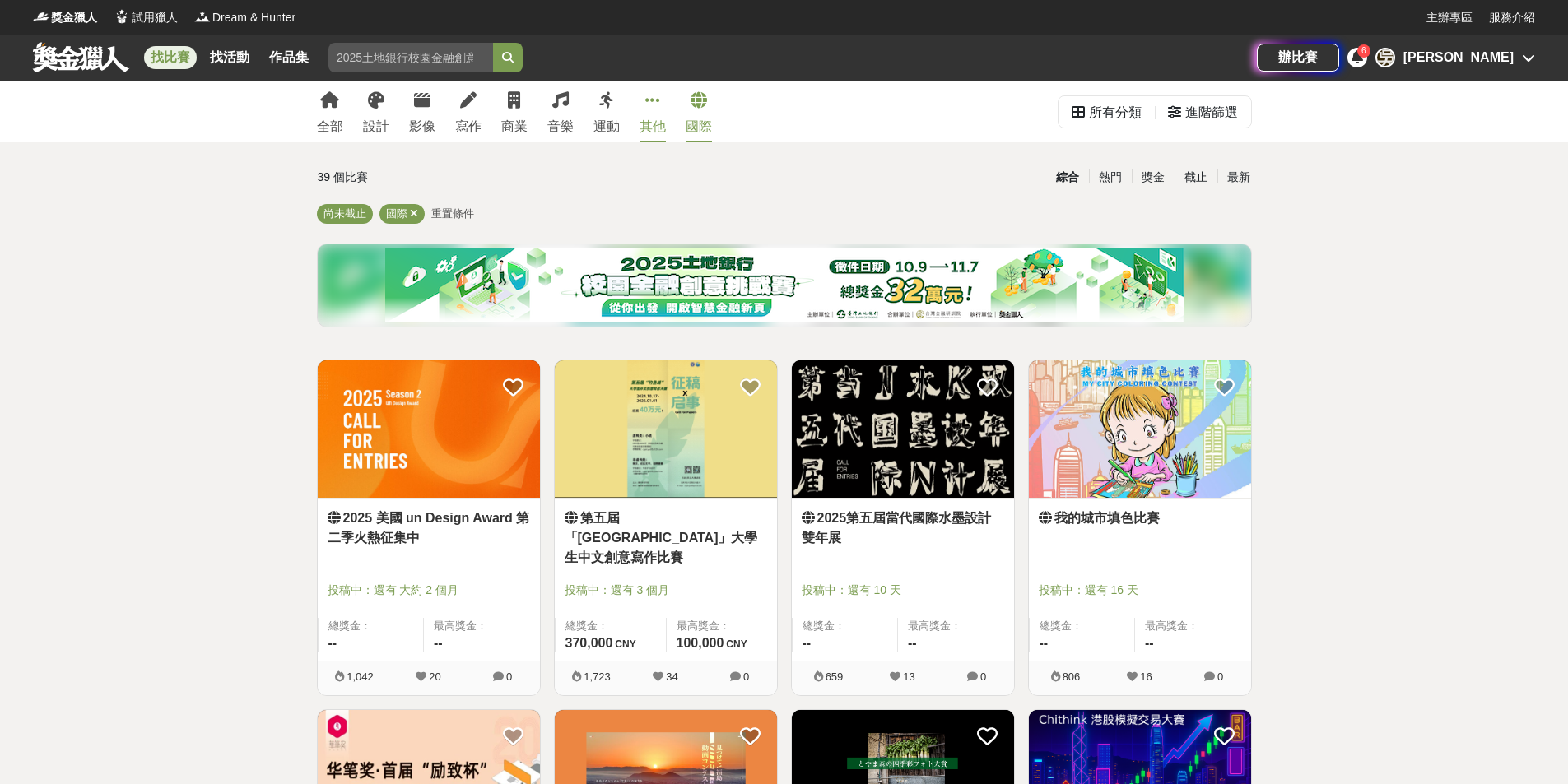
click at [657, 125] on div "其他" at bounding box center [653, 126] width 26 height 20
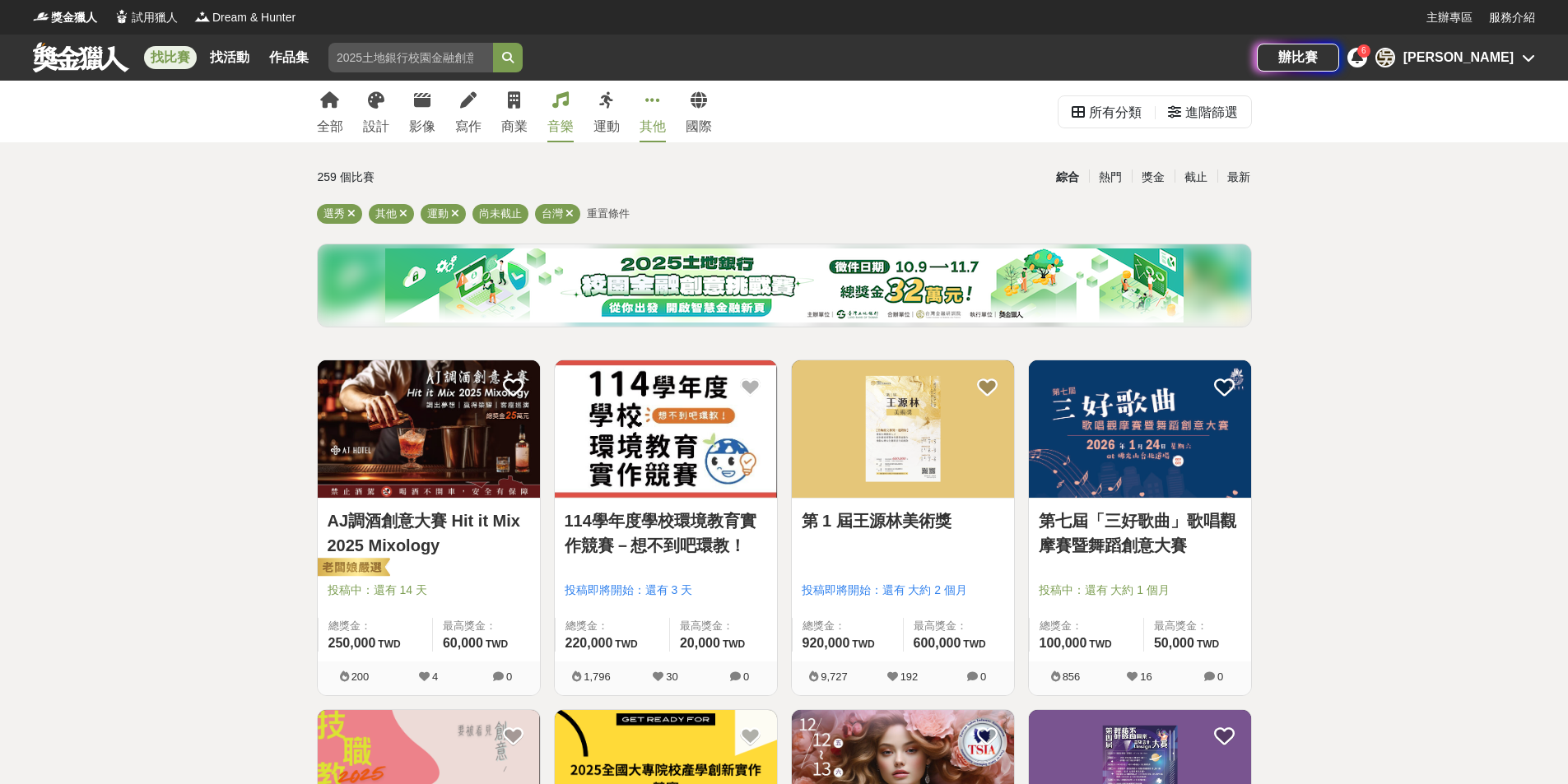
click at [552, 105] on icon at bounding box center [560, 100] width 16 height 16
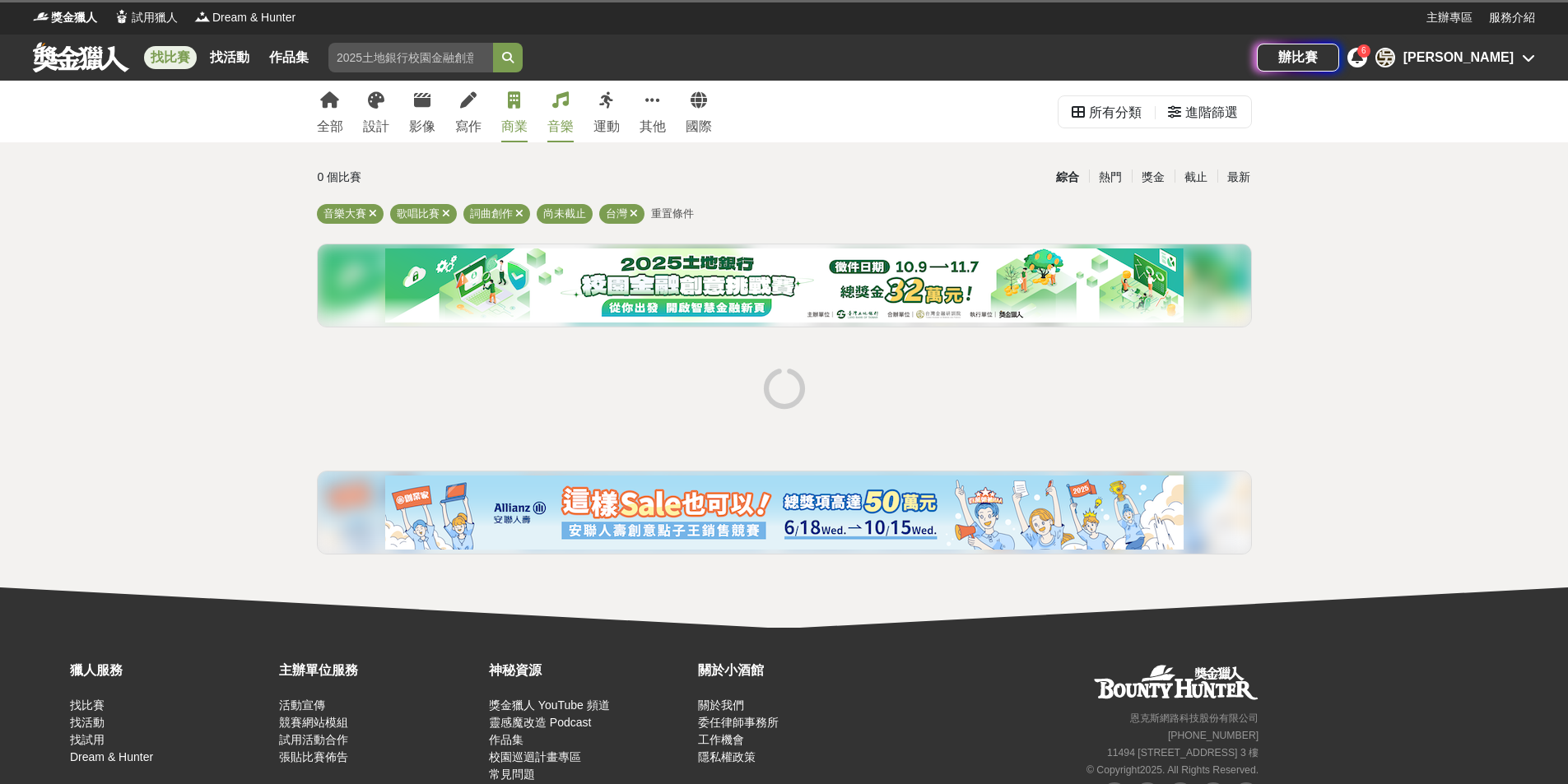
click at [527, 108] on link "商業" at bounding box center [514, 111] width 26 height 61
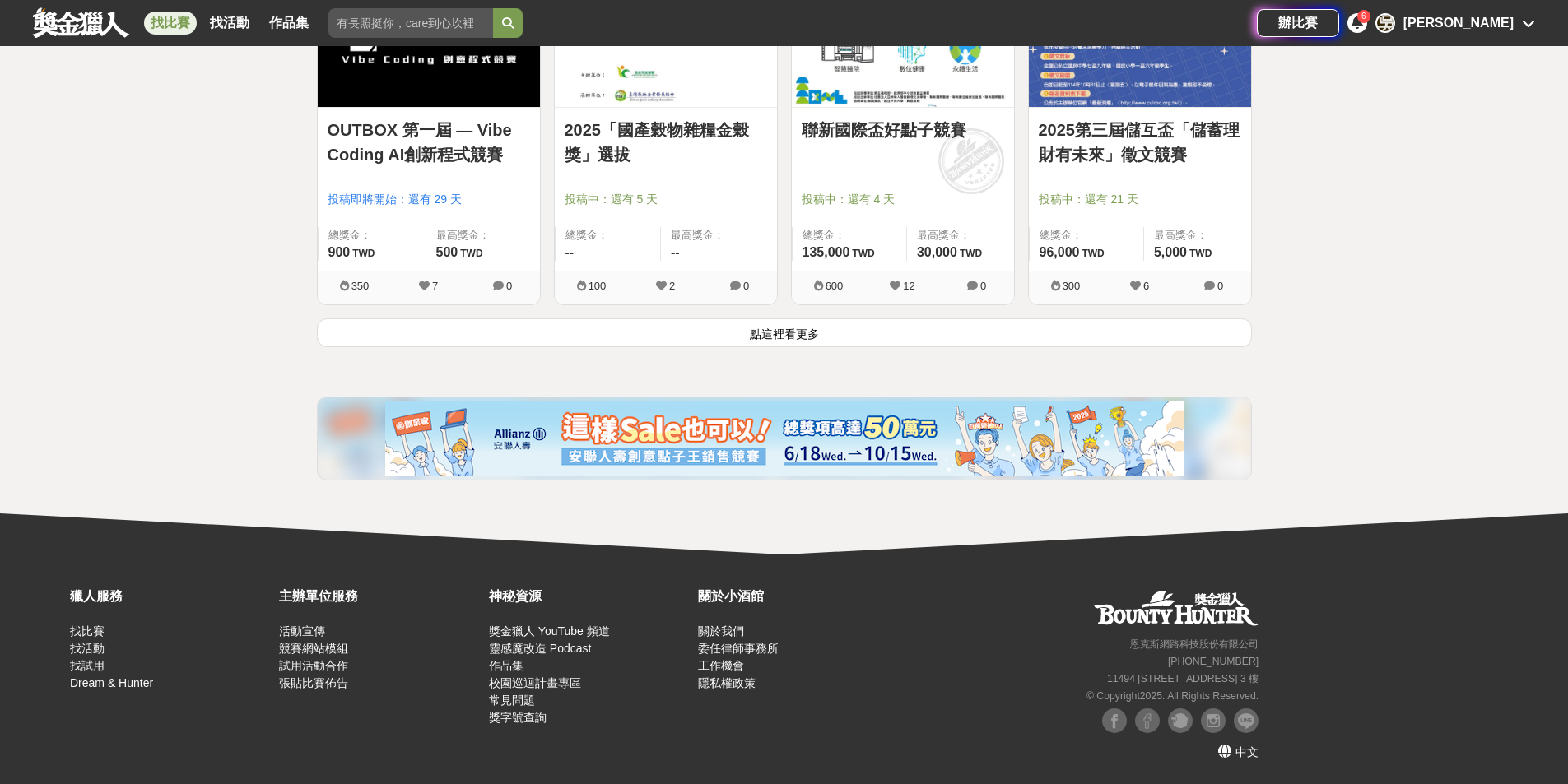
scroll to position [2055, 0]
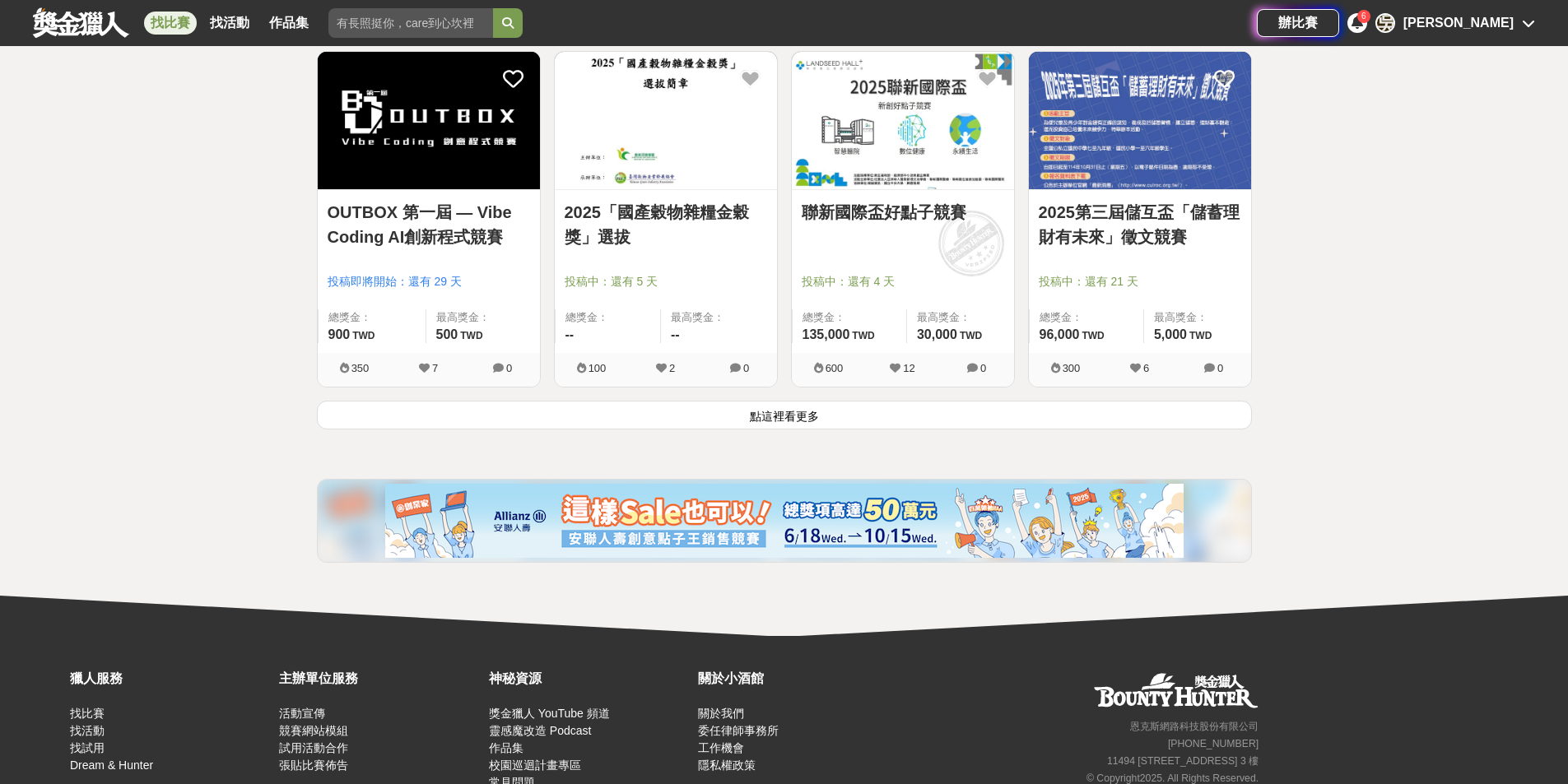
click at [828, 421] on button "點這裡看更多" at bounding box center [784, 414] width 935 height 29
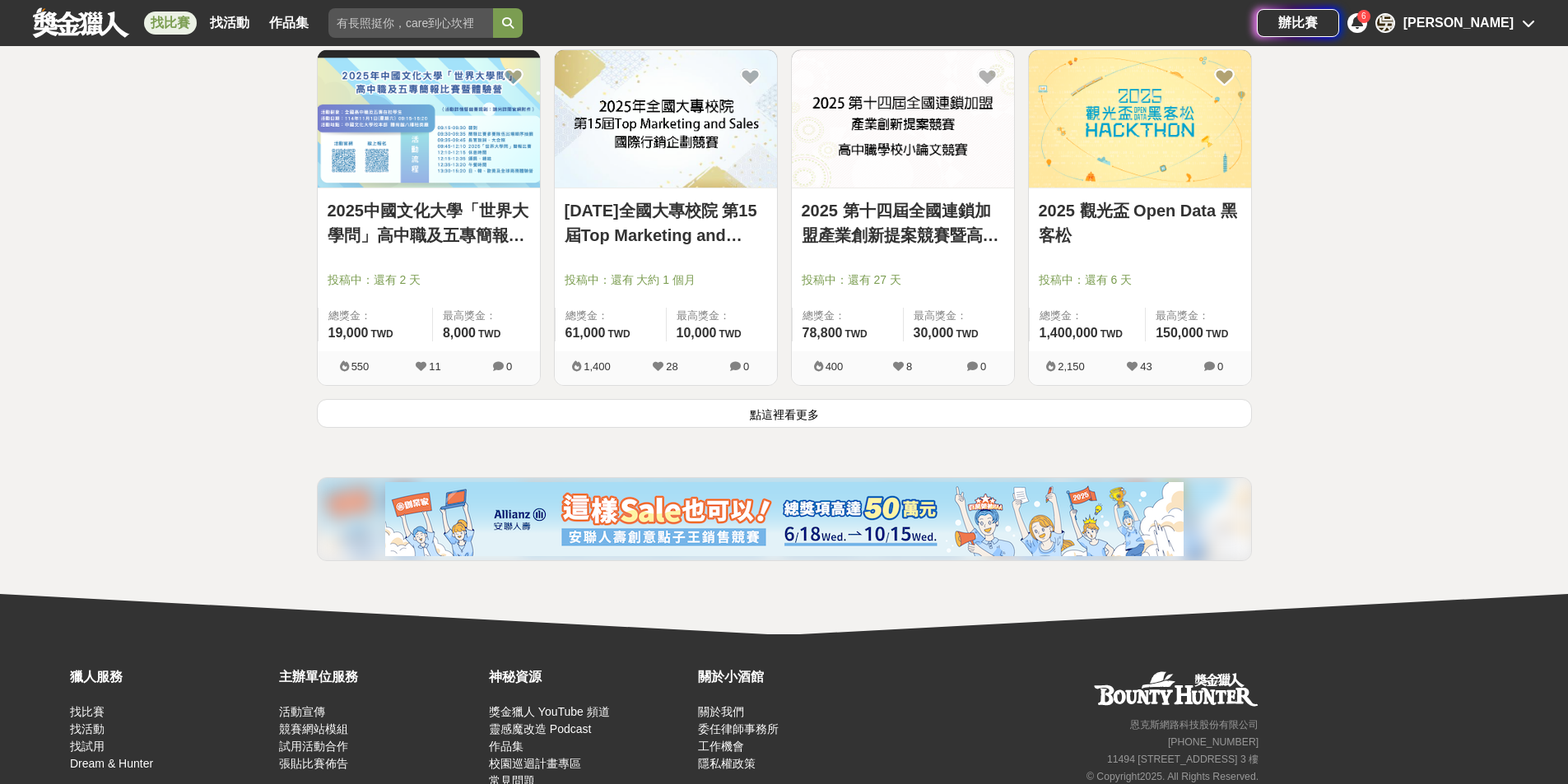
scroll to position [4234, 0]
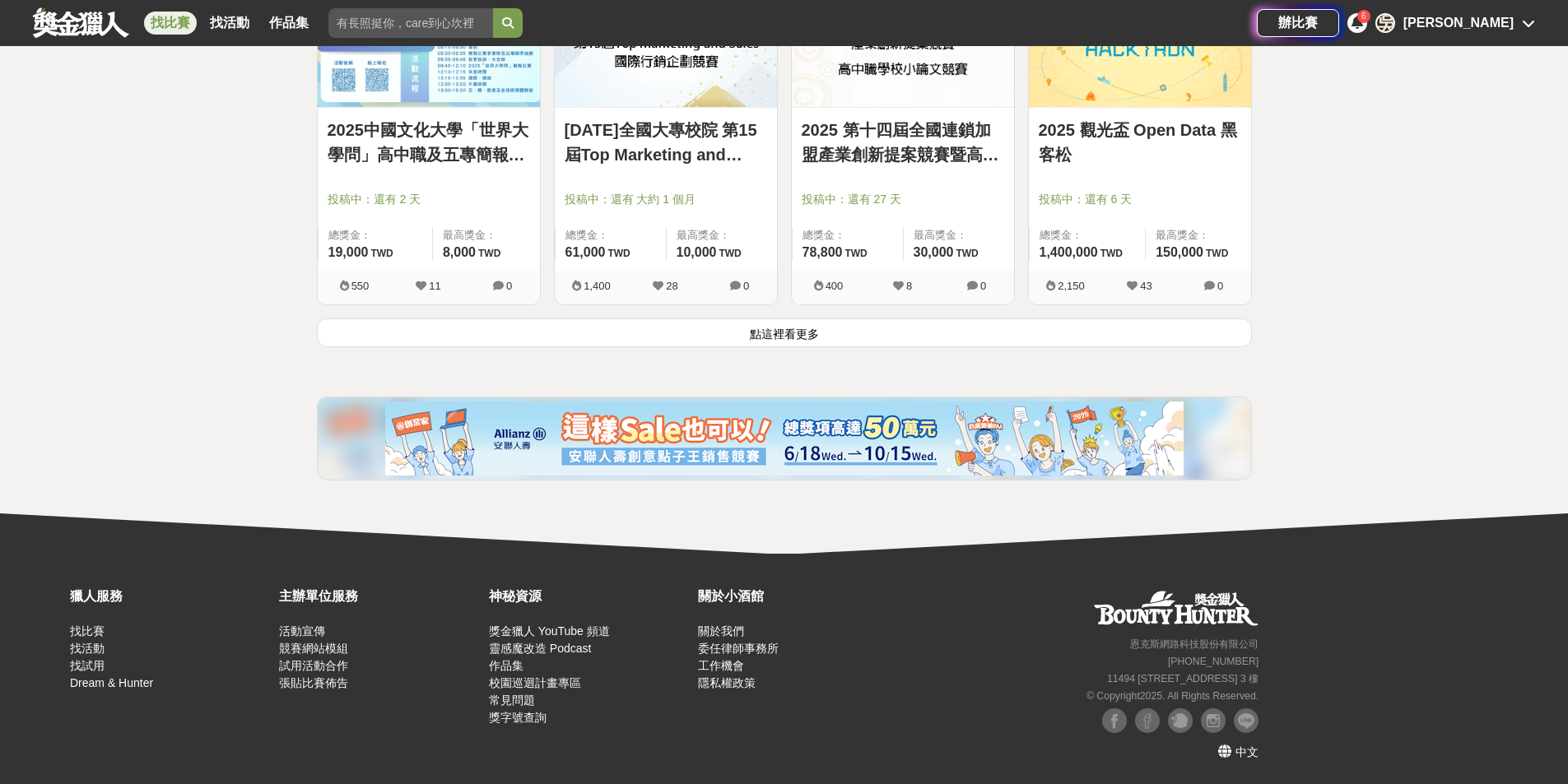
click at [790, 340] on button "點這裡看更多" at bounding box center [784, 332] width 935 height 29
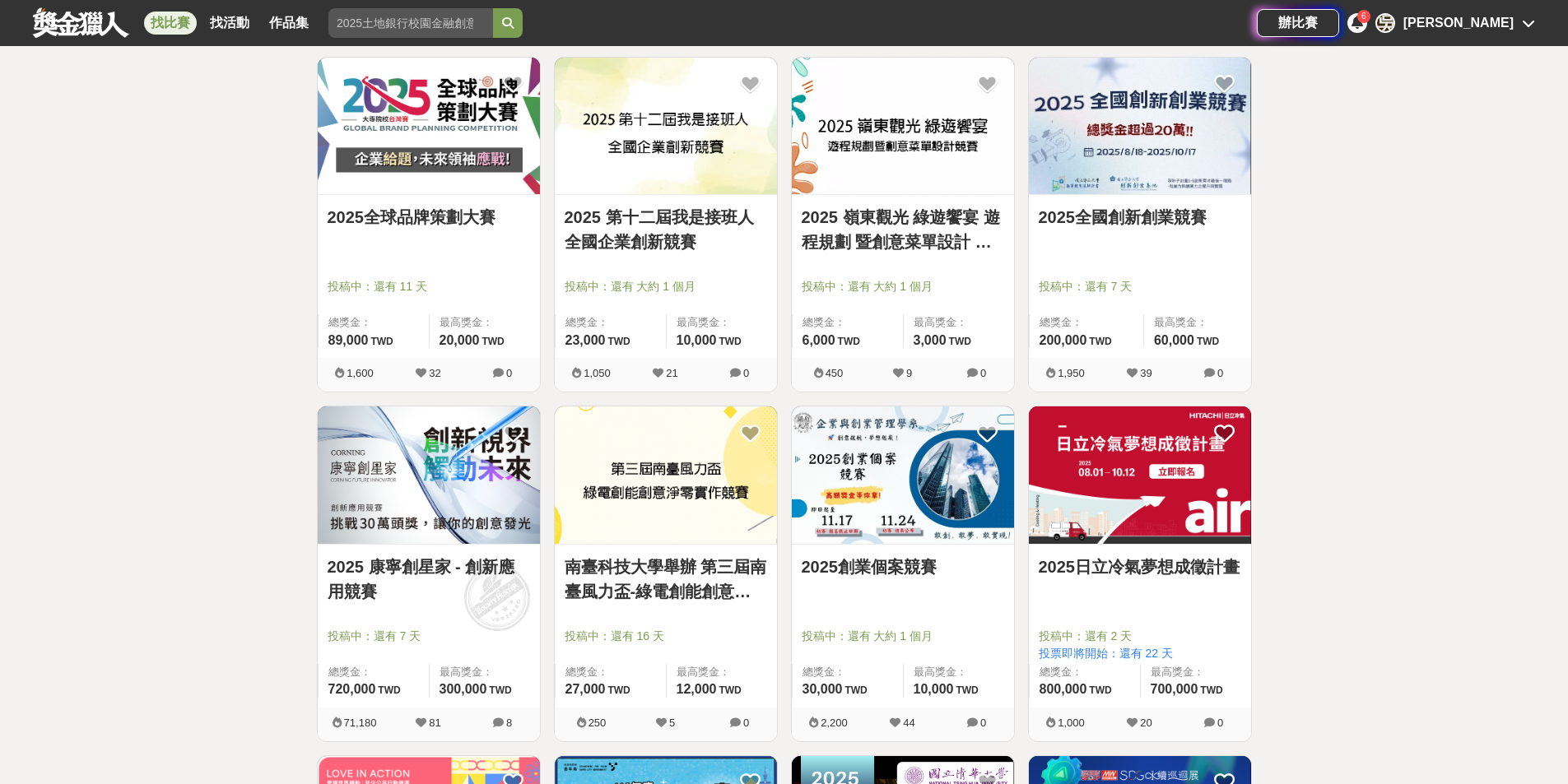
scroll to position [4399, 0]
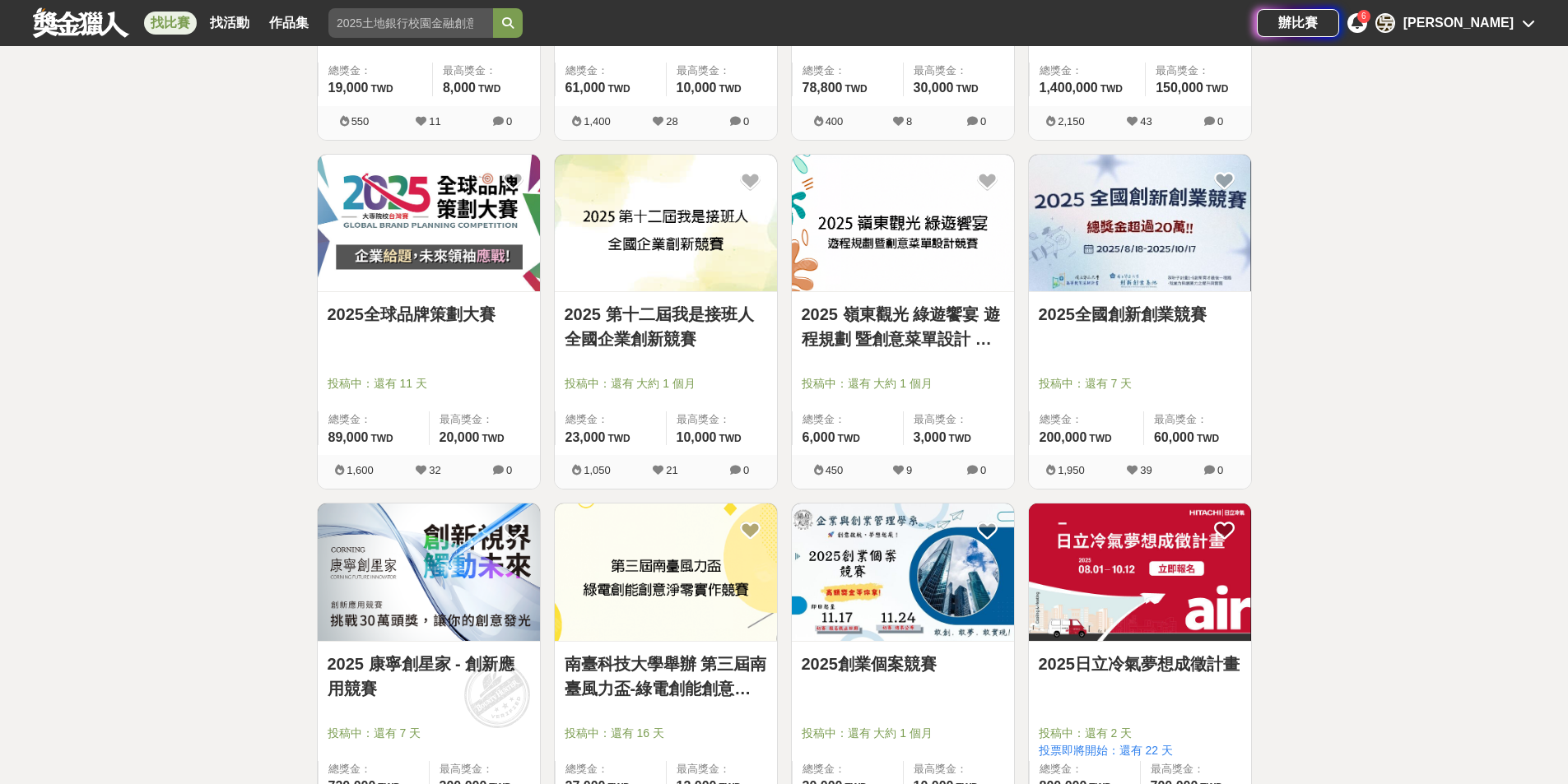
click at [742, 342] on link "2025 第十二屆我是接班人全國企業創新競賽" at bounding box center [666, 326] width 203 height 49
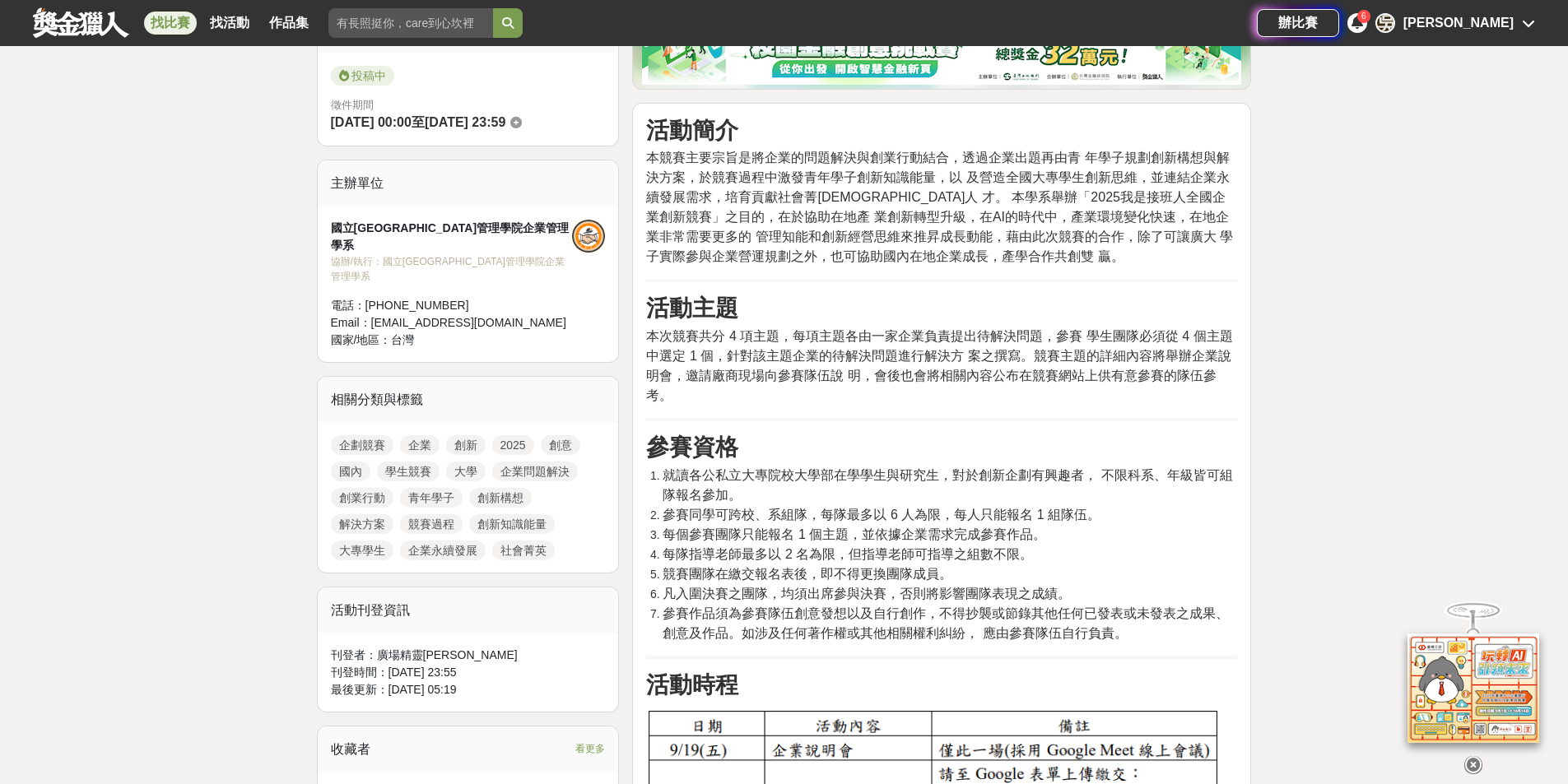
scroll to position [411, 0]
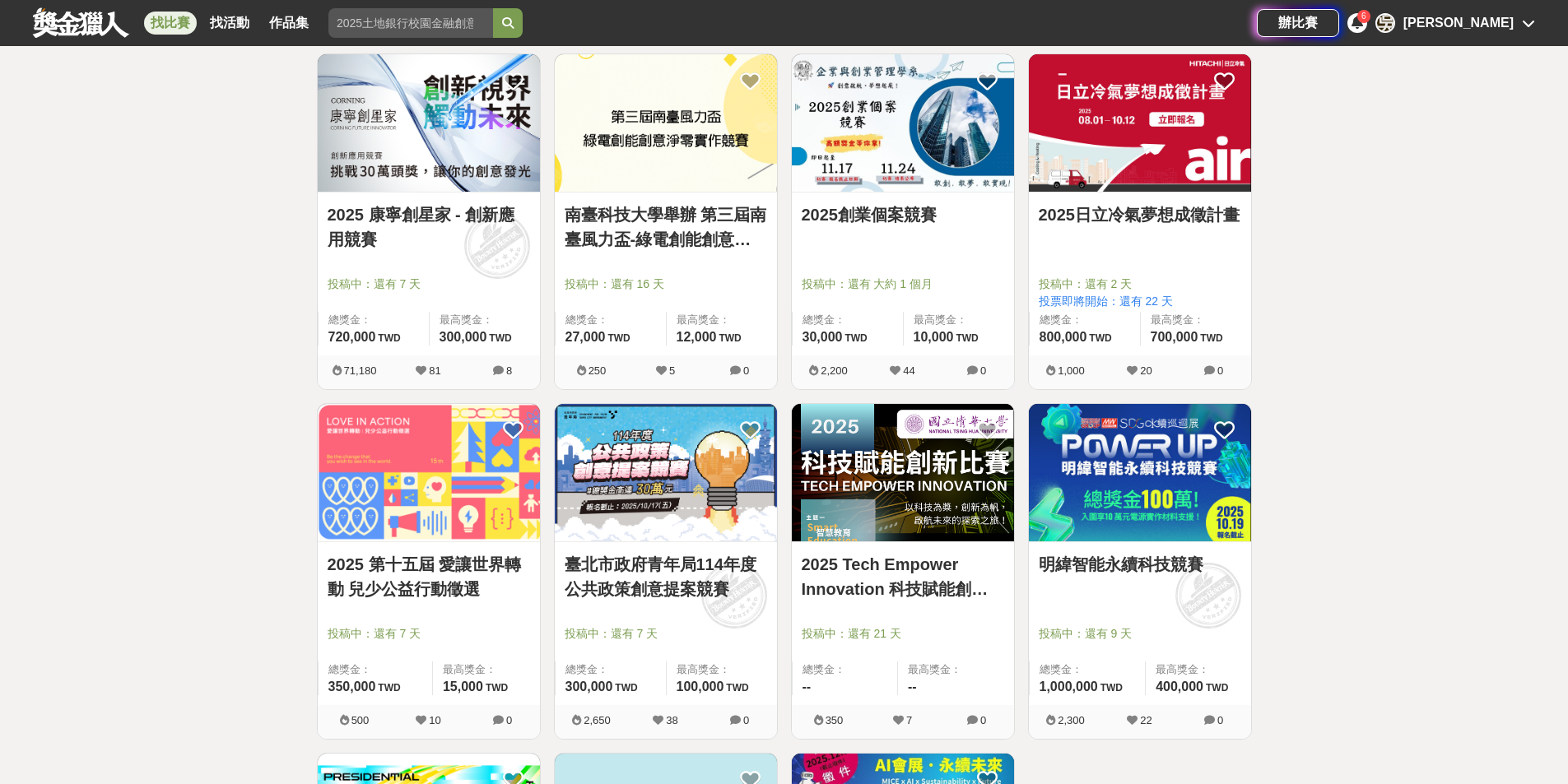
scroll to position [4892, 0]
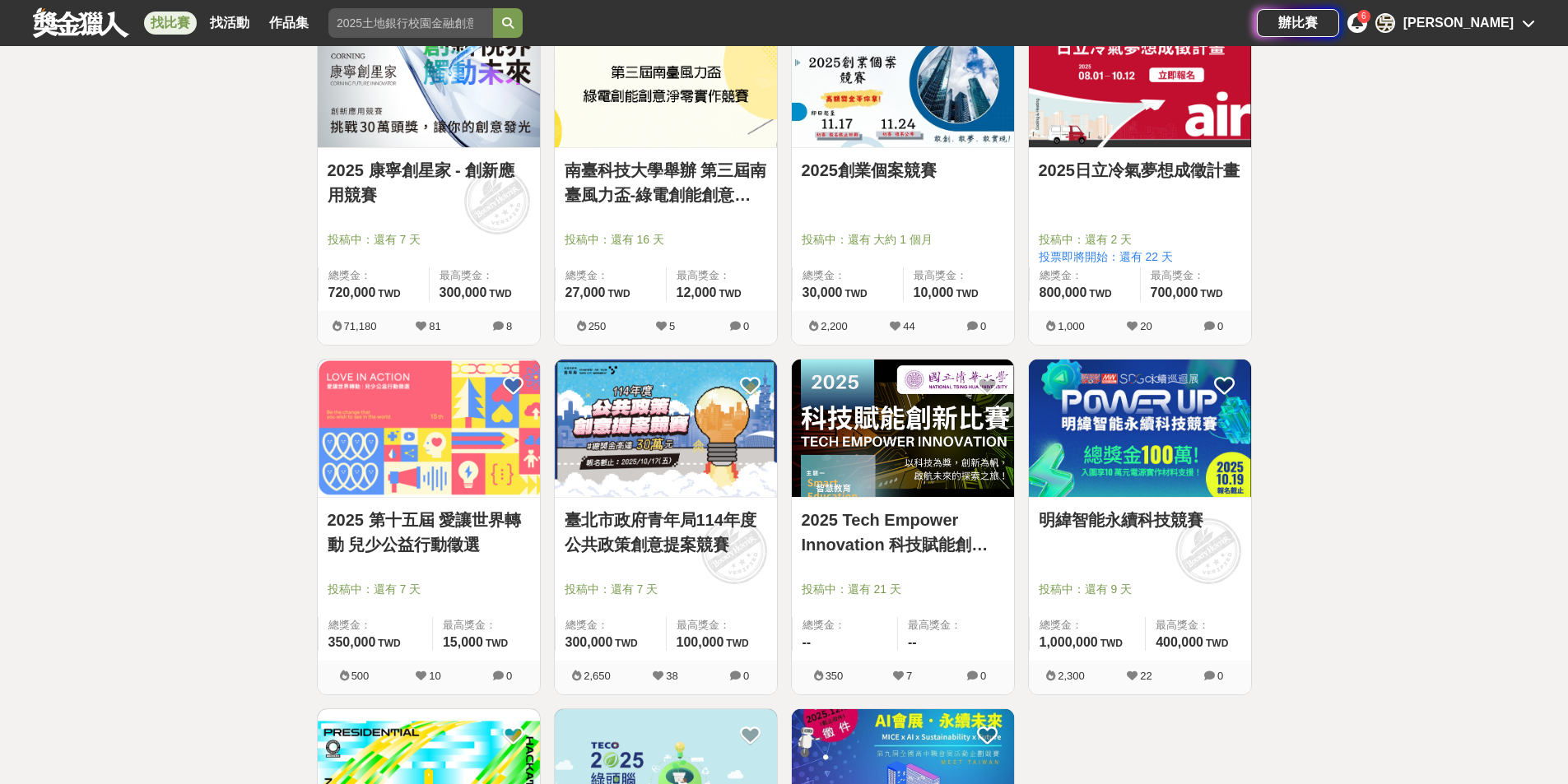
click at [921, 522] on link "2025 Tech Empower Innovation 科技賦能創新比賽" at bounding box center [903, 532] width 203 height 49
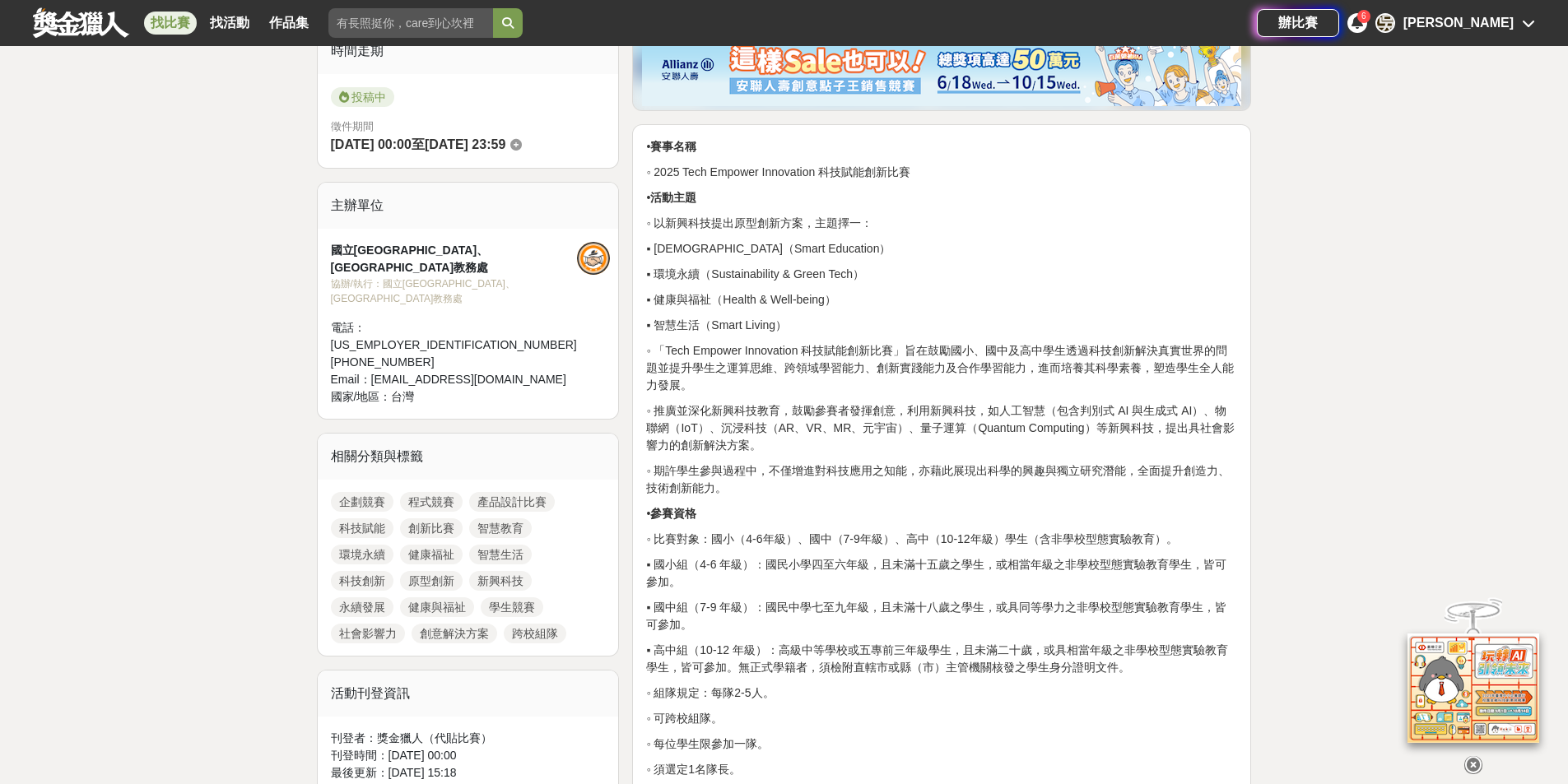
scroll to position [493, 0]
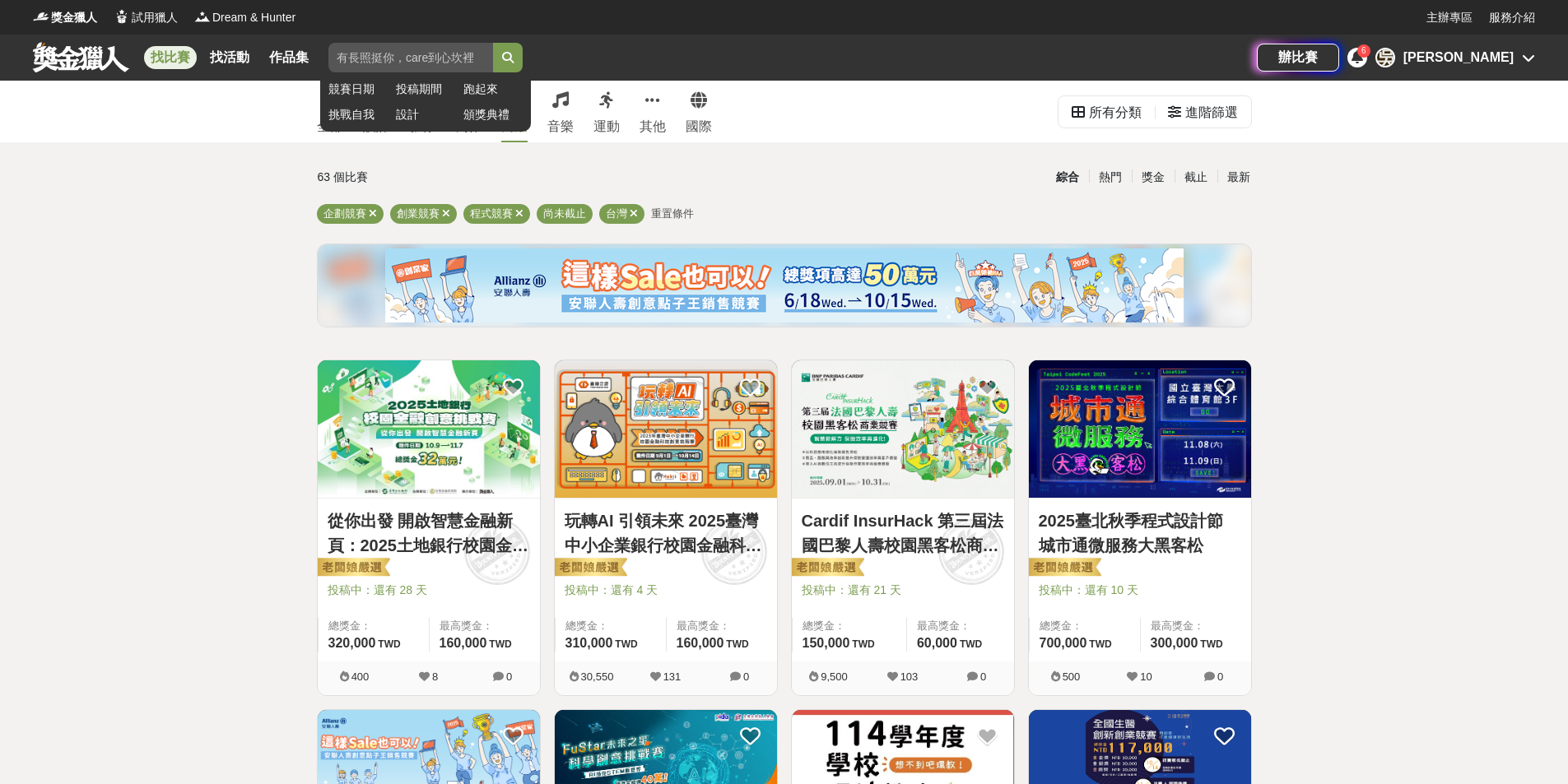
click at [436, 69] on input "search" at bounding box center [410, 57] width 165 height 29
click at [670, 549] on link "玩轉AI 引領未來 2025臺灣中小企業銀行校園金融科技創意挑戰賽" at bounding box center [666, 533] width 203 height 49
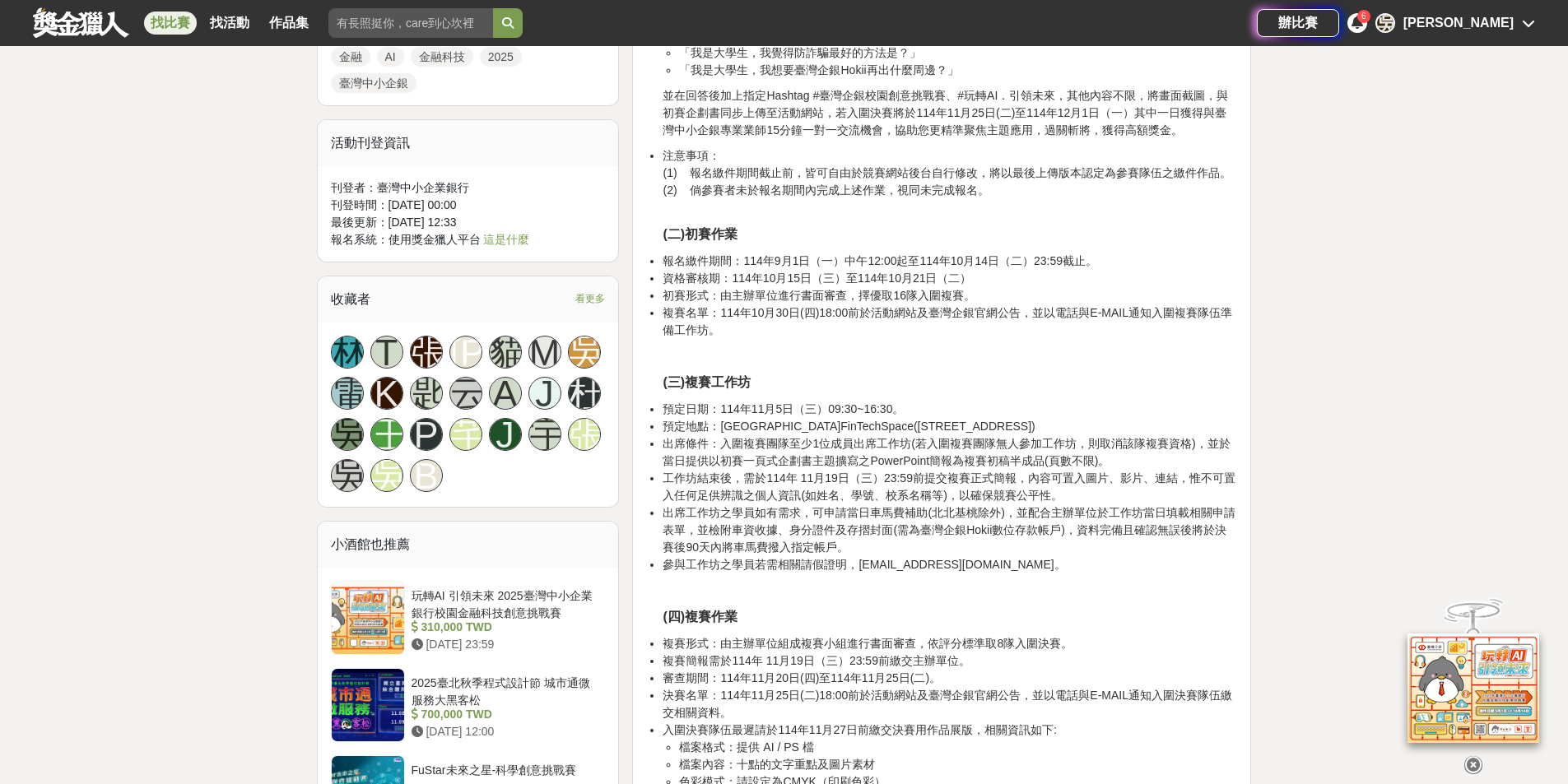
scroll to position [1316, 0]
drag, startPoint x: 667, startPoint y: 259, endPoint x: 736, endPoint y: 259, distance: 69.0
click at [736, 259] on li "報名繳件期間：114年9月1日（一）中午12:00起至114年10月14日（二）23:59截止。" at bounding box center [950, 262] width 575 height 17
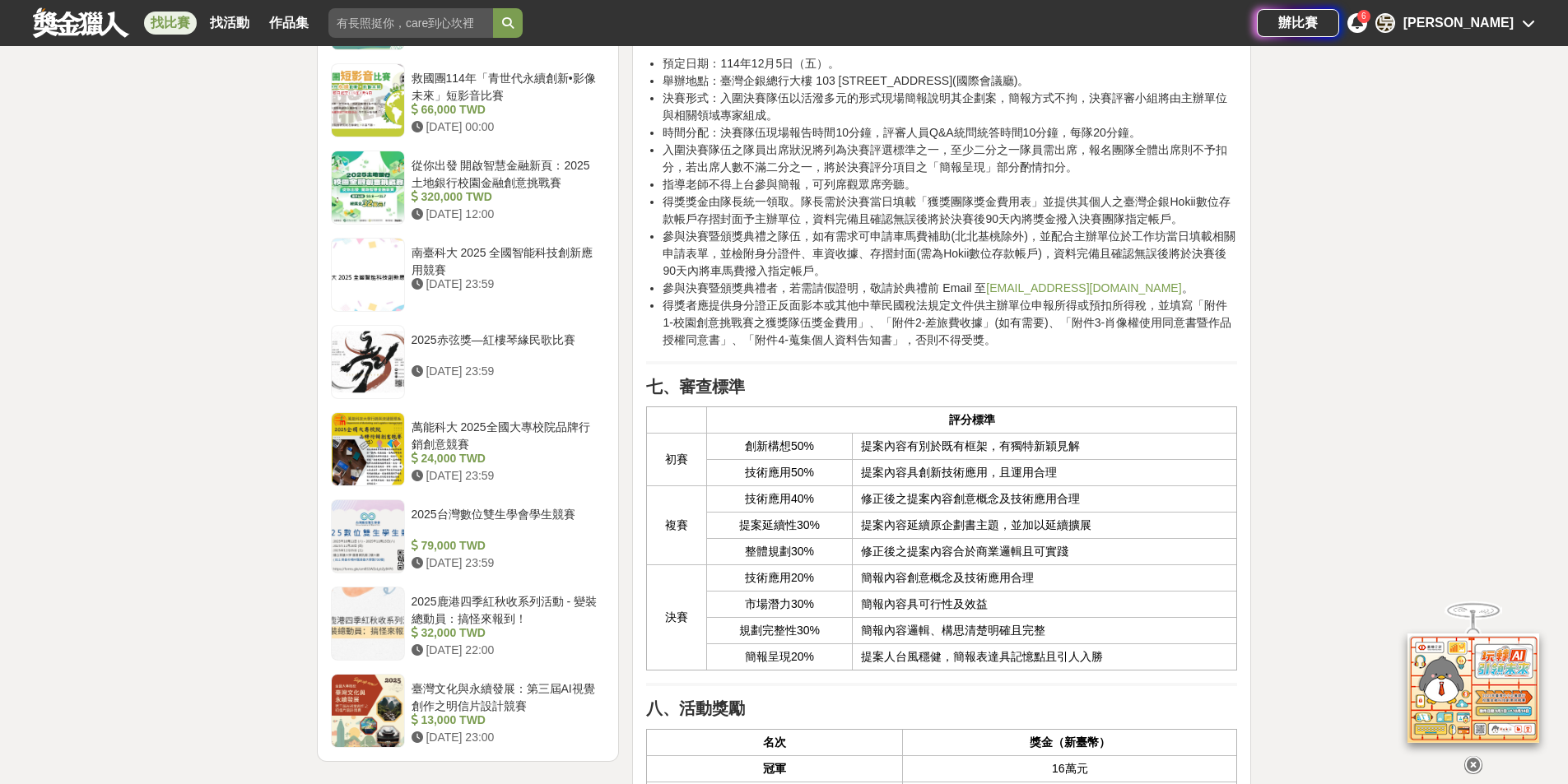
scroll to position [2221, 0]
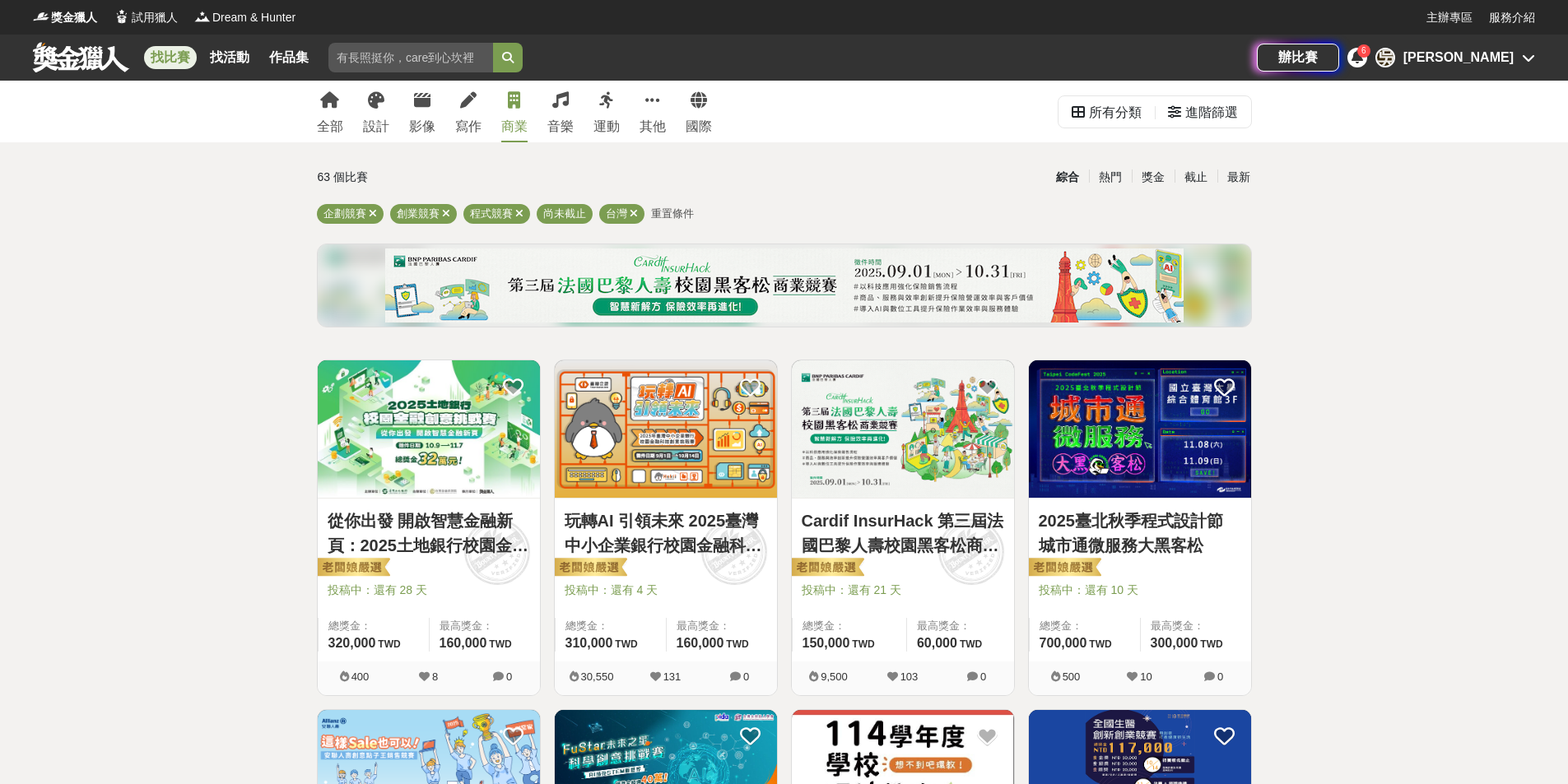
click at [726, 518] on link "玩轉AI 引領未來 2025臺灣中小企業銀行校園金融科技創意挑戰賽" at bounding box center [666, 533] width 203 height 49
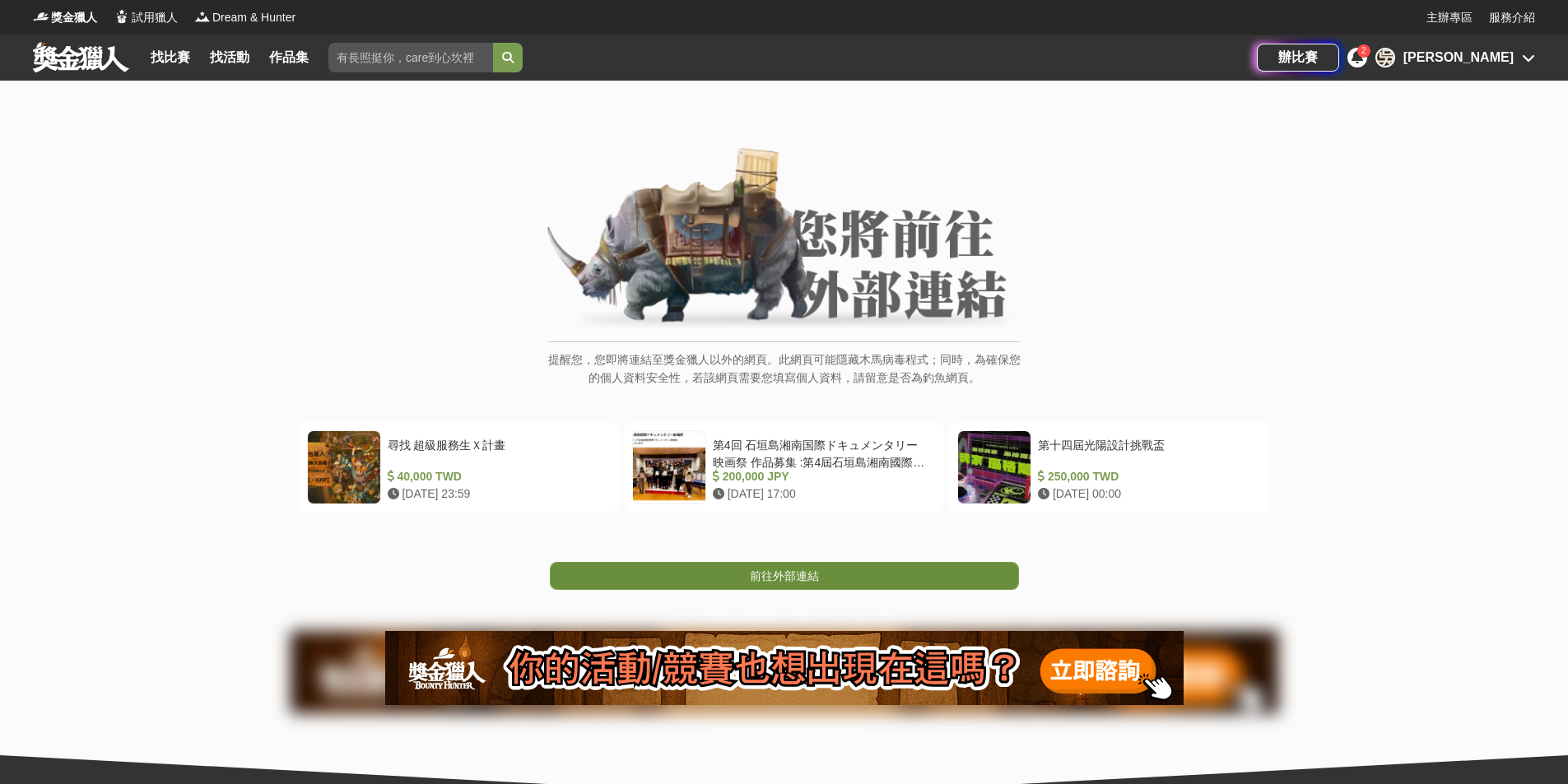
click at [787, 577] on span "前往外部連結" at bounding box center [784, 575] width 69 height 13
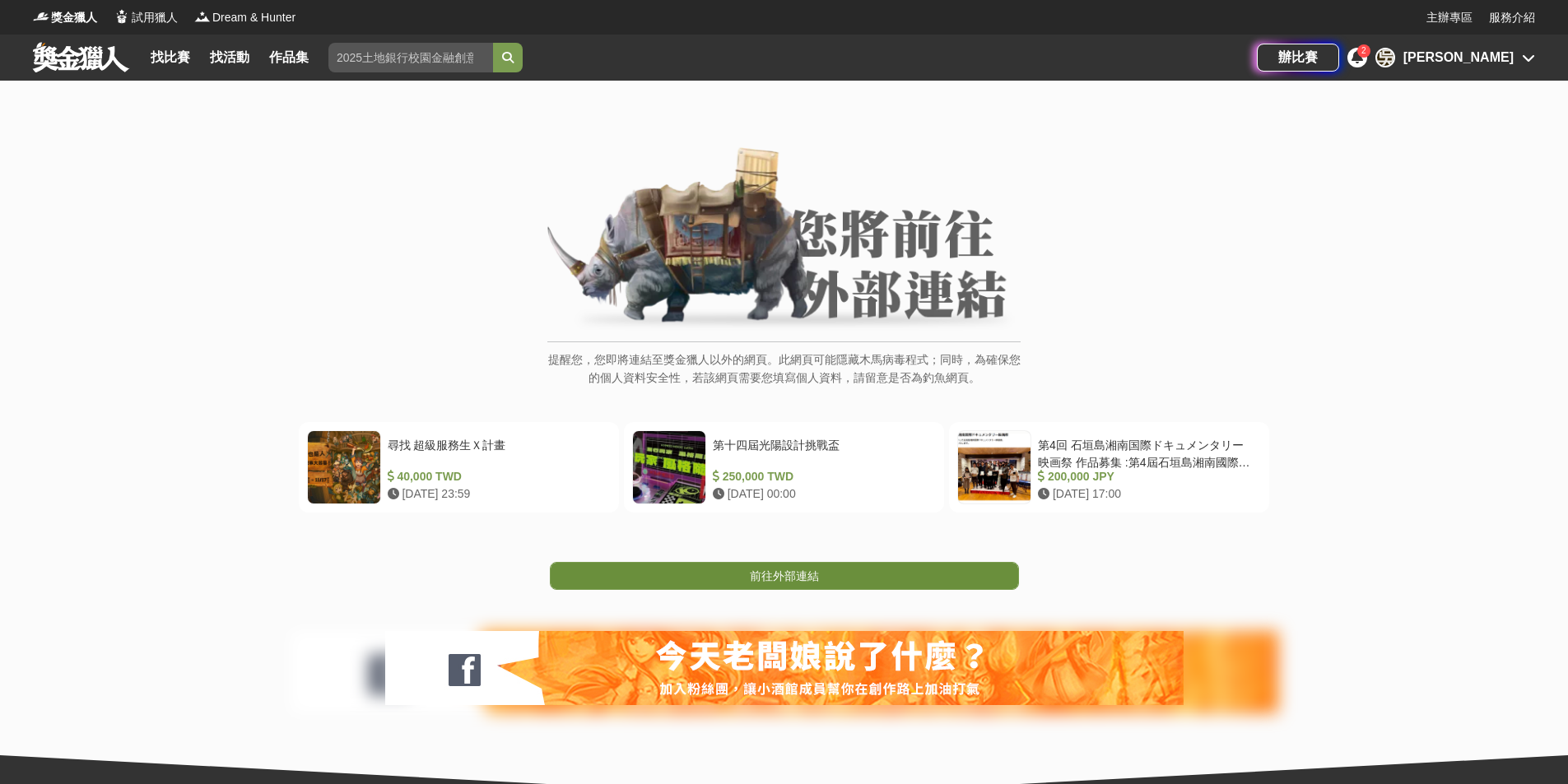
click at [828, 577] on link "前往外部連結" at bounding box center [784, 575] width 469 height 28
